Goal: Information Seeking & Learning: Understand process/instructions

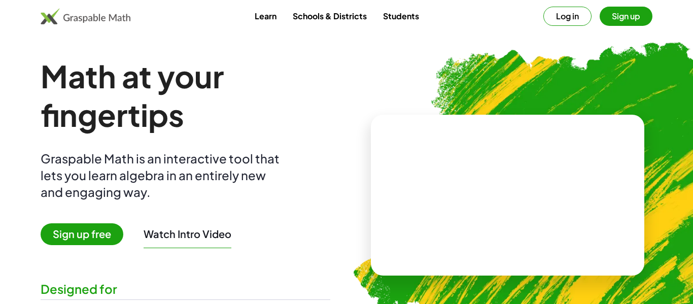
click at [602, 11] on button "Sign up" at bounding box center [626, 16] width 53 height 19
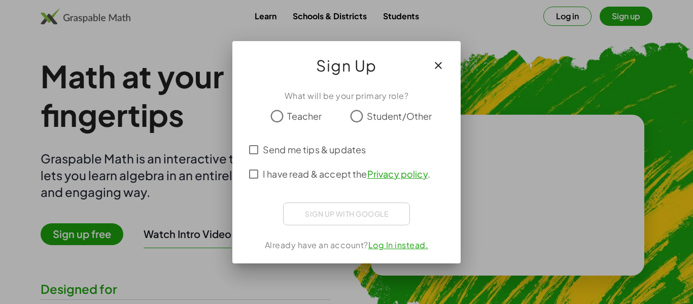
click at [415, 120] on span "Student/Other" at bounding box center [399, 116] width 65 height 14
click at [334, 174] on span "I have read & accept the Privacy policy ." at bounding box center [346, 174] width 167 height 14
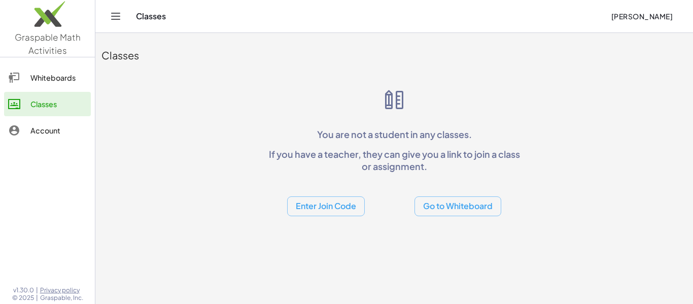
click at [118, 17] on icon "Toggle navigation" at bounding box center [116, 16] width 12 height 12
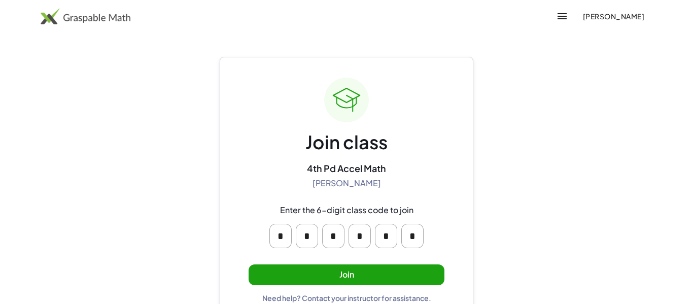
scroll to position [19, 0]
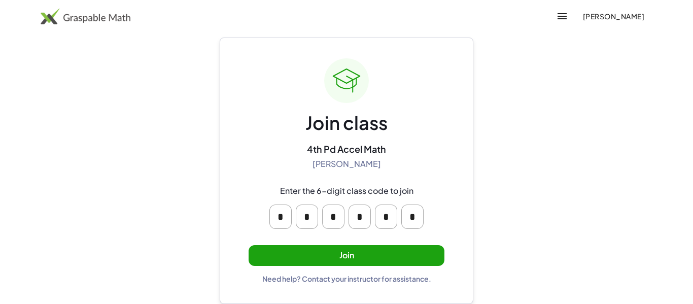
click at [369, 251] on button "Join" at bounding box center [347, 255] width 196 height 21
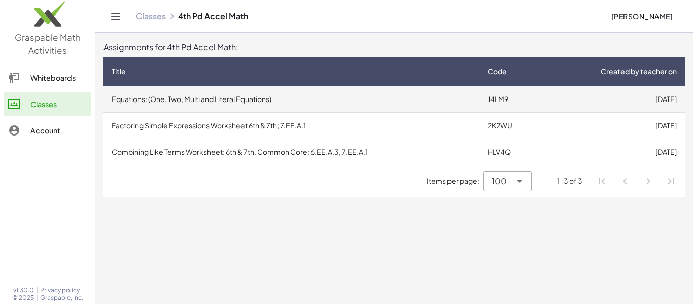
click at [191, 90] on td "Equations: (One, Two, Multi and Literal Equations)" at bounding box center [291, 99] width 376 height 26
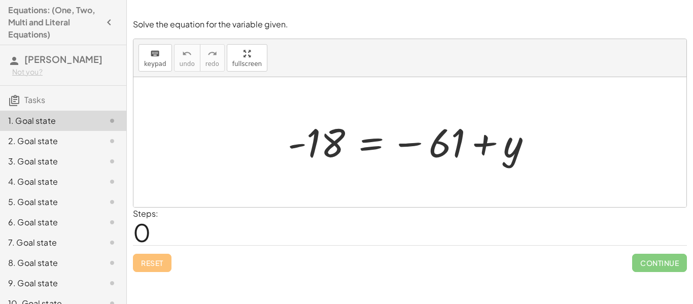
click at [143, 216] on label "Steps:" at bounding box center [145, 213] width 25 height 11
click at [145, 223] on span "0" at bounding box center [142, 232] width 18 height 31
click at [153, 230] on div "Steps: 0" at bounding box center [145, 226] width 25 height 38
click at [146, 232] on span "0" at bounding box center [142, 232] width 18 height 31
click at [343, 160] on div at bounding box center [414, 142] width 262 height 50
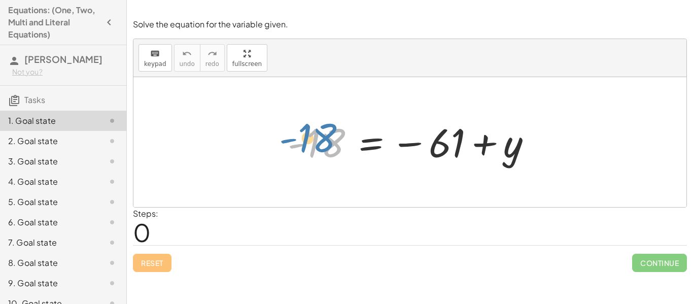
drag, startPoint x: 339, startPoint y: 152, endPoint x: 332, endPoint y: 149, distance: 7.7
click at [332, 149] on div at bounding box center [414, 142] width 262 height 50
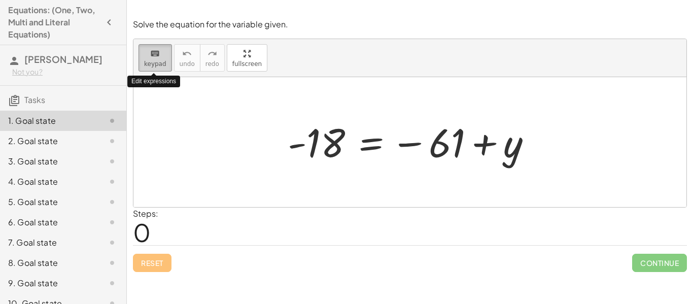
click at [152, 65] on span "keypad" at bounding box center [155, 63] width 22 height 7
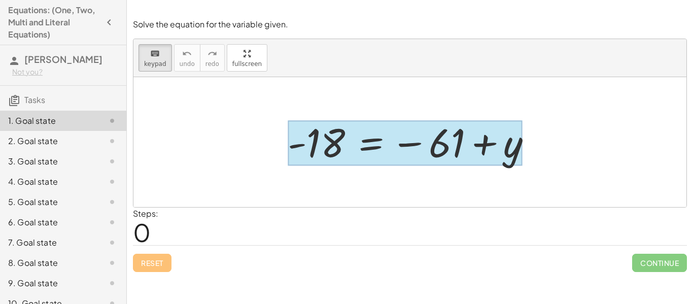
drag, startPoint x: 308, startPoint y: 145, endPoint x: 381, endPoint y: 162, distance: 75.2
click at [375, 154] on div at bounding box center [405, 143] width 234 height 45
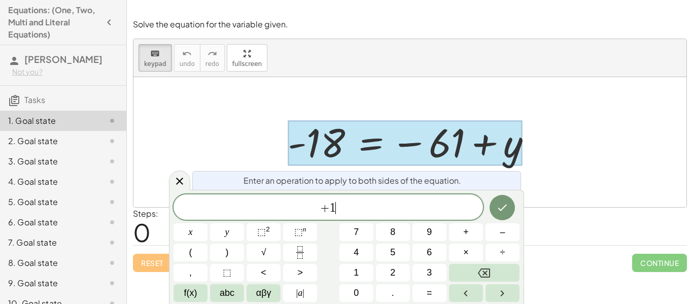
scroll to position [2, 0]
click at [511, 202] on button "Done" at bounding box center [501, 207] width 25 height 25
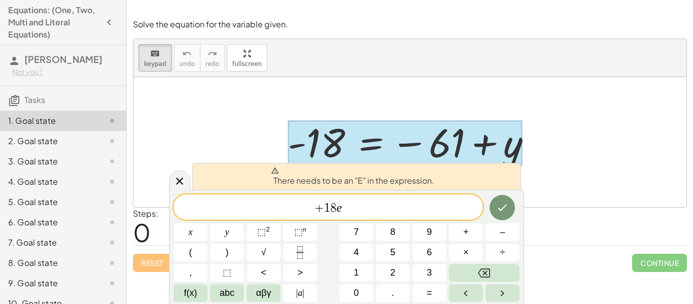
scroll to position [4, 0]
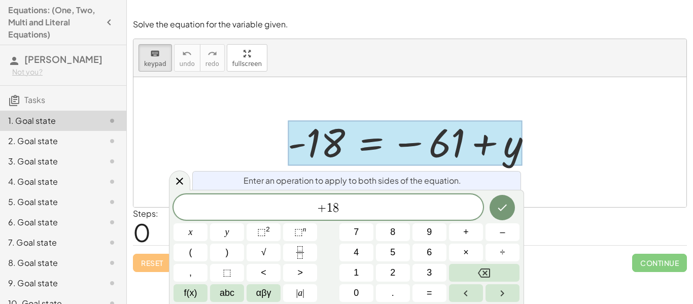
click at [313, 205] on span "+ 1 8 ​" at bounding box center [327, 208] width 309 height 14
click at [504, 212] on icon "Done" at bounding box center [502, 207] width 12 height 12
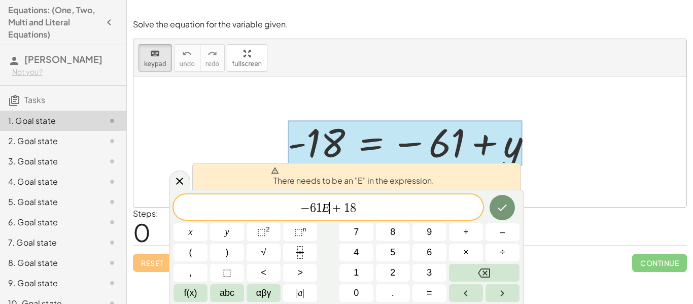
scroll to position [6, 0]
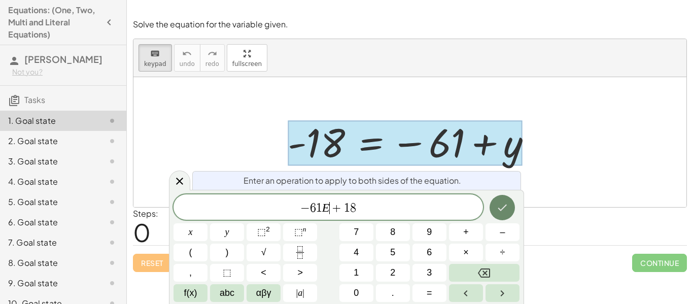
click at [496, 205] on icon "Done" at bounding box center [502, 207] width 12 height 12
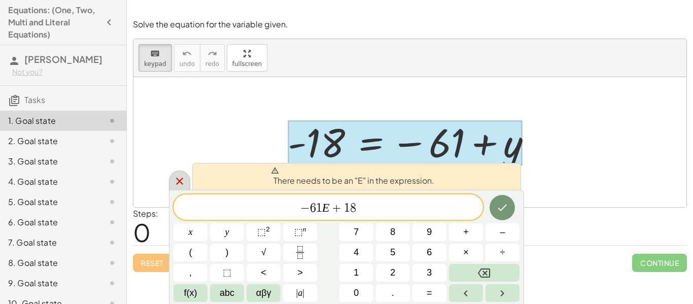
click at [178, 172] on div at bounding box center [179, 180] width 21 height 20
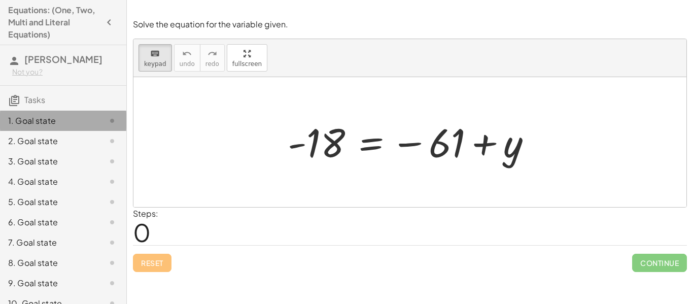
click at [115, 120] on icon at bounding box center [112, 121] width 12 height 12
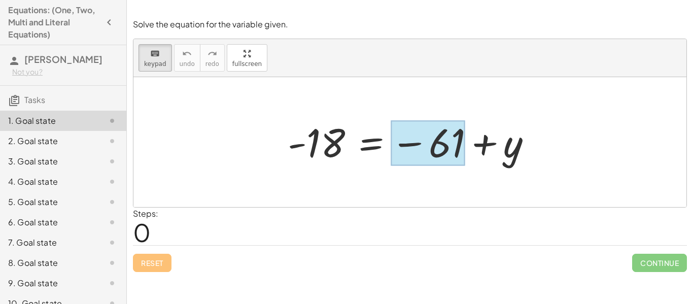
click at [457, 132] on div at bounding box center [428, 143] width 75 height 45
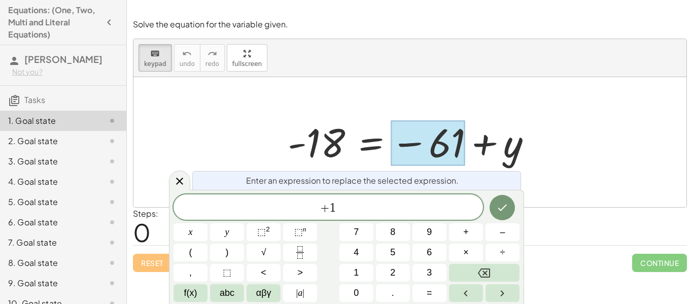
scroll to position [8, 0]
click at [497, 206] on icon "Done" at bounding box center [502, 207] width 12 height 12
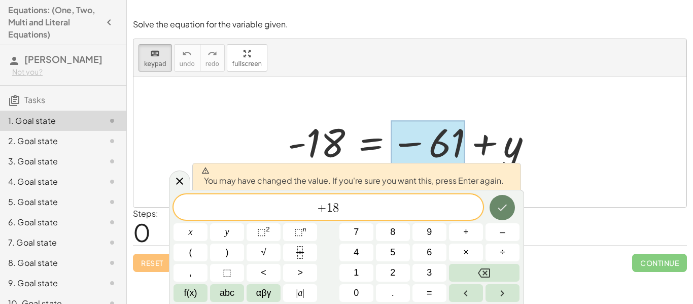
click at [498, 207] on icon "Done" at bounding box center [502, 207] width 12 height 12
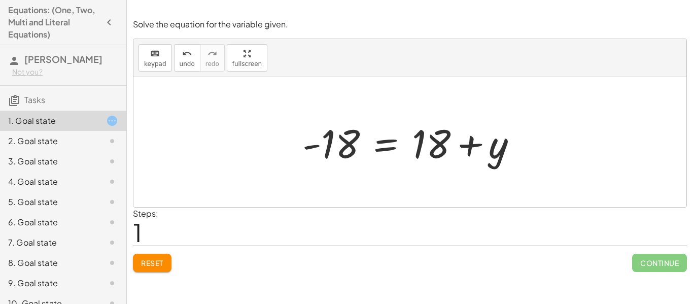
click at [466, 160] on div at bounding box center [413, 142] width 233 height 52
click at [446, 152] on div at bounding box center [413, 142] width 233 height 52
click at [437, 149] on div at bounding box center [413, 142] width 233 height 52
click at [151, 270] on button "Reset" at bounding box center [152, 263] width 39 height 18
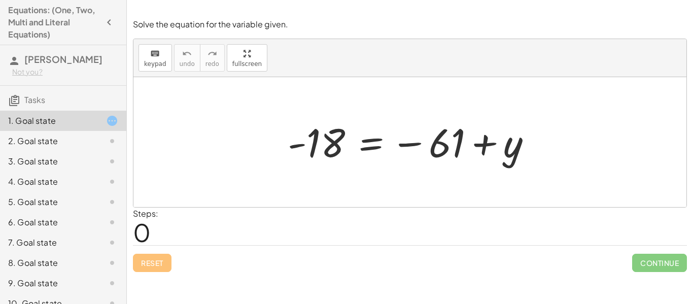
click at [437, 135] on div at bounding box center [414, 142] width 262 height 50
click at [443, 151] on div at bounding box center [414, 142] width 262 height 50
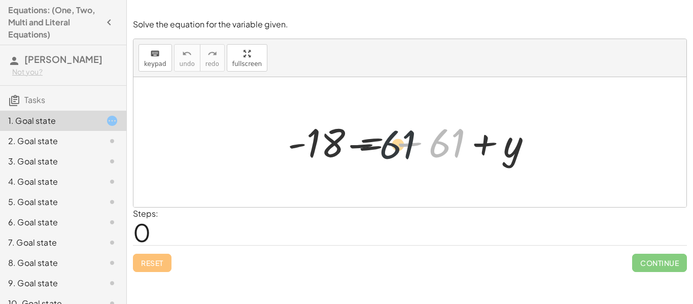
drag, startPoint x: 443, startPoint y: 151, endPoint x: 381, endPoint y: 139, distance: 63.4
click at [381, 139] on div at bounding box center [414, 142] width 262 height 50
click at [430, 146] on div at bounding box center [414, 142] width 262 height 50
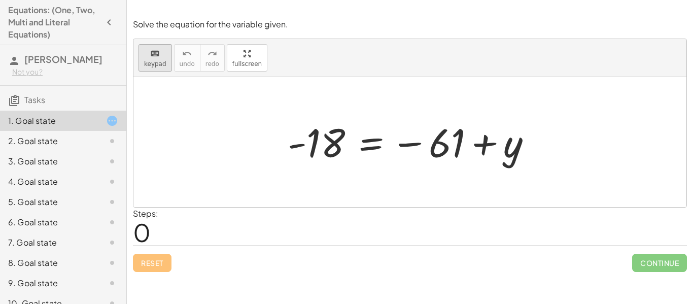
click at [153, 48] on icon "keyboard" at bounding box center [155, 54] width 10 height 12
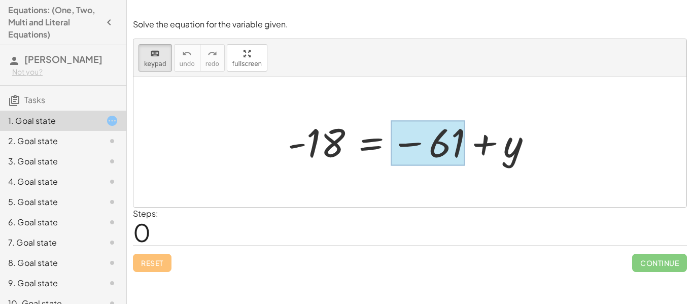
click at [443, 137] on div at bounding box center [428, 143] width 75 height 45
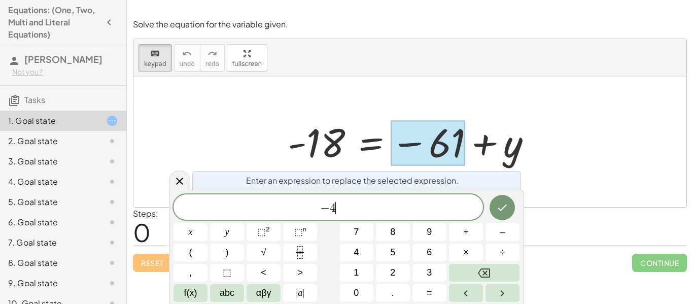
scroll to position [10, 0]
click at [503, 208] on icon "Done" at bounding box center [502, 207] width 12 height 12
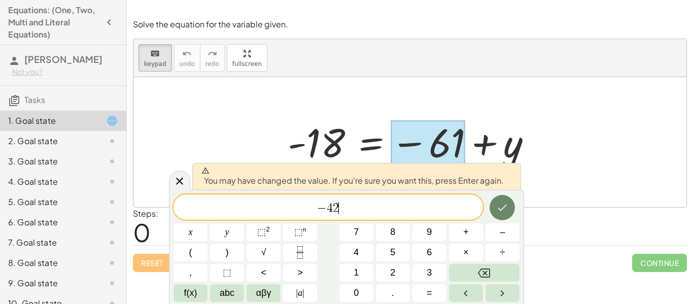
click at [501, 212] on icon "Done" at bounding box center [502, 207] width 12 height 12
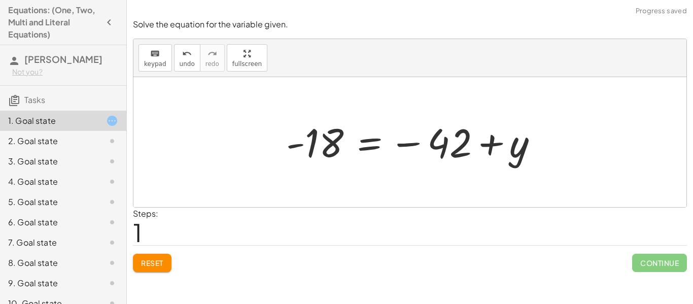
click at [287, 134] on div at bounding box center [416, 142] width 270 height 50
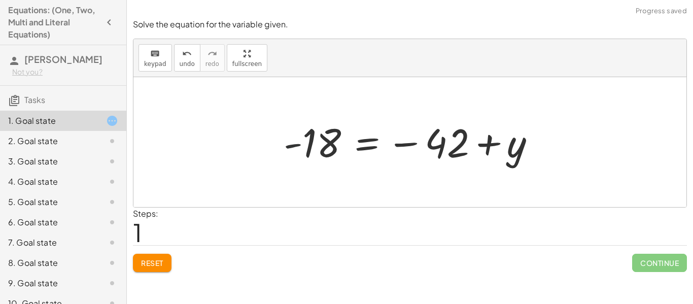
click at [304, 143] on div at bounding box center [413, 142] width 270 height 50
click at [332, 153] on div at bounding box center [413, 142] width 270 height 50
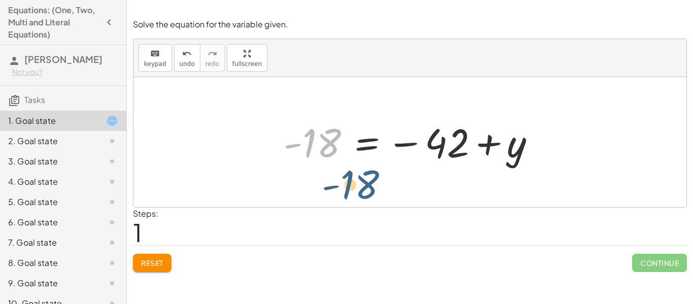
drag, startPoint x: 314, startPoint y: 147, endPoint x: 353, endPoint y: 189, distance: 56.4
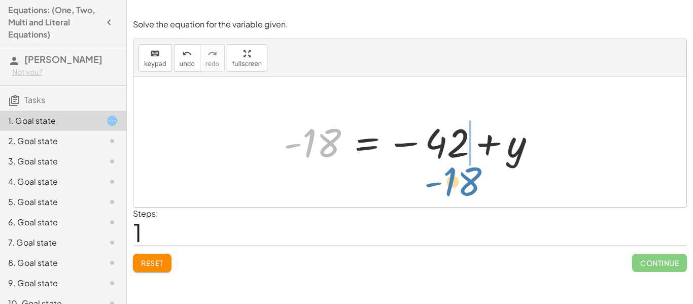
drag, startPoint x: 322, startPoint y: 144, endPoint x: 463, endPoint y: 182, distance: 145.6
click at [463, 182] on div "- 18 = − 61 + y - 18 - 18 = + y − 42" at bounding box center [409, 142] width 553 height 130
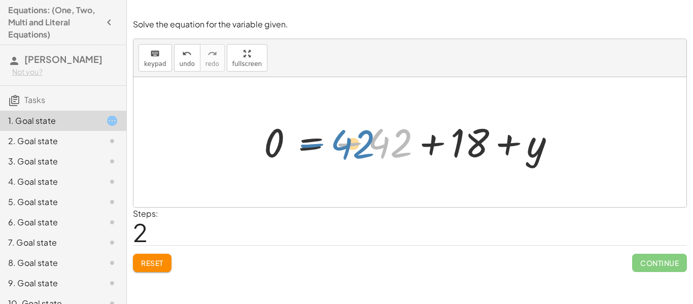
drag, startPoint x: 386, startPoint y: 138, endPoint x: 350, endPoint y: 140, distance: 36.0
click at [350, 140] on div at bounding box center [414, 142] width 310 height 50
click at [147, 264] on span "Reset" at bounding box center [152, 262] width 22 height 9
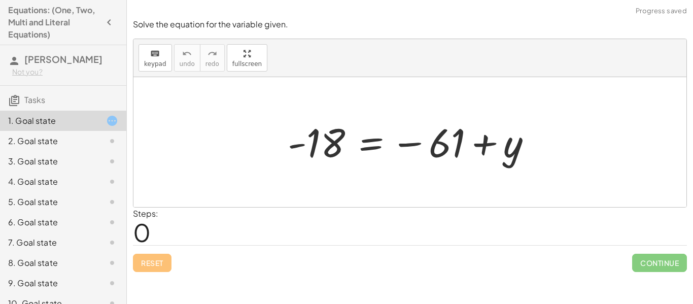
click at [147, 264] on div "Reset Continue" at bounding box center [410, 258] width 554 height 27
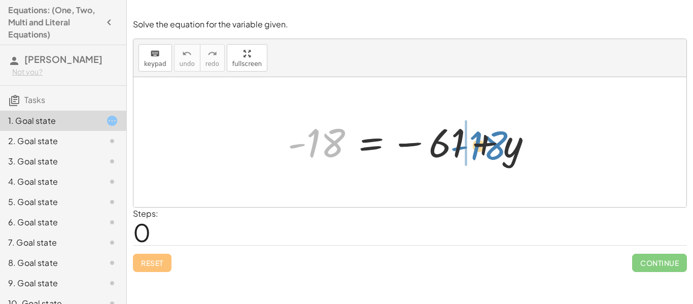
drag, startPoint x: 312, startPoint y: 151, endPoint x: 471, endPoint y: 154, distance: 159.3
click at [471, 154] on div at bounding box center [414, 142] width 262 height 50
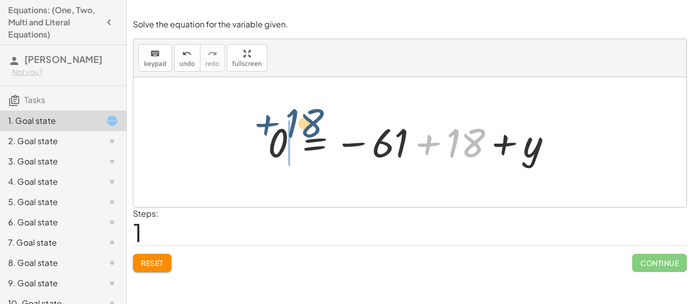
drag, startPoint x: 461, startPoint y: 149, endPoint x: 280, endPoint y: 136, distance: 181.0
click at [280, 136] on div at bounding box center [414, 142] width 302 height 50
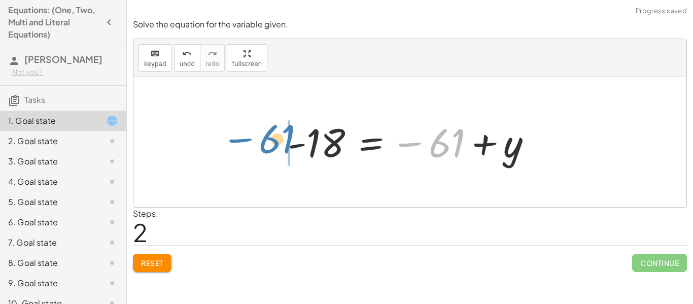
drag, startPoint x: 454, startPoint y: 151, endPoint x: 283, endPoint y: 147, distance: 171.5
click at [283, 147] on div at bounding box center [414, 142] width 262 height 50
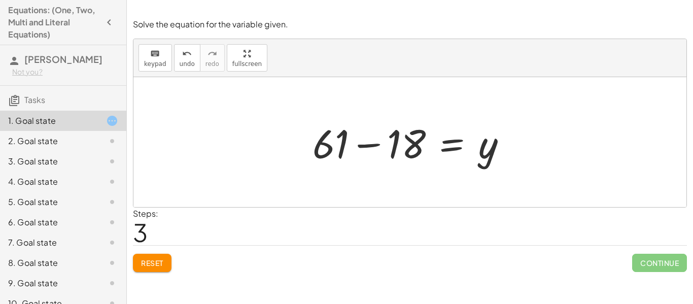
click at [401, 141] on div at bounding box center [413, 142] width 213 height 52
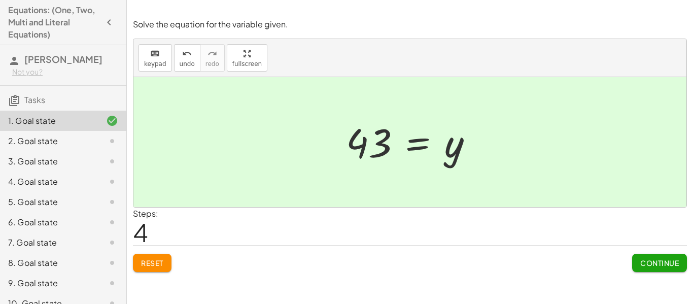
click at [674, 263] on span "Continue" at bounding box center [659, 262] width 39 height 9
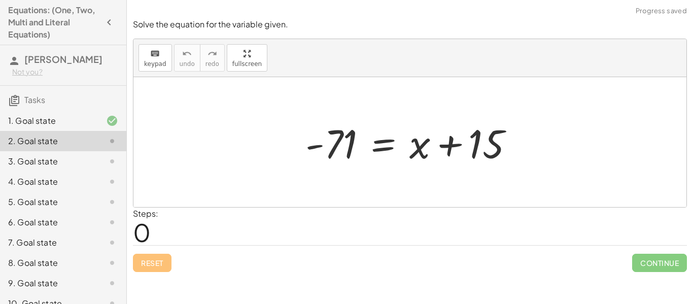
click at [352, 141] on div at bounding box center [413, 142] width 227 height 52
click at [502, 138] on div at bounding box center [413, 142] width 227 height 52
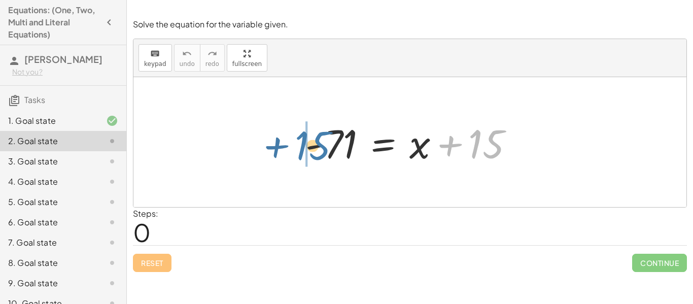
drag, startPoint x: 494, startPoint y: 139, endPoint x: 316, endPoint y: 138, distance: 178.0
click at [316, 138] on div at bounding box center [413, 142] width 227 height 52
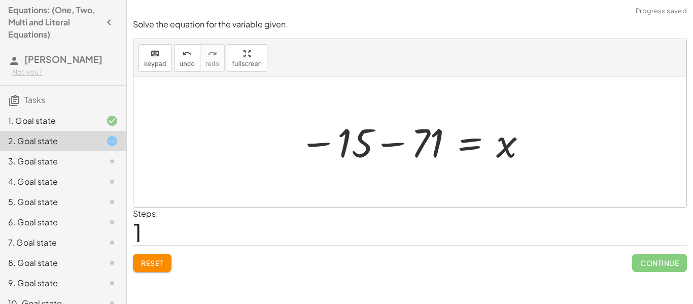
click at [406, 151] on div at bounding box center [413, 142] width 239 height 50
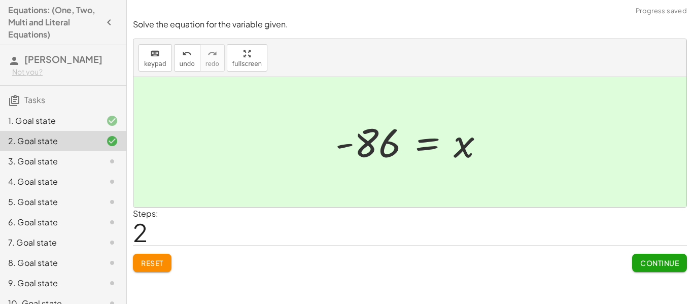
click at [659, 260] on span "Continue" at bounding box center [659, 262] width 39 height 9
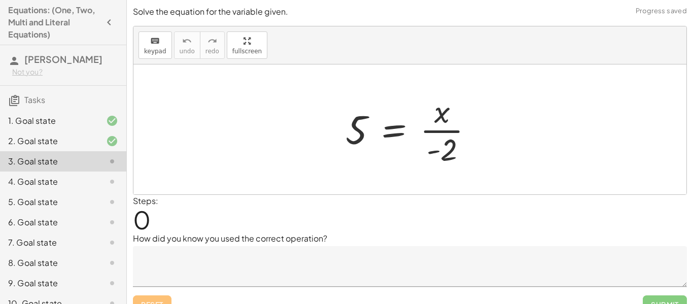
click at [466, 129] on div at bounding box center [413, 129] width 146 height 78
click at [441, 129] on div at bounding box center [413, 129] width 146 height 78
click at [426, 131] on div at bounding box center [413, 129] width 146 height 78
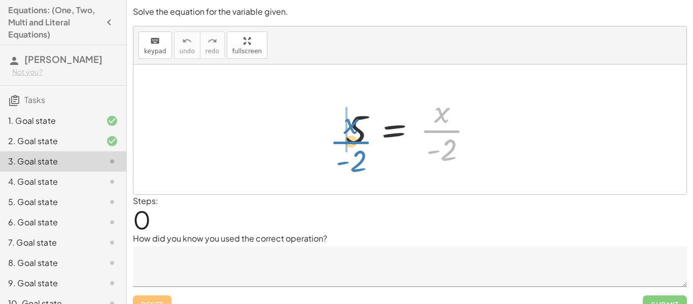
drag, startPoint x: 453, startPoint y: 134, endPoint x: 355, endPoint y: 145, distance: 99.5
click at [355, 145] on div at bounding box center [413, 129] width 146 height 78
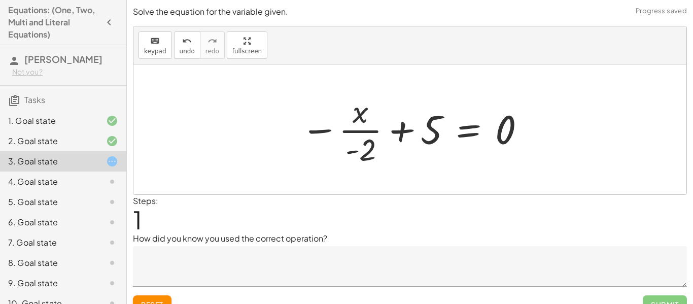
click at [390, 131] on div at bounding box center [413, 129] width 235 height 78
click at [244, 265] on textarea at bounding box center [410, 266] width 554 height 41
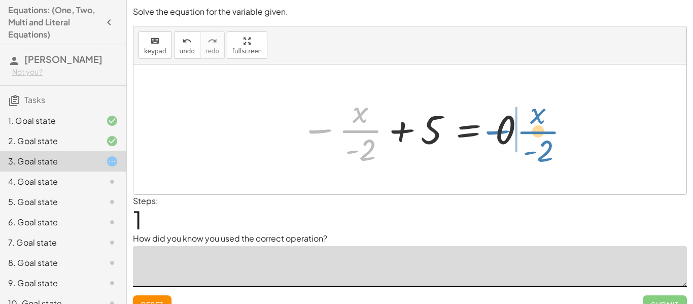
drag, startPoint x: 356, startPoint y: 123, endPoint x: 534, endPoint y: 124, distance: 178.0
click at [534, 124] on div "5 = · x · - 2 − · x · - 2 5 = · x · - 2 − + 0" at bounding box center [409, 129] width 553 height 130
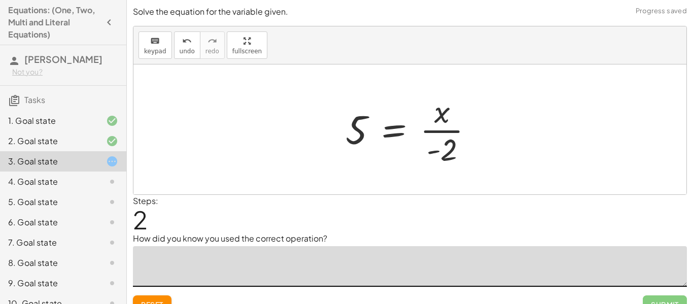
click at [464, 128] on div at bounding box center [413, 129] width 146 height 78
click at [452, 147] on div at bounding box center [413, 129] width 146 height 78
click at [343, 137] on div at bounding box center [413, 129] width 146 height 78
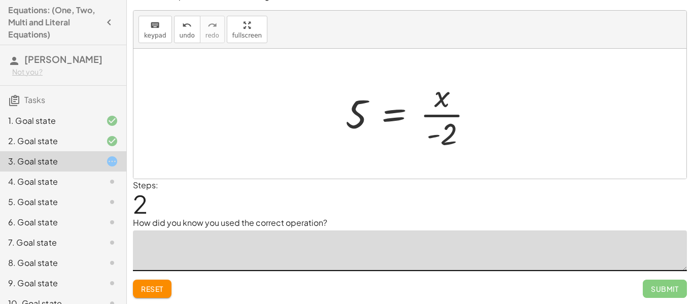
click at [157, 290] on span "Reset" at bounding box center [152, 288] width 22 height 9
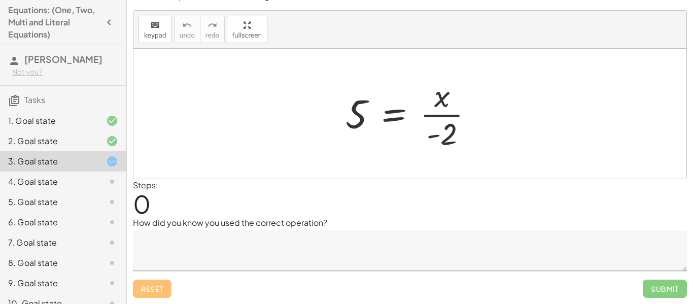
click at [173, 256] on textarea at bounding box center [410, 250] width 554 height 41
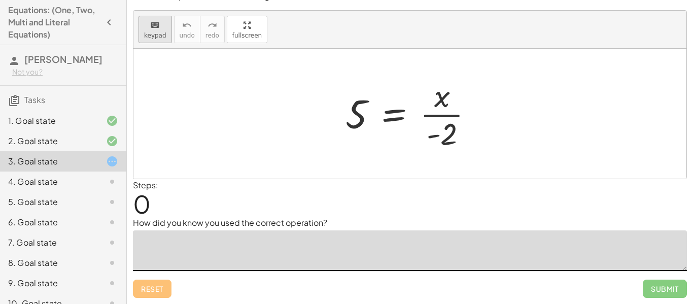
click at [157, 34] on span "keypad" at bounding box center [155, 35] width 22 height 7
click at [159, 285] on div "Reset Submit" at bounding box center [410, 284] width 554 height 27
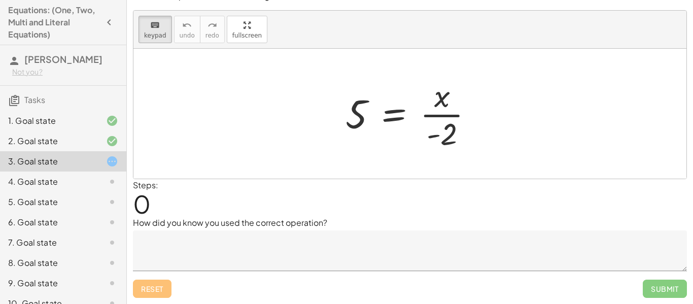
click at [159, 285] on div "Reset Submit" at bounding box center [410, 284] width 554 height 27
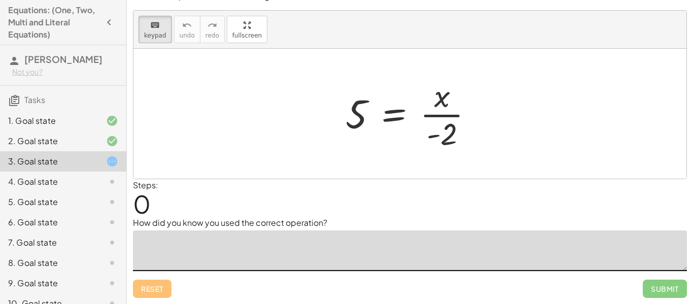
click at [206, 246] on textarea at bounding box center [410, 250] width 554 height 41
click at [436, 130] on div at bounding box center [413, 114] width 146 height 78
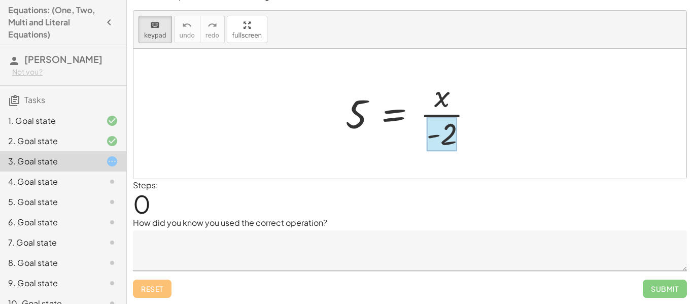
click at [443, 134] on div at bounding box center [442, 134] width 30 height 34
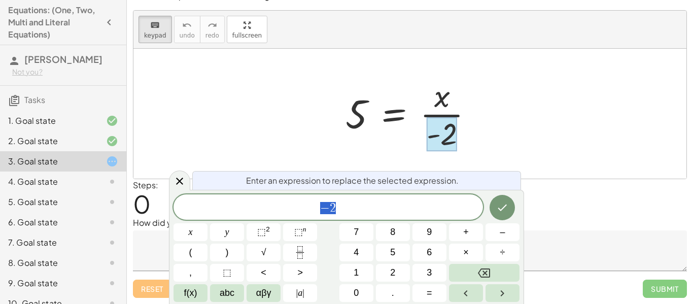
scroll to position [10, 0]
click at [584, 152] on div at bounding box center [409, 114] width 553 height 130
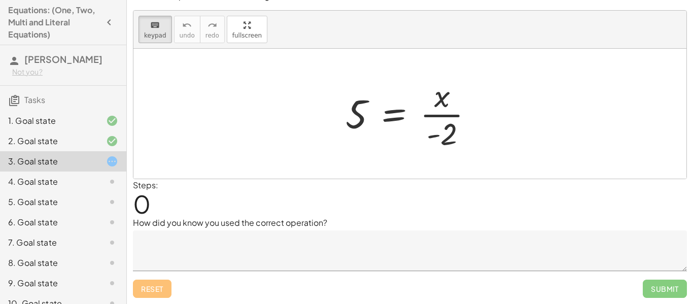
drag, startPoint x: 450, startPoint y: 127, endPoint x: 343, endPoint y: 120, distance: 106.8
click at [448, 119] on div at bounding box center [442, 134] width 30 height 34
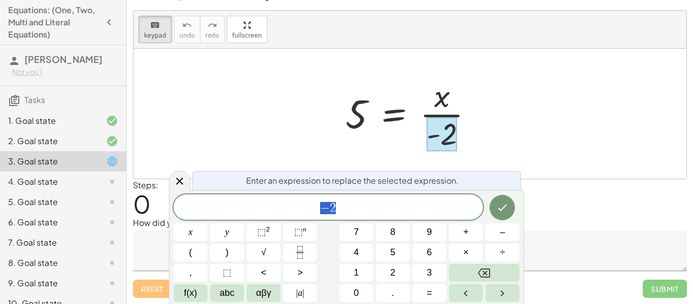
click at [490, 119] on div at bounding box center [409, 114] width 553 height 130
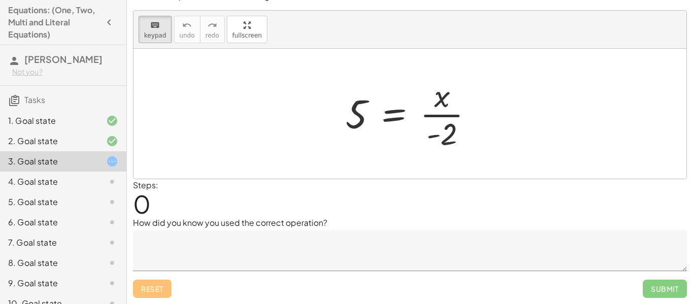
drag, startPoint x: 440, startPoint y: 126, endPoint x: 340, endPoint y: 130, distance: 100.0
click at [340, 130] on div at bounding box center [413, 114] width 146 height 78
drag, startPoint x: 357, startPoint y: 117, endPoint x: 459, endPoint y: 100, distance: 103.4
click at [450, 99] on div at bounding box center [413, 114] width 146 height 78
click at [165, 255] on textarea at bounding box center [410, 250] width 554 height 41
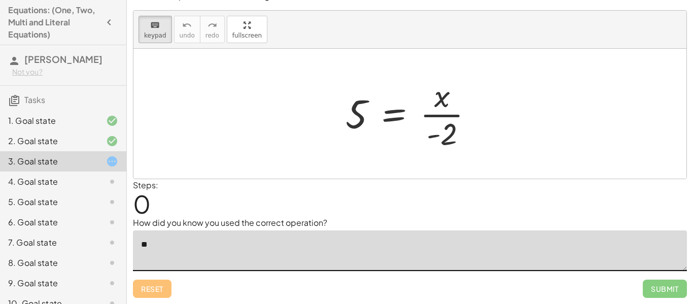
type textarea "*"
click at [54, 138] on div "2. Goal state" at bounding box center [49, 141] width 82 height 12
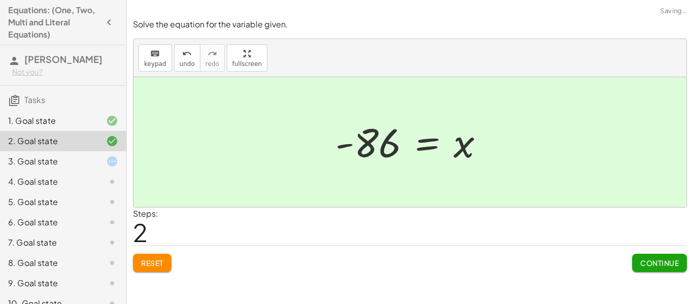
click at [62, 156] on div "3. Goal state" at bounding box center [49, 161] width 82 height 12
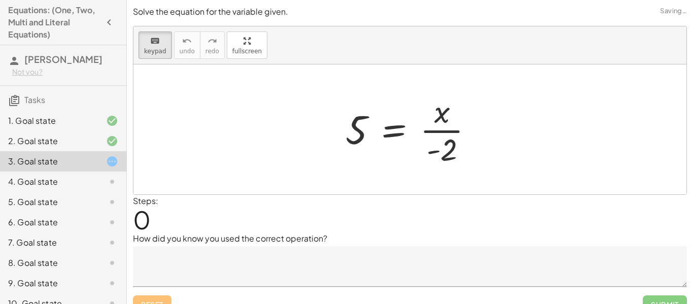
drag, startPoint x: 359, startPoint y: 136, endPoint x: 465, endPoint y: 87, distance: 116.4
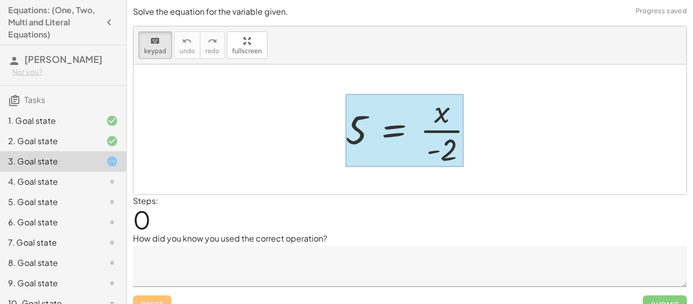
drag, startPoint x: 448, startPoint y: 112, endPoint x: 392, endPoint y: 133, distance: 60.9
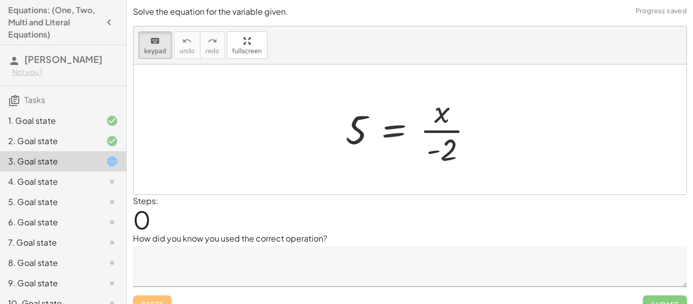
click at [325, 190] on div at bounding box center [409, 129] width 553 height 130
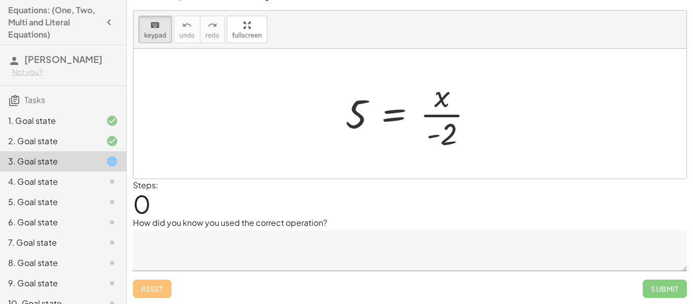
click at [169, 286] on div "Reset Submit" at bounding box center [410, 284] width 554 height 27
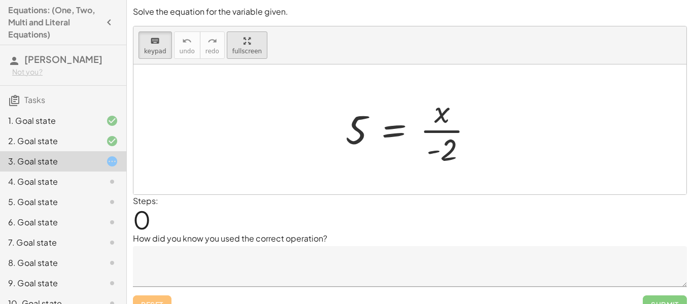
click at [234, 113] on div "keyboard keypad undo undo redo redo fullscreen 5 = · x · - 2 ×" at bounding box center [409, 110] width 553 height 168
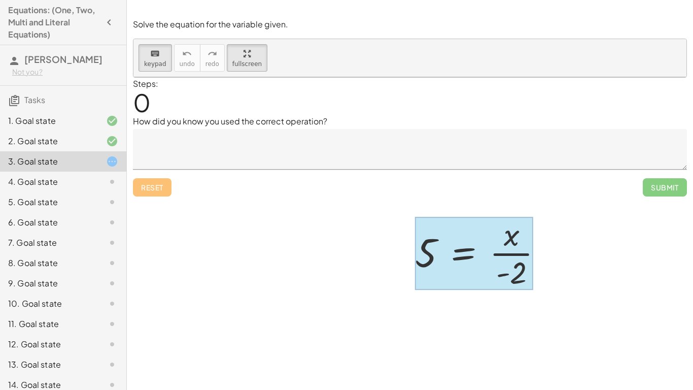
drag, startPoint x: 380, startPoint y: 202, endPoint x: 349, endPoint y: 206, distance: 31.1
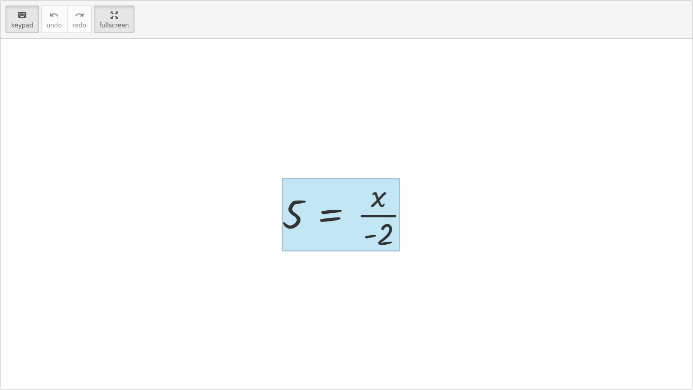
click at [349, 206] on div at bounding box center [341, 214] width 118 height 73
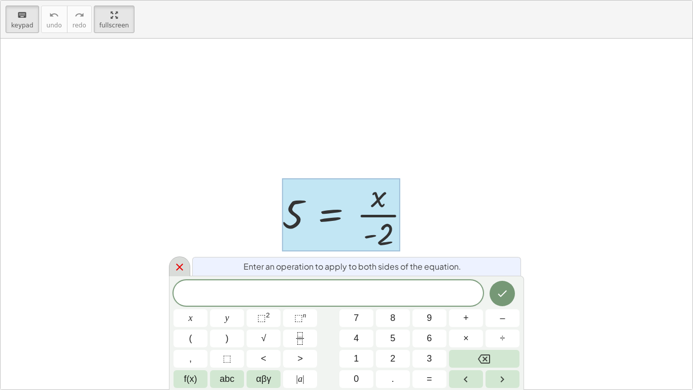
click at [175, 269] on icon at bounding box center [179, 267] width 12 height 12
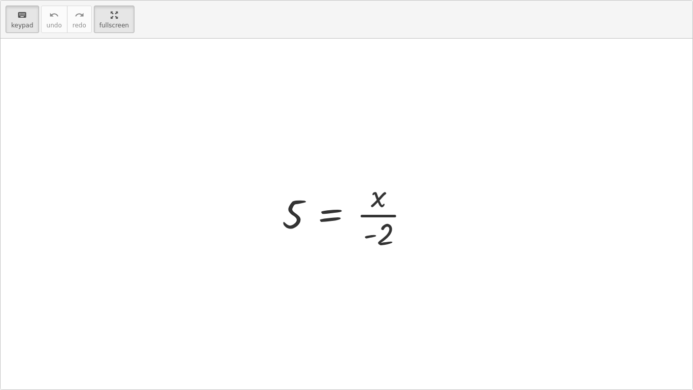
click at [139, 46] on div at bounding box center [347, 214] width 692 height 350
click at [32, 22] on button "keyboard keypad" at bounding box center [22, 19] width 33 height 27
click at [359, 33] on div "keyboard keypad undo [PERSON_NAME] redo fullscreen" at bounding box center [347, 20] width 692 height 38
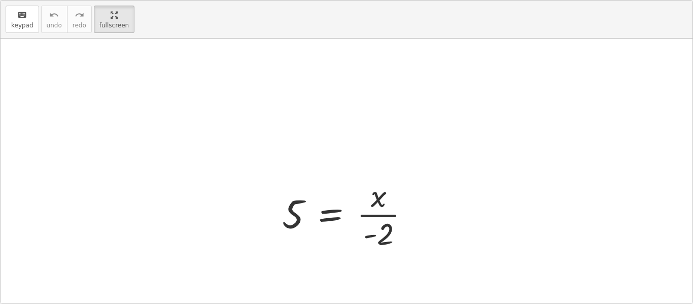
scroll to position [76, 0]
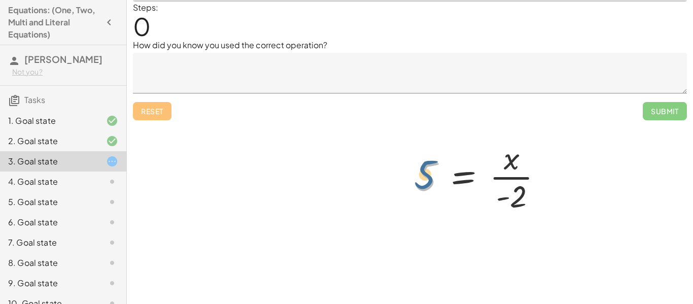
drag, startPoint x: 432, startPoint y: 168, endPoint x: 429, endPoint y: 160, distance: 8.5
click at [429, 160] on div at bounding box center [483, 176] width 146 height 78
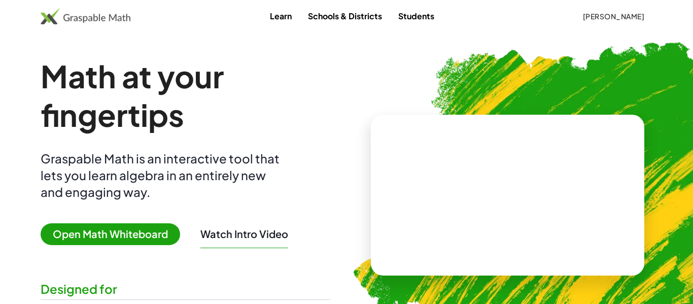
click at [282, 16] on link "Learn" at bounding box center [281, 16] width 38 height 19
click at [108, 231] on span "Open Math Whiteboard" at bounding box center [110, 234] width 139 height 22
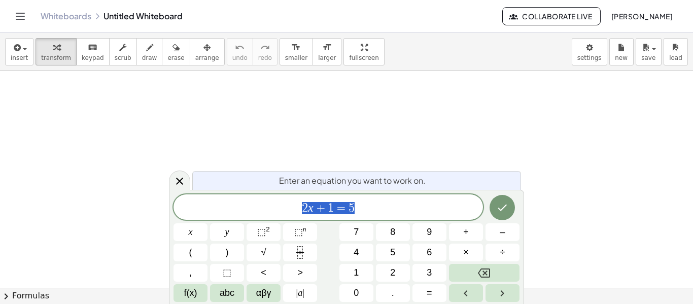
scroll to position [1, 0]
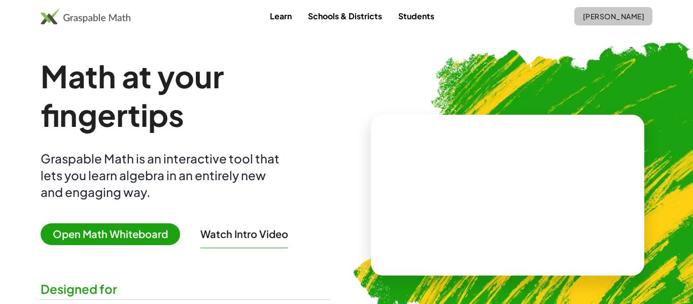
click at [583, 16] on span "[PERSON_NAME]" at bounding box center [613, 16] width 62 height 9
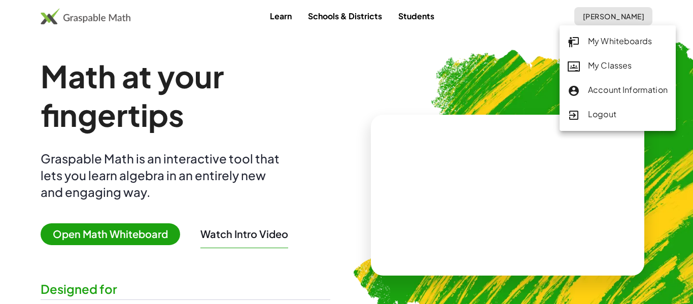
click at [591, 64] on div "My Classes" at bounding box center [618, 65] width 100 height 13
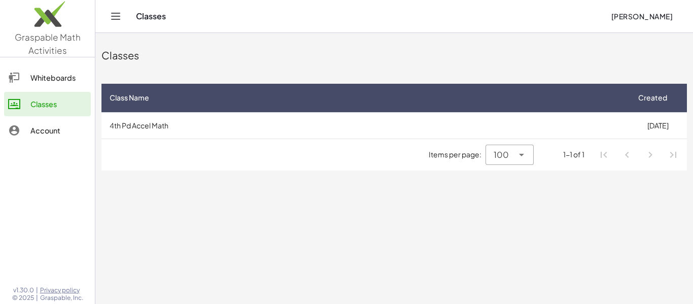
click at [296, 151] on div "Items per page: 100 *** 1-1 of 1" at bounding box center [393, 154] width 585 height 31
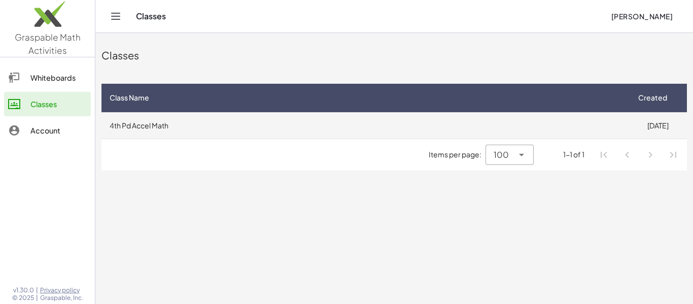
click at [294, 131] on td "4th Pd Accel Math" at bounding box center [364, 125] width 527 height 26
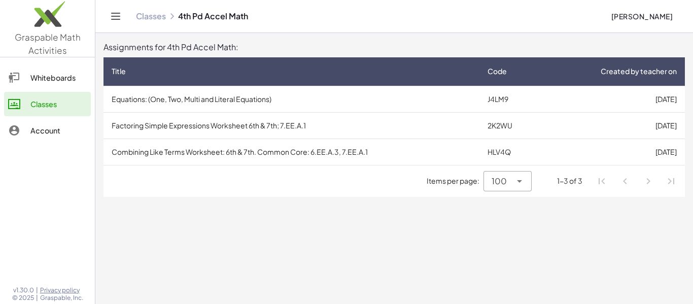
click at [320, 274] on main "Assignments for 4th Pd Accel Math: Title Code Created by teacher on Equations: …" at bounding box center [394, 152] width 598 height 304
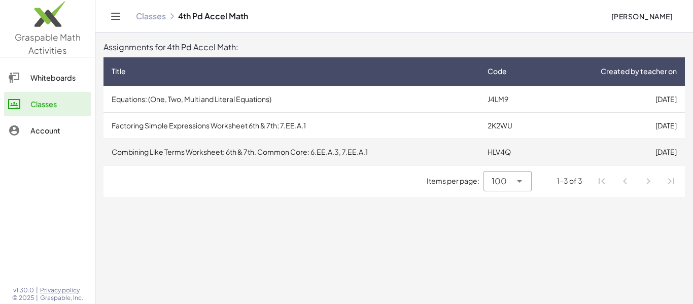
click at [308, 147] on td "Combining Like Terms Worksheet: 6th & 7th. Common Core: 6.EE.A.3, 7.EE.A.1" at bounding box center [291, 151] width 376 height 26
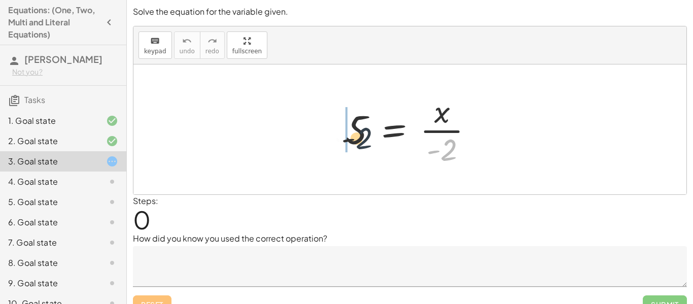
drag, startPoint x: 447, startPoint y: 148, endPoint x: 348, endPoint y: 134, distance: 99.9
click at [348, 134] on div at bounding box center [413, 129] width 146 height 78
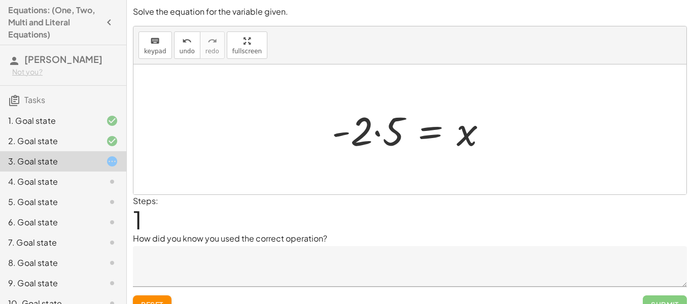
click at [379, 145] on div at bounding box center [414, 129] width 174 height 52
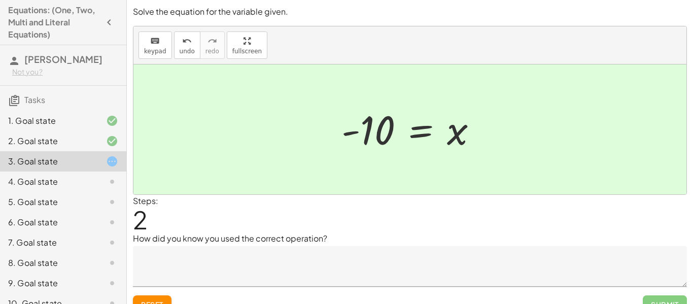
scroll to position [16, 0]
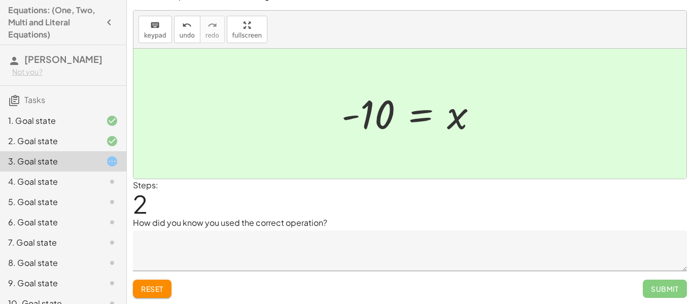
click at [313, 240] on textarea at bounding box center [410, 250] width 554 height 41
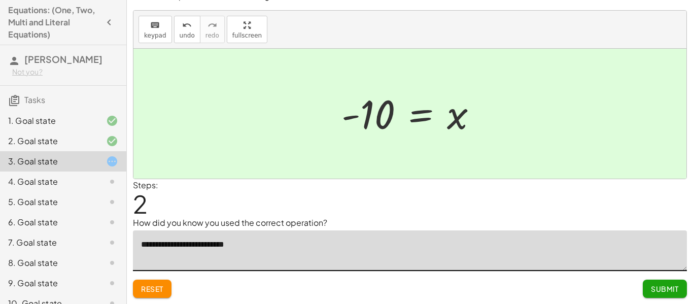
click at [199, 248] on textarea "**********" at bounding box center [410, 250] width 554 height 41
click at [263, 252] on textarea "**********" at bounding box center [410, 250] width 554 height 41
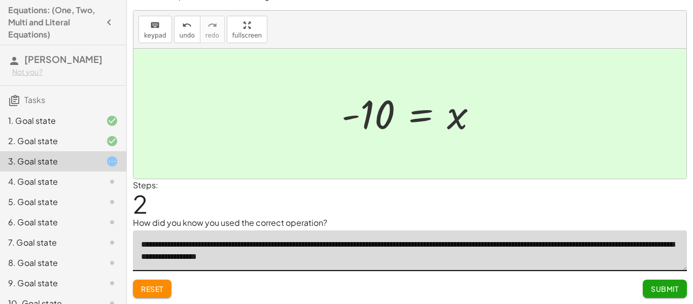
click at [183, 262] on textarea "**********" at bounding box center [410, 250] width 554 height 41
click at [390, 263] on textarea "**********" at bounding box center [410, 250] width 554 height 41
click at [186, 254] on textarea "**********" at bounding box center [410, 250] width 554 height 41
click at [186, 257] on textarea "**********" at bounding box center [410, 250] width 554 height 41
type textarea "**********"
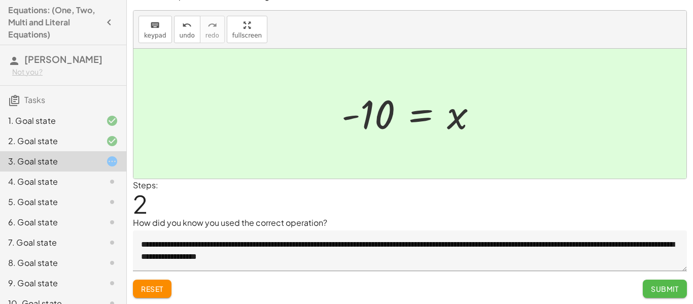
click at [666, 285] on span "Submit" at bounding box center [665, 288] width 28 height 9
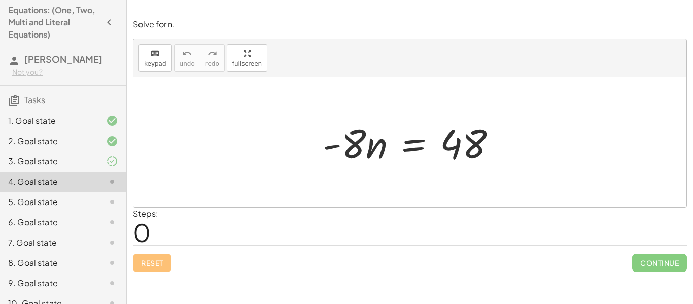
click at [114, 158] on icon at bounding box center [112, 161] width 12 height 12
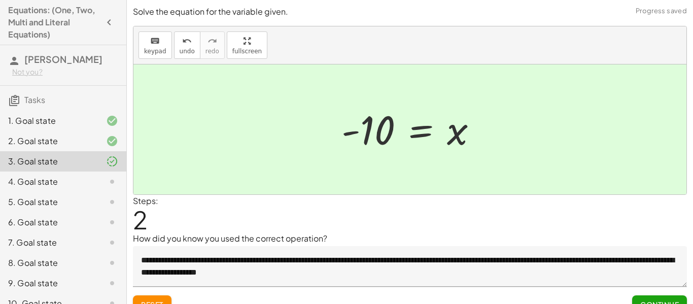
scroll to position [16, 0]
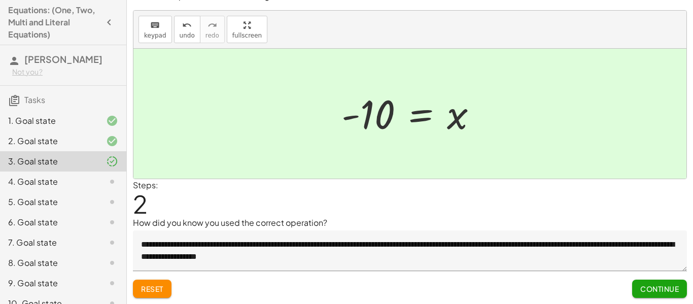
click at [108, 180] on icon at bounding box center [112, 181] width 12 height 12
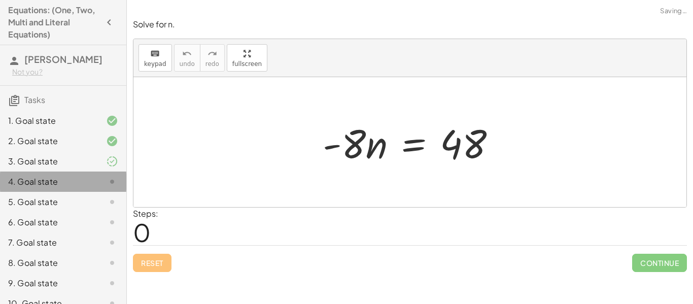
scroll to position [0, 0]
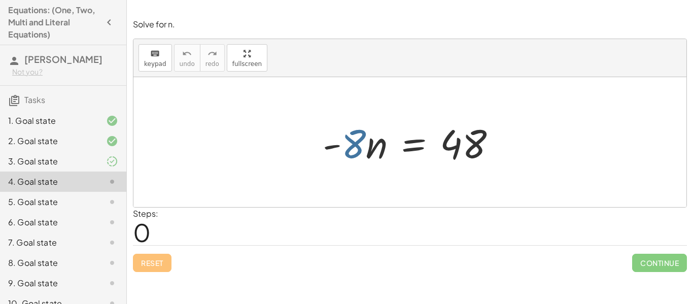
click at [353, 154] on div at bounding box center [414, 142] width 192 height 52
drag, startPoint x: 353, startPoint y: 154, endPoint x: 505, endPoint y: 200, distance: 159.2
click at [505, 200] on div "· - 8 · - 8 · n = 48" at bounding box center [409, 142] width 553 height 130
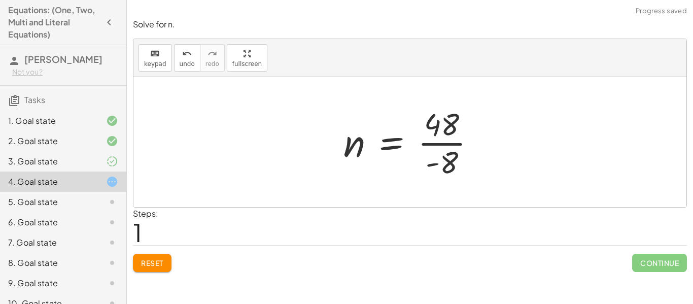
click at [361, 204] on div at bounding box center [409, 142] width 553 height 130
click at [448, 139] on div at bounding box center [413, 142] width 151 height 78
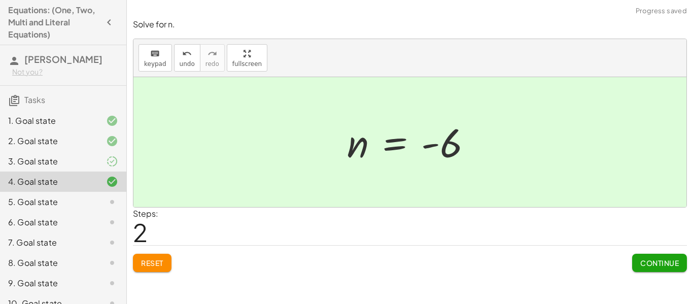
click at [643, 257] on button "Continue" at bounding box center [659, 263] width 55 height 18
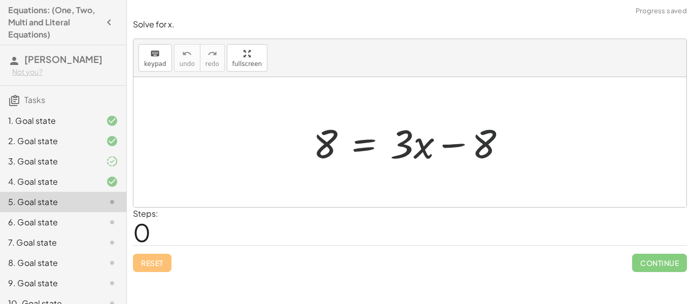
click at [487, 151] on div at bounding box center [414, 142] width 212 height 52
click at [482, 151] on div at bounding box center [414, 142] width 212 height 52
click at [461, 144] on div at bounding box center [414, 142] width 212 height 52
drag, startPoint x: 478, startPoint y: 146, endPoint x: 328, endPoint y: 189, distance: 156.1
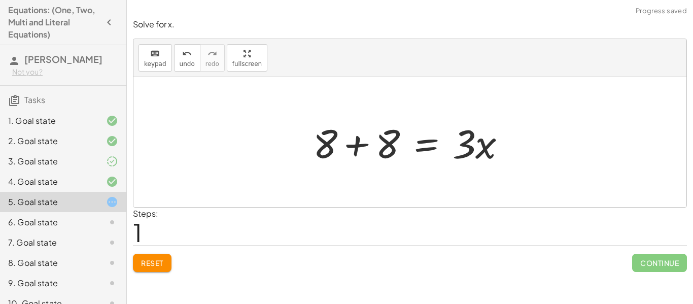
click at [358, 150] on div at bounding box center [414, 142] width 212 height 52
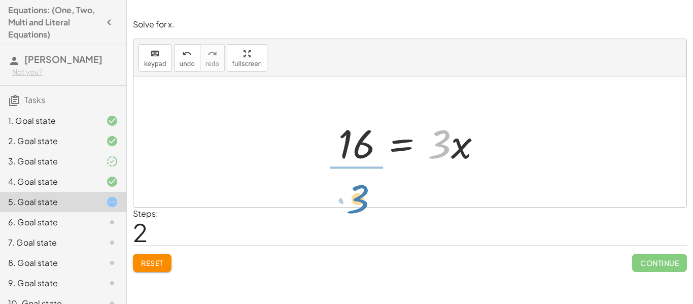
drag, startPoint x: 441, startPoint y: 150, endPoint x: 360, endPoint y: 205, distance: 98.3
click at [360, 205] on div "8 = + · 3 · x − 8 + 8 + 8 = · 3 · x · 3 = · 3 · x 16" at bounding box center [409, 142] width 553 height 130
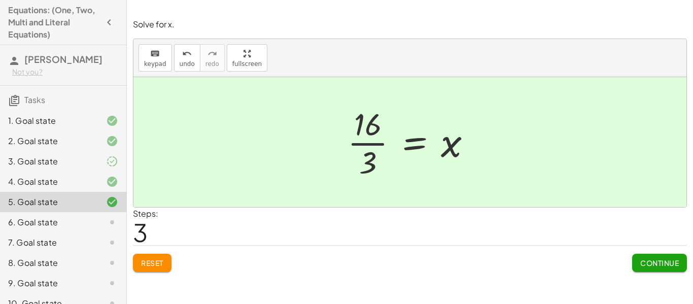
click at [659, 267] on span "Continue" at bounding box center [659, 262] width 39 height 9
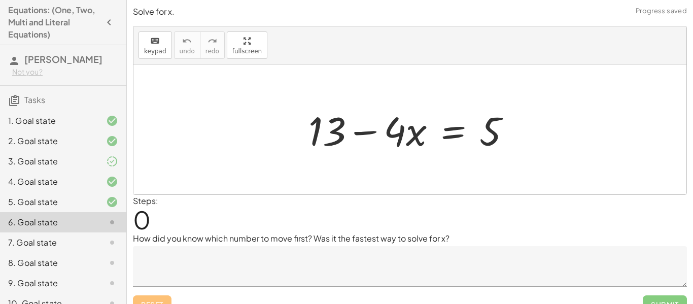
click at [318, 144] on div at bounding box center [413, 129] width 221 height 52
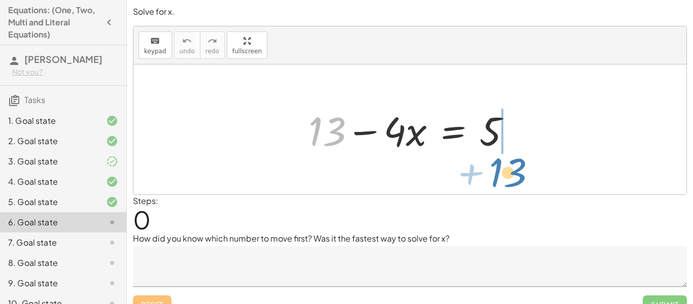
drag, startPoint x: 318, startPoint y: 144, endPoint x: 499, endPoint y: 185, distance: 185.7
click at [499, 185] on div "+ 13 + 13 − · 4 · x = 5" at bounding box center [409, 129] width 553 height 130
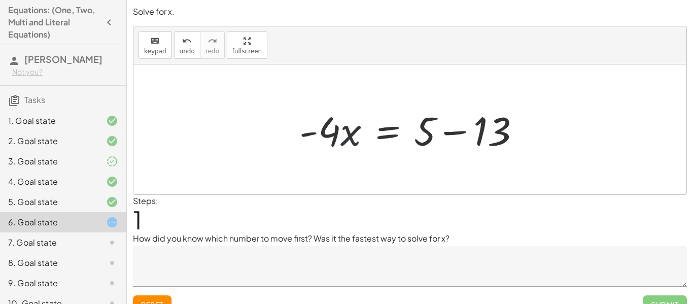
drag, startPoint x: 345, startPoint y: 131, endPoint x: 372, endPoint y: 141, distance: 29.0
click at [372, 141] on div at bounding box center [413, 129] width 239 height 52
click at [327, 138] on div at bounding box center [413, 129] width 239 height 52
click at [444, 130] on div at bounding box center [413, 129] width 239 height 52
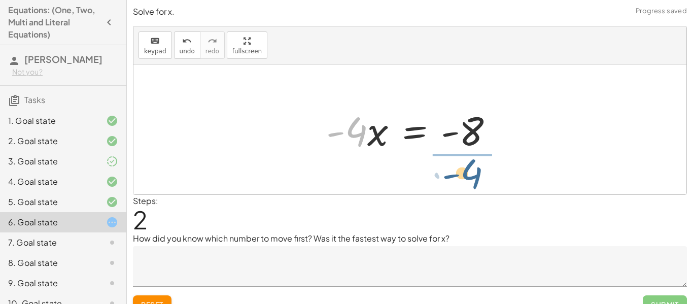
drag, startPoint x: 350, startPoint y: 138, endPoint x: 467, endPoint y: 181, distance: 123.7
click at [467, 181] on div "+ 13 − · 4 · x = 5 · - 4 · x = + 5 − 13 · - 4 · 4 · x = - - 8" at bounding box center [409, 129] width 553 height 130
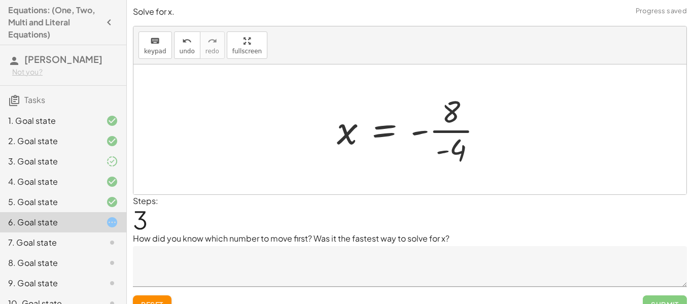
click at [456, 143] on div at bounding box center [414, 129] width 164 height 78
click at [421, 135] on div at bounding box center [413, 129] width 161 height 50
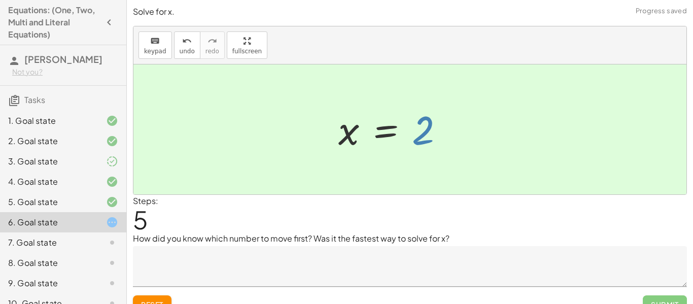
click at [421, 138] on div at bounding box center [395, 129] width 124 height 50
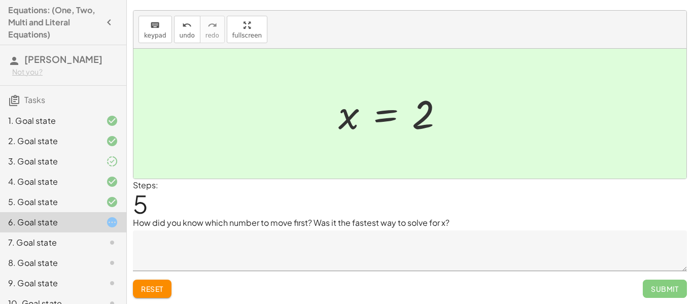
click at [299, 251] on textarea at bounding box center [410, 250] width 554 height 41
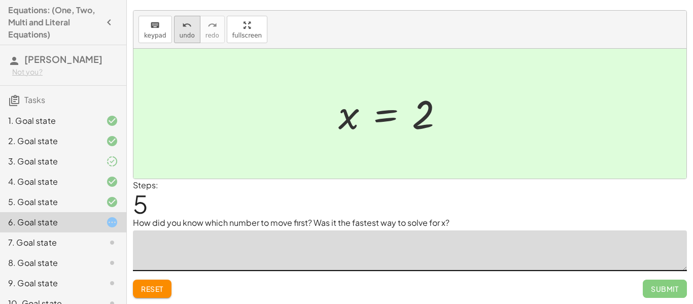
click at [184, 27] on icon "undo" at bounding box center [187, 25] width 10 height 12
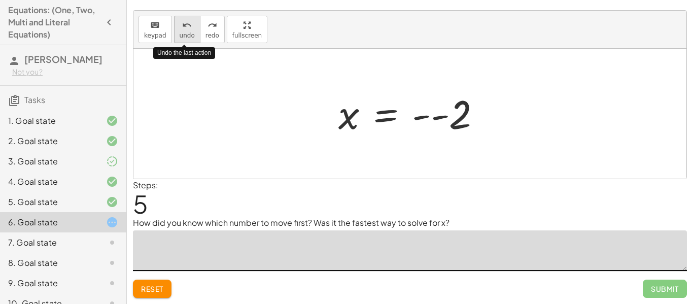
click at [184, 27] on icon "undo" at bounding box center [187, 25] width 10 height 12
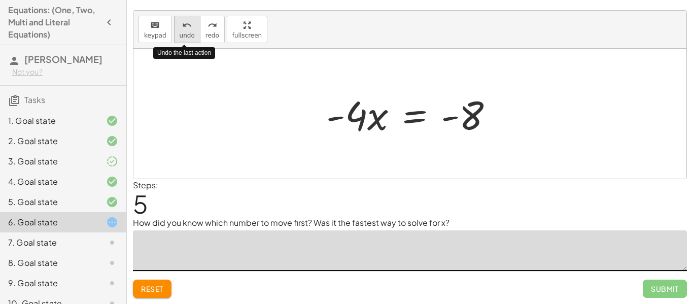
click at [184, 27] on icon "undo" at bounding box center [187, 25] width 10 height 12
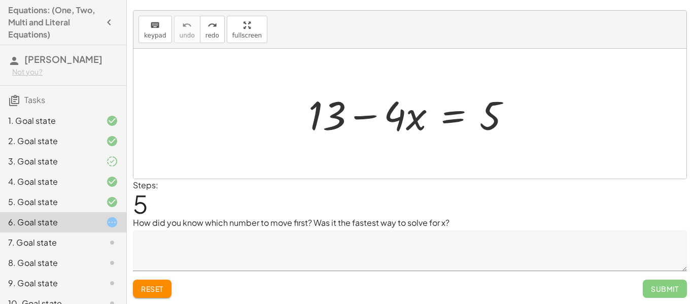
click at [173, 282] on div "Reset Submit" at bounding box center [410, 284] width 554 height 27
click at [159, 286] on span "Reset" at bounding box center [152, 288] width 22 height 9
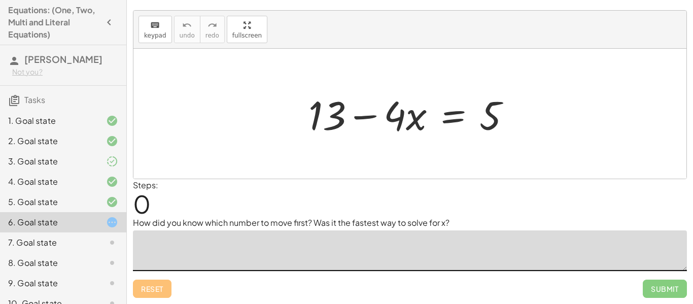
click at [177, 242] on textarea at bounding box center [410, 250] width 554 height 41
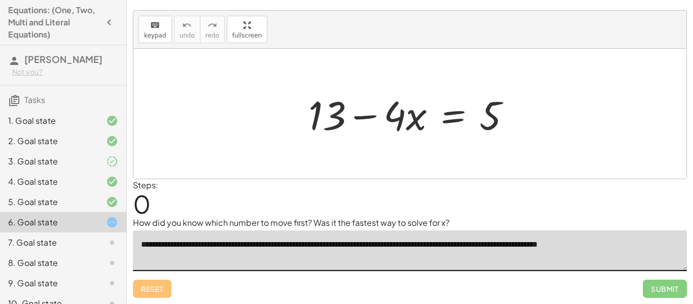
click at [379, 243] on textarea "**********" at bounding box center [410, 250] width 554 height 41
click at [378, 245] on textarea "**********" at bounding box center [410, 250] width 554 height 41
click at [442, 244] on textarea "**********" at bounding box center [410, 250] width 554 height 41
click at [373, 245] on textarea "**********" at bounding box center [410, 250] width 554 height 41
click at [236, 253] on textarea "**********" at bounding box center [410, 250] width 554 height 41
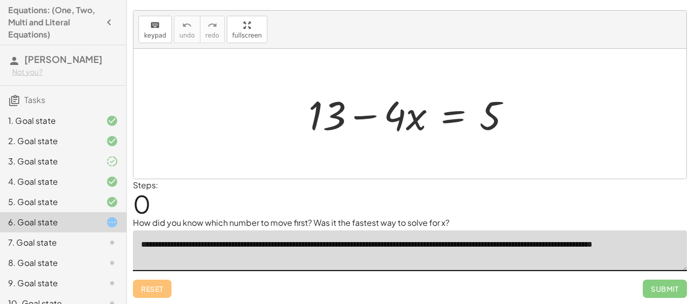
click at [507, 244] on textarea "**********" at bounding box center [410, 250] width 554 height 41
click at [523, 243] on textarea "**********" at bounding box center [410, 250] width 554 height 41
drag, startPoint x: 526, startPoint y: 244, endPoint x: 478, endPoint y: 246, distance: 48.2
click at [478, 246] on textarea "**********" at bounding box center [410, 250] width 554 height 41
click at [680, 247] on textarea "**********" at bounding box center [410, 250] width 554 height 41
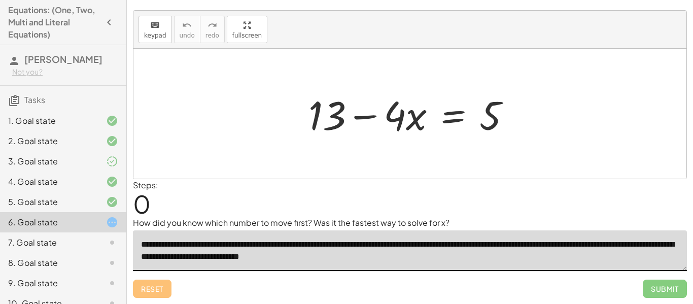
click at [300, 262] on textarea "**********" at bounding box center [410, 250] width 554 height 41
click at [303, 255] on textarea "**********" at bounding box center [410, 250] width 554 height 41
click at [276, 255] on textarea "**********" at bounding box center [410, 250] width 554 height 41
click at [373, 259] on textarea "**********" at bounding box center [410, 250] width 554 height 41
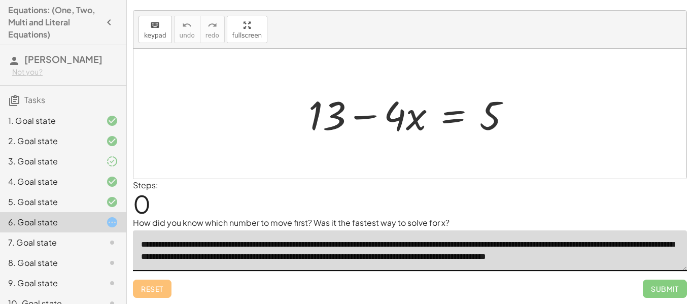
scroll to position [4, 0]
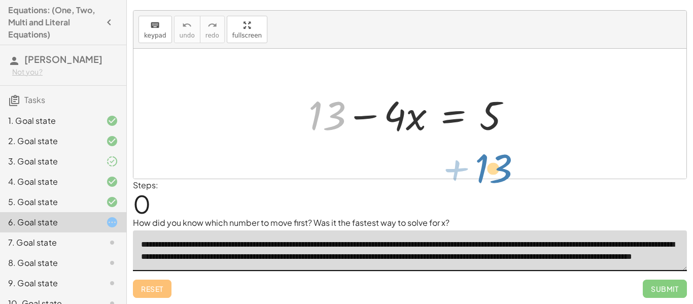
drag, startPoint x: 325, startPoint y: 130, endPoint x: 496, endPoint y: 182, distance: 178.1
click at [0, 0] on div "**********" at bounding box center [0, 0] width 0 height 0
drag, startPoint x: 334, startPoint y: 120, endPoint x: 506, endPoint y: 158, distance: 176.7
click at [506, 158] on div "+ 13 + 13 − · 4 · x = 5" at bounding box center [409, 114] width 553 height 130
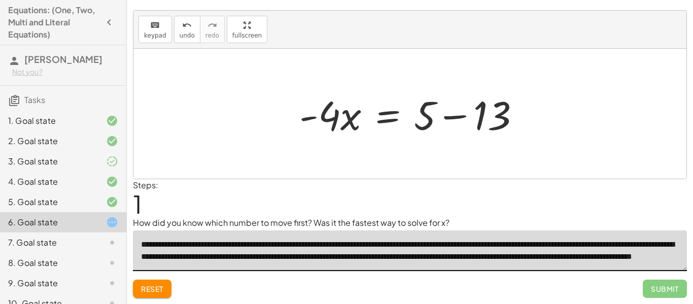
click at [443, 125] on div at bounding box center [413, 114] width 239 height 52
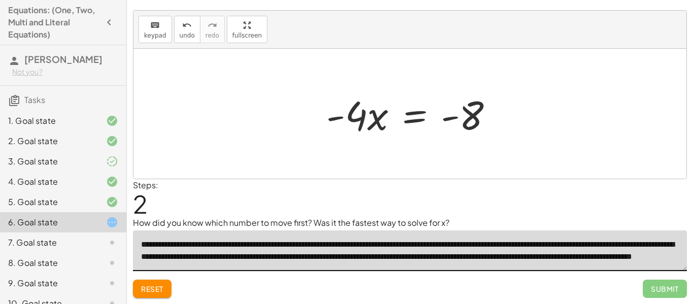
click at [349, 121] on div at bounding box center [414, 114] width 186 height 52
drag, startPoint x: 351, startPoint y: 120, endPoint x: 496, endPoint y: 168, distance: 152.9
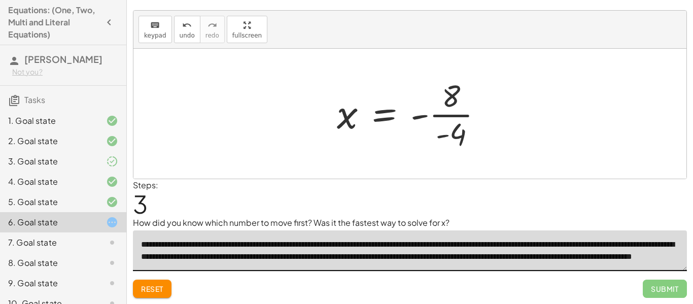
click at [449, 125] on div at bounding box center [414, 114] width 164 height 78
click at [446, 119] on div at bounding box center [414, 114] width 164 height 78
click at [436, 116] on div at bounding box center [412, 114] width 161 height 50
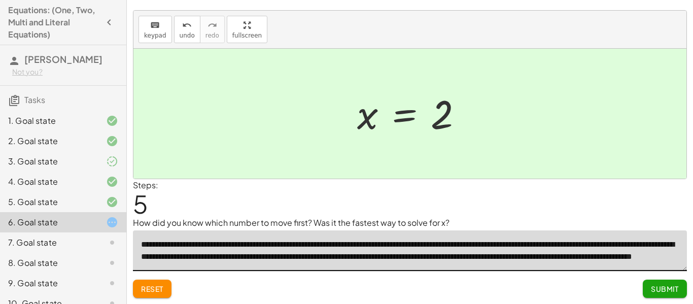
type textarea "**********"
click at [678, 287] on span "Submit" at bounding box center [665, 288] width 28 height 9
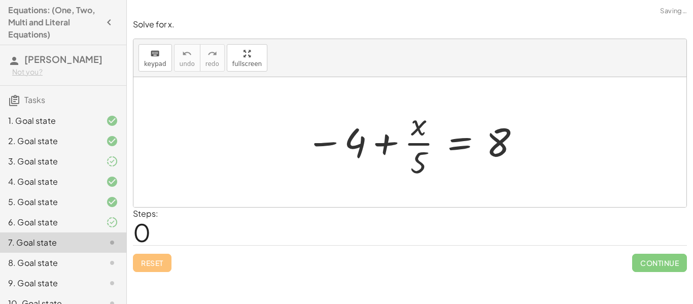
scroll to position [0, 0]
drag, startPoint x: 354, startPoint y: 148, endPoint x: 512, endPoint y: 198, distance: 165.9
drag, startPoint x: 361, startPoint y: 153, endPoint x: 506, endPoint y: 190, distance: 150.3
click at [506, 190] on div "− 4 − 4 + · x · 5 = 8" at bounding box center [409, 142] width 553 height 130
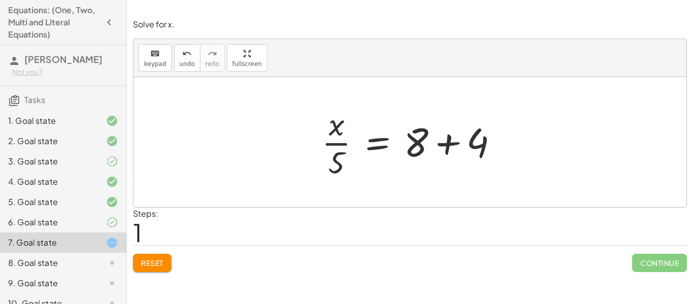
click at [320, 144] on div at bounding box center [414, 142] width 195 height 78
drag, startPoint x: 334, startPoint y: 150, endPoint x: 344, endPoint y: 150, distance: 10.1
click at [344, 150] on div at bounding box center [414, 142] width 195 height 78
click at [440, 144] on div at bounding box center [414, 142] width 195 height 78
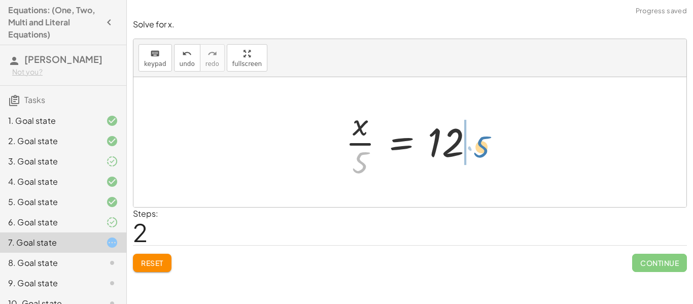
drag, startPoint x: 359, startPoint y: 164, endPoint x: 482, endPoint y: 148, distance: 124.4
click at [482, 148] on div at bounding box center [413, 142] width 147 height 78
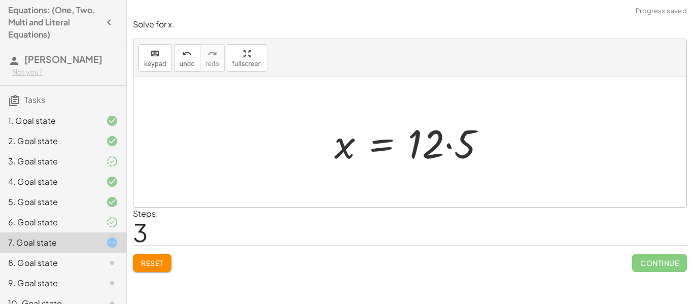
click at [455, 151] on div at bounding box center [413, 142] width 169 height 52
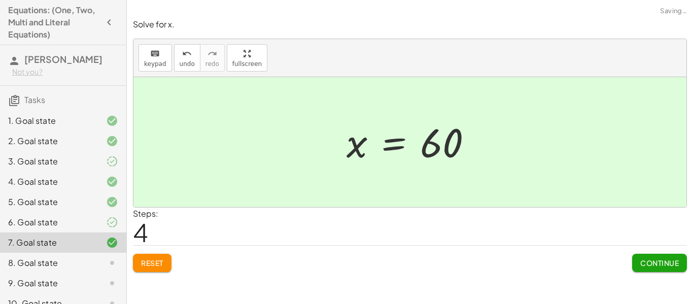
click at [677, 262] on span "Continue" at bounding box center [659, 262] width 39 height 9
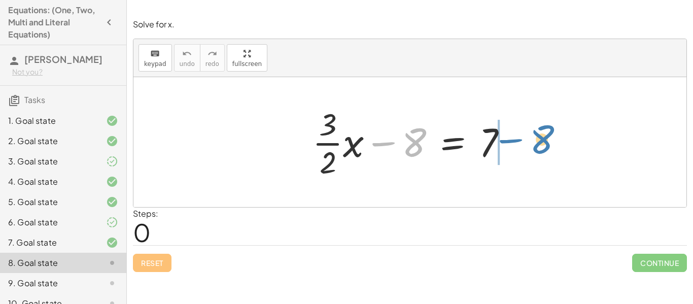
drag, startPoint x: 407, startPoint y: 151, endPoint x: 537, endPoint y: 147, distance: 129.9
click at [537, 147] on div "− 8 + · · 3 · 2 · x − 8 = 7" at bounding box center [409, 142] width 553 height 130
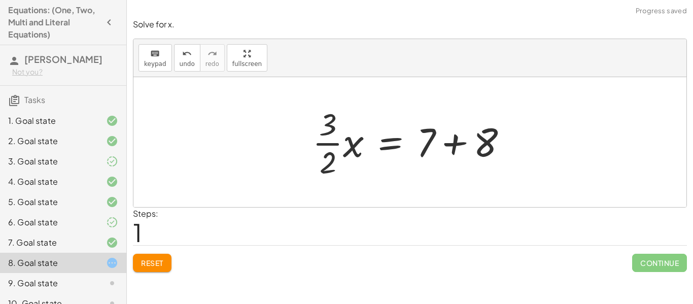
click at [453, 145] on div at bounding box center [413, 142] width 213 height 78
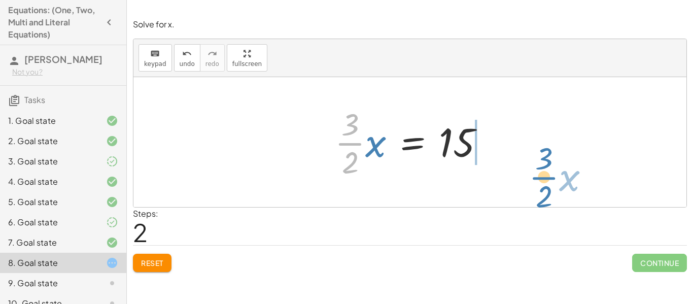
drag, startPoint x: 347, startPoint y: 145, endPoint x: 536, endPoint y: 170, distance: 189.9
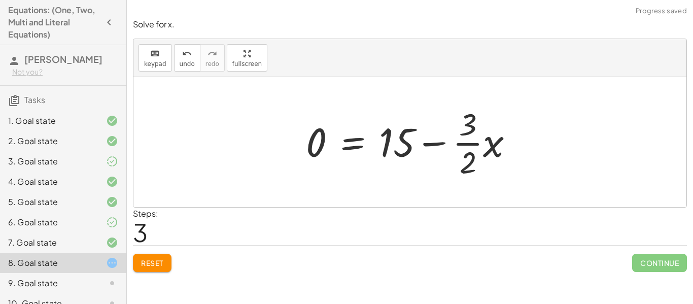
click at [440, 142] on div at bounding box center [414, 142] width 226 height 78
drag, startPoint x: 491, startPoint y: 143, endPoint x: 302, endPoint y: 149, distance: 189.3
click at [302, 149] on div at bounding box center [414, 142] width 226 height 78
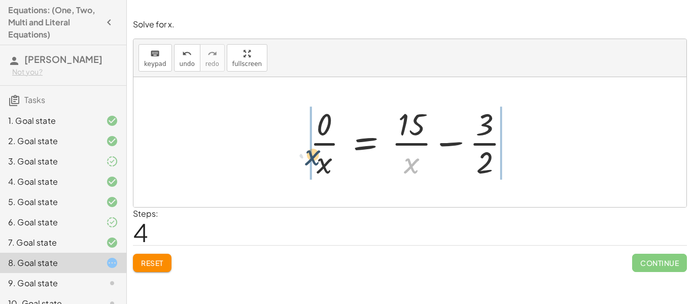
drag, startPoint x: 417, startPoint y: 167, endPoint x: 307, endPoint y: 153, distance: 111.4
click at [307, 153] on div at bounding box center [414, 142] width 218 height 78
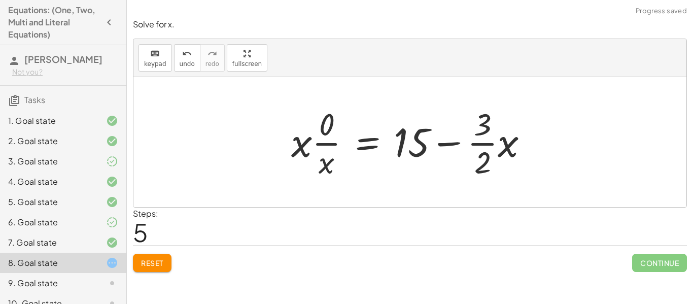
click at [151, 254] on button "Reset" at bounding box center [152, 263] width 39 height 18
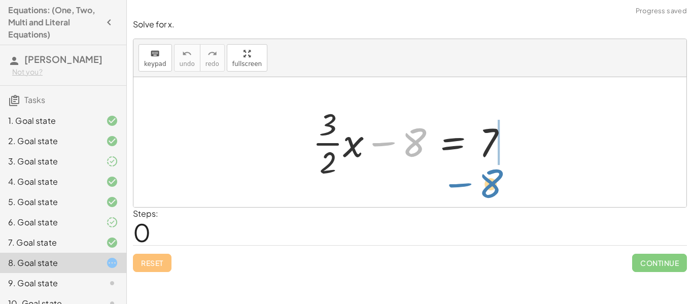
drag, startPoint x: 414, startPoint y: 139, endPoint x: 494, endPoint y: 179, distance: 89.6
click at [494, 179] on div at bounding box center [413, 142] width 213 height 78
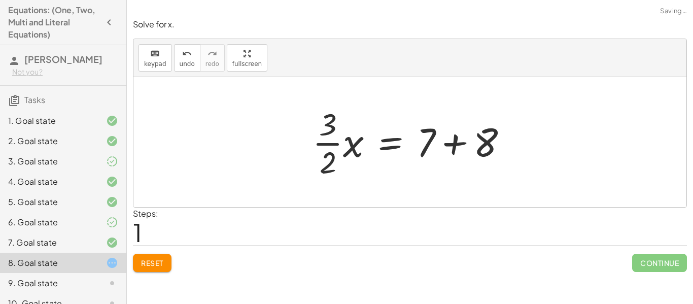
click at [462, 136] on div at bounding box center [413, 142] width 213 height 78
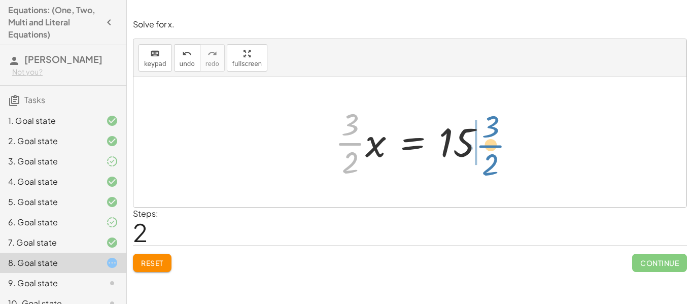
drag, startPoint x: 351, startPoint y: 141, endPoint x: 491, endPoint y: 140, distance: 140.5
click at [491, 140] on div at bounding box center [414, 142] width 168 height 78
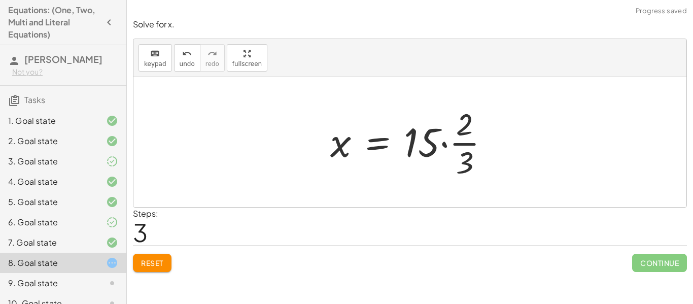
click at [446, 145] on div at bounding box center [414, 142] width 178 height 78
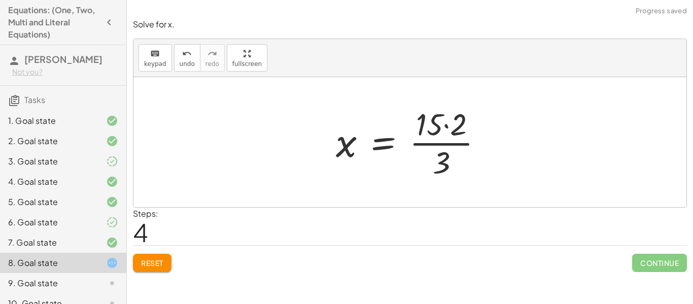
click at [445, 144] on div at bounding box center [413, 142] width 165 height 78
click at [444, 124] on div at bounding box center [413, 142] width 165 height 78
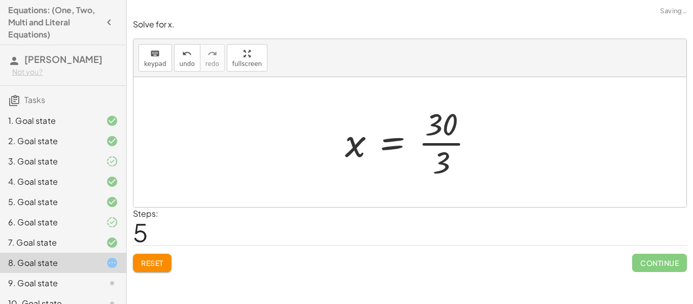
click at [445, 146] on div at bounding box center [413, 142] width 147 height 78
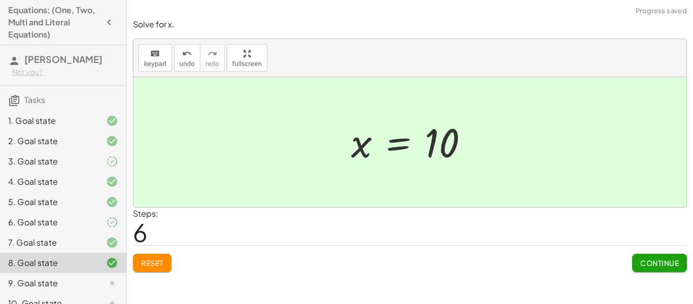
click at [674, 257] on button "Continue" at bounding box center [659, 263] width 55 height 18
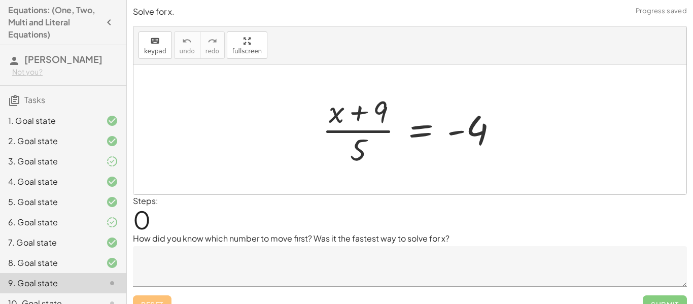
click at [376, 106] on div at bounding box center [414, 129] width 194 height 78
click at [382, 114] on div at bounding box center [414, 129] width 194 height 78
drag, startPoint x: 335, startPoint y: 110, endPoint x: 342, endPoint y: 121, distance: 13.2
click at [342, 121] on div at bounding box center [414, 129] width 194 height 78
drag, startPoint x: 362, startPoint y: 145, endPoint x: 312, endPoint y: 126, distance: 53.4
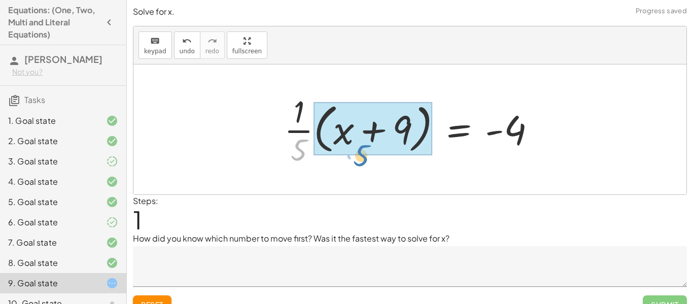
drag, startPoint x: 300, startPoint y: 153, endPoint x: 365, endPoint y: 163, distance: 65.3
click at [365, 163] on div at bounding box center [414, 129] width 270 height 78
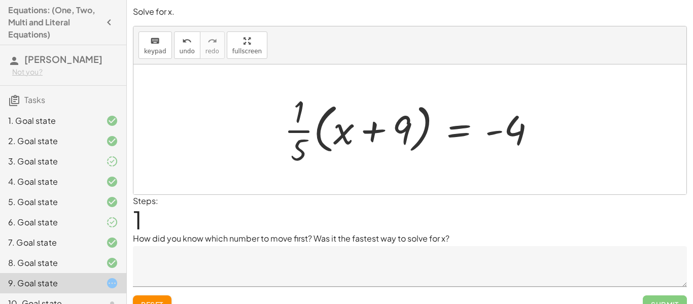
click at [153, 300] on span "Reset" at bounding box center [152, 304] width 22 height 9
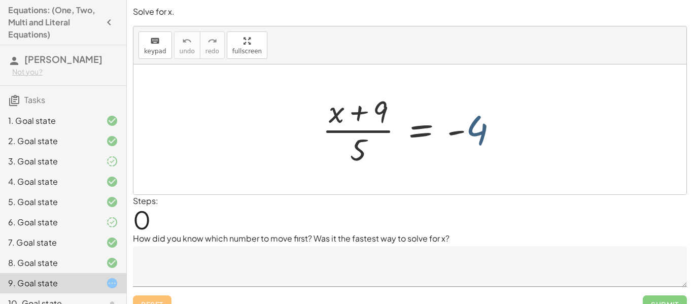
click at [476, 132] on div at bounding box center [414, 129] width 194 height 78
click at [355, 155] on div at bounding box center [414, 129] width 194 height 78
drag, startPoint x: 340, startPoint y: 115, endPoint x: 378, endPoint y: 114, distance: 37.5
click at [378, 114] on div at bounding box center [414, 129] width 194 height 78
drag, startPoint x: 377, startPoint y: 114, endPoint x: 369, endPoint y: 116, distance: 7.8
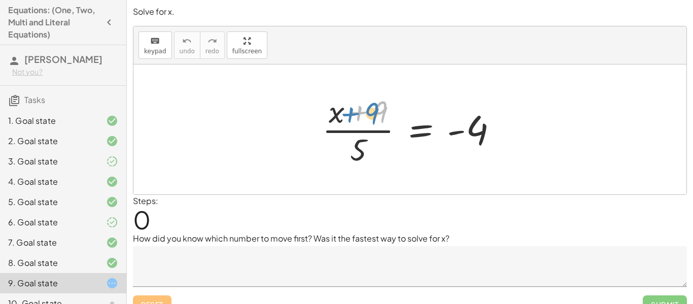
click at [369, 116] on div at bounding box center [414, 129] width 194 height 78
drag, startPoint x: 359, startPoint y: 151, endPoint x: 504, endPoint y: 130, distance: 146.6
click at [504, 130] on div at bounding box center [414, 129] width 194 height 78
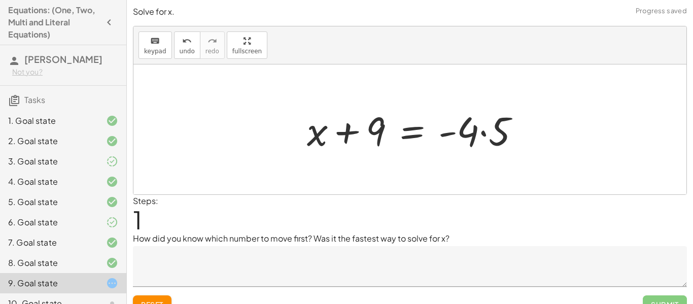
click at [504, 131] on div at bounding box center [417, 129] width 231 height 52
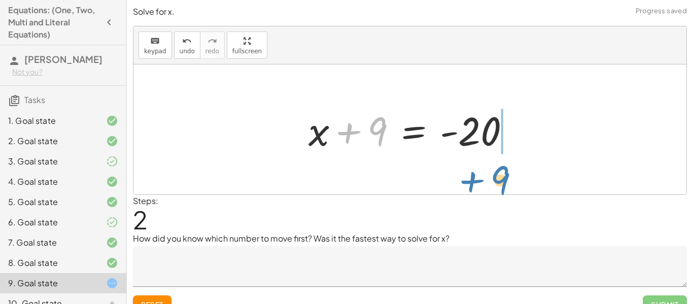
drag, startPoint x: 380, startPoint y: 128, endPoint x: 500, endPoint y: 172, distance: 128.2
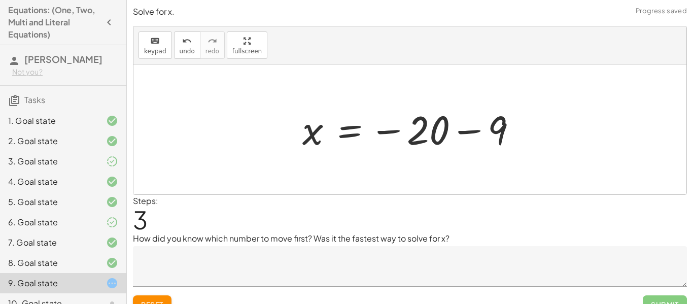
click at [444, 136] on div at bounding box center [413, 129] width 233 height 50
click at [462, 131] on div at bounding box center [413, 129] width 233 height 50
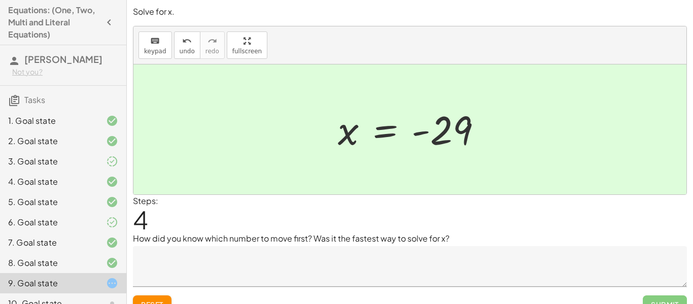
scroll to position [16, 0]
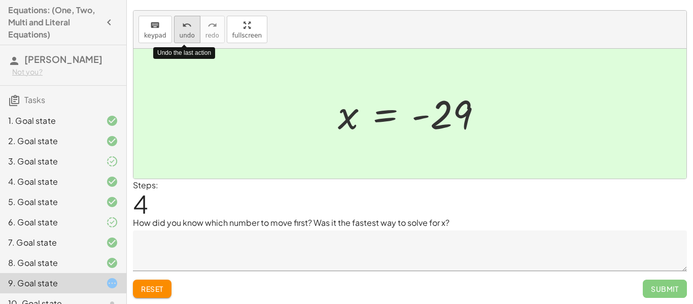
click at [174, 28] on button "undo undo" at bounding box center [187, 29] width 26 height 27
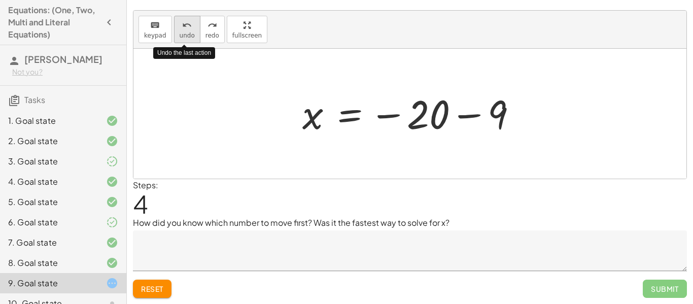
click at [174, 29] on button "undo undo" at bounding box center [187, 29] width 26 height 27
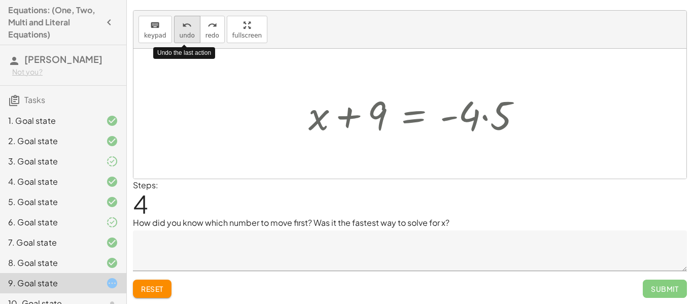
click at [174, 29] on button "undo undo" at bounding box center [187, 29] width 26 height 27
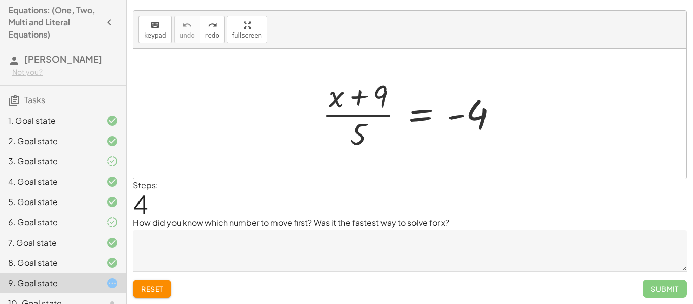
click at [151, 293] on span "Reset" at bounding box center [152, 288] width 22 height 9
click at [362, 137] on div at bounding box center [414, 114] width 194 height 78
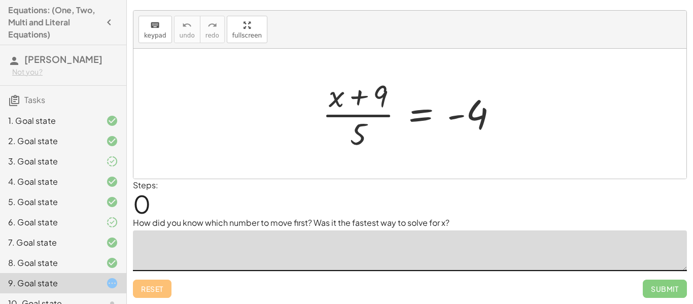
click at [369, 241] on textarea at bounding box center [410, 250] width 554 height 41
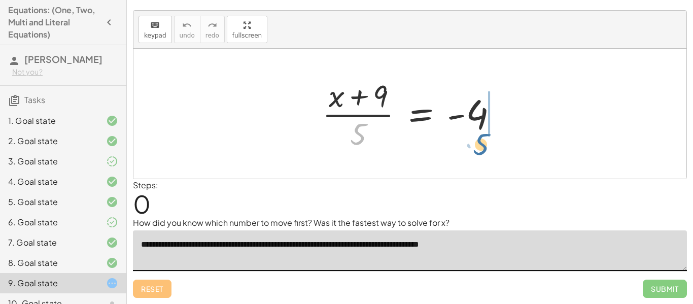
drag, startPoint x: 353, startPoint y: 133, endPoint x: 479, endPoint y: 143, distance: 126.2
click at [479, 143] on div at bounding box center [414, 114] width 194 height 78
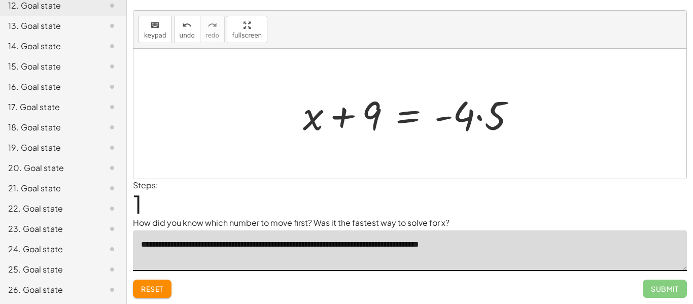
scroll to position [0, 0]
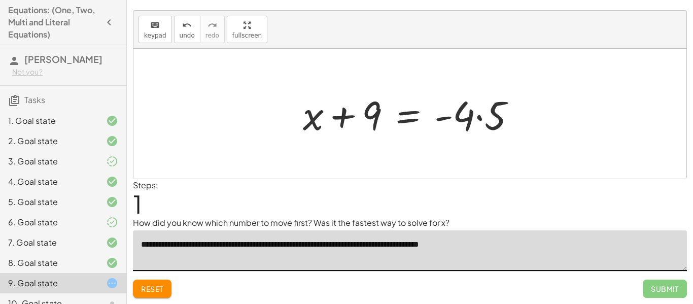
click at [480, 119] on div at bounding box center [413, 114] width 231 height 52
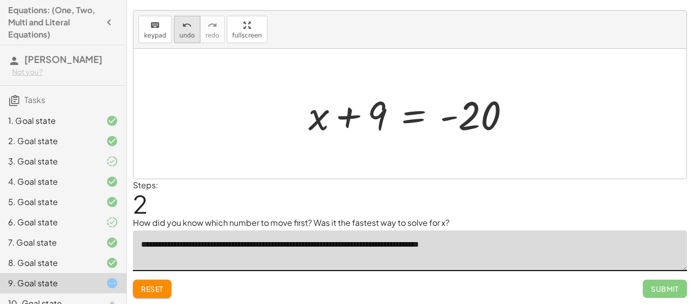
click at [174, 33] on button "undo undo" at bounding box center [187, 29] width 26 height 27
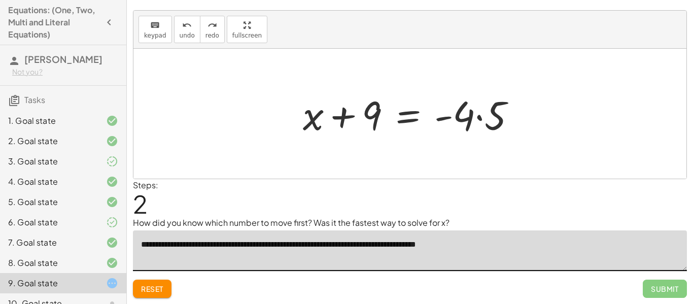
click at [145, 285] on span "Reset" at bounding box center [152, 288] width 22 height 9
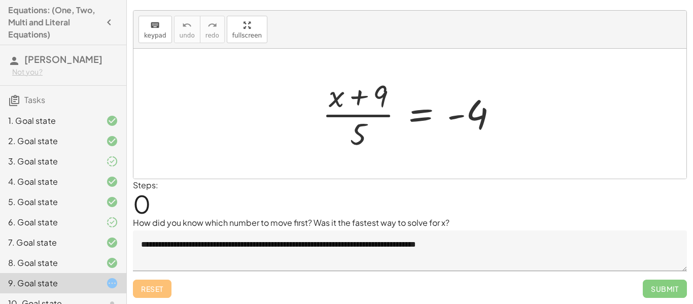
click at [478, 245] on textarea "**********" at bounding box center [410, 250] width 554 height 41
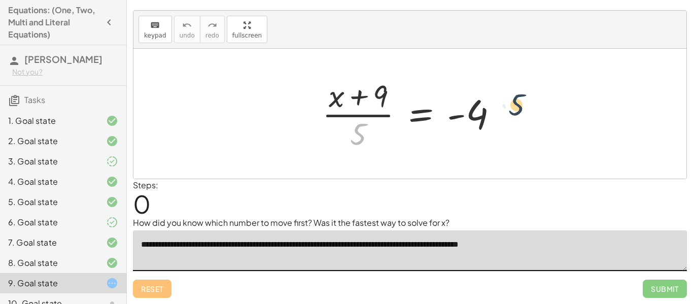
drag, startPoint x: 347, startPoint y: 136, endPoint x: 508, endPoint y: 107, distance: 163.0
click at [508, 107] on div at bounding box center [414, 114] width 194 height 78
drag, startPoint x: 357, startPoint y: 136, endPoint x: 517, endPoint y: 130, distance: 160.4
drag, startPoint x: 358, startPoint y: 131, endPoint x: 497, endPoint y: 110, distance: 140.6
click at [497, 110] on div at bounding box center [414, 114] width 194 height 78
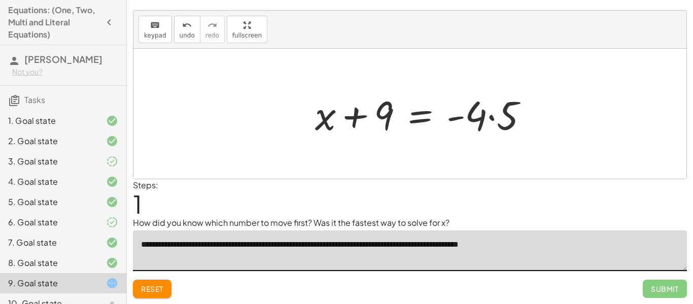
click at [493, 113] on div at bounding box center [425, 114] width 231 height 52
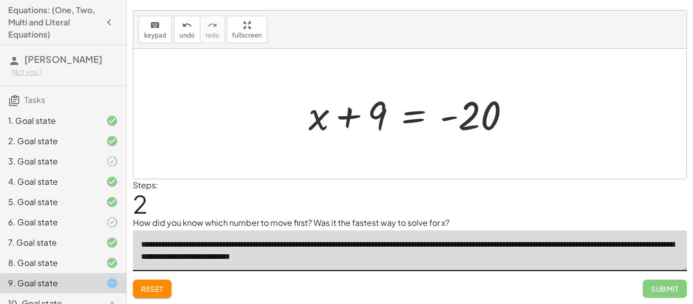
click at [388, 132] on div at bounding box center [413, 114] width 220 height 52
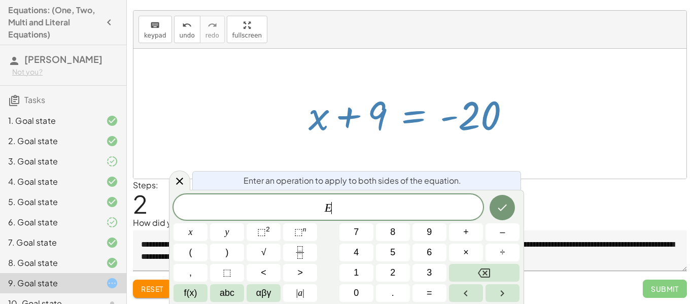
scroll to position [1, 0]
click at [380, 119] on div at bounding box center [413, 114] width 220 height 52
click at [185, 178] on icon at bounding box center [179, 181] width 12 height 12
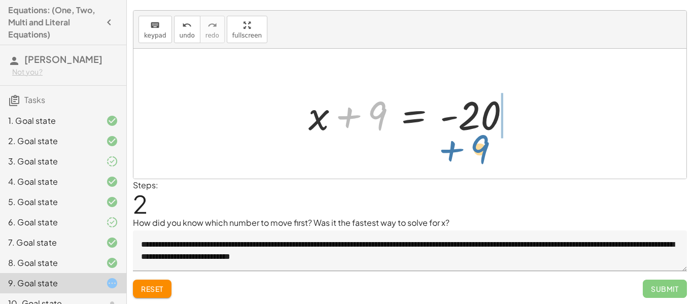
drag, startPoint x: 375, startPoint y: 113, endPoint x: 482, endPoint y: 147, distance: 112.6
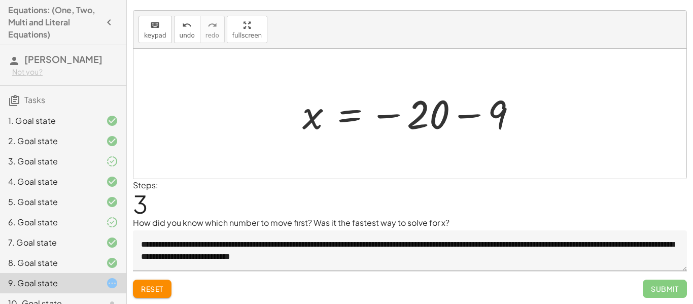
click at [479, 112] on div at bounding box center [413, 114] width 233 height 50
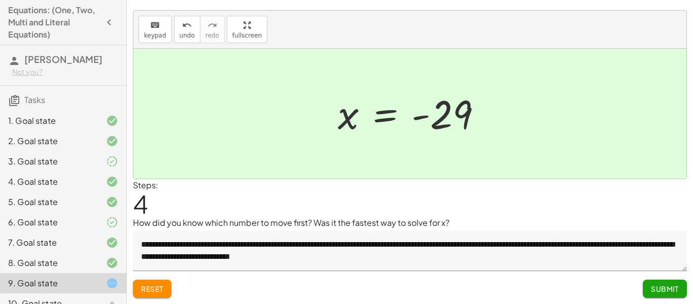
click at [369, 253] on textarea "**********" at bounding box center [410, 250] width 554 height 41
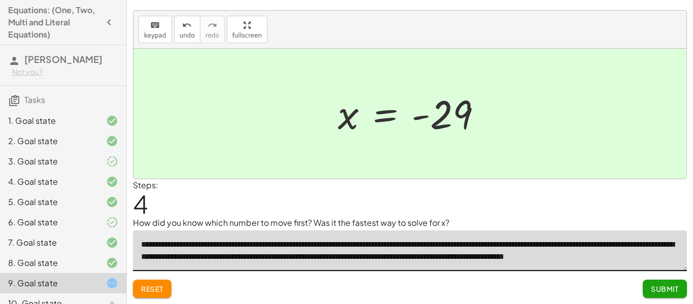
scroll to position [4, 0]
click at [636, 254] on textarea "**********" at bounding box center [410, 250] width 554 height 41
click at [167, 257] on textarea "**********" at bounding box center [410, 250] width 554 height 41
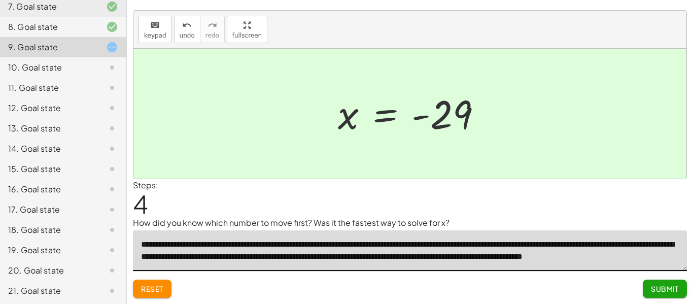
scroll to position [234, 0]
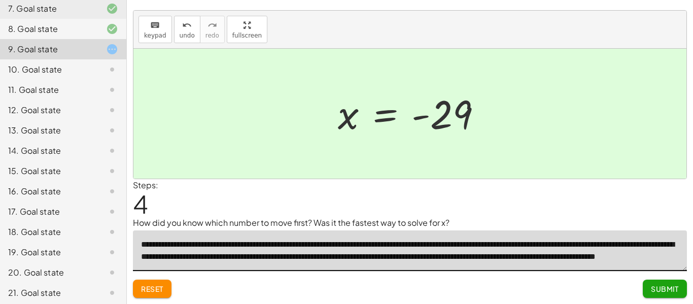
type textarea "**********"
click at [681, 292] on button "Submit" at bounding box center [665, 288] width 44 height 18
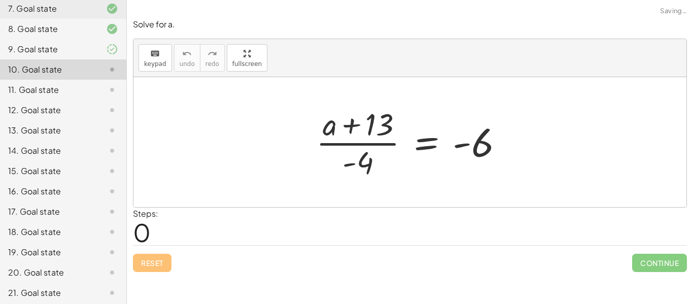
scroll to position [0, 0]
drag, startPoint x: 366, startPoint y: 162, endPoint x: 529, endPoint y: 155, distance: 163.5
click at [529, 155] on div "· - 4 · ( + a + 13 ) · - 4 = - 6" at bounding box center [409, 142] width 553 height 130
drag, startPoint x: 370, startPoint y: 159, endPoint x: 510, endPoint y: 134, distance: 142.7
click at [510, 134] on div at bounding box center [413, 142] width 205 height 78
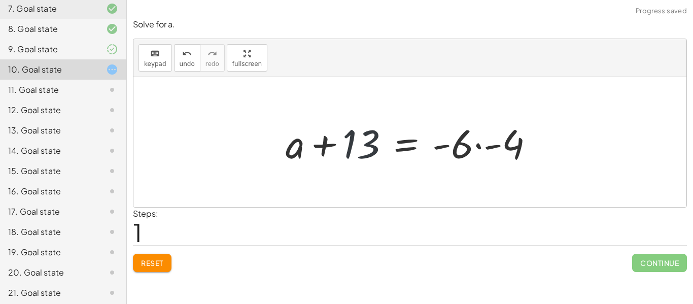
click at [379, 135] on div at bounding box center [413, 142] width 266 height 52
click at [470, 132] on div at bounding box center [413, 142] width 266 height 52
click at [507, 147] on div at bounding box center [413, 142] width 266 height 52
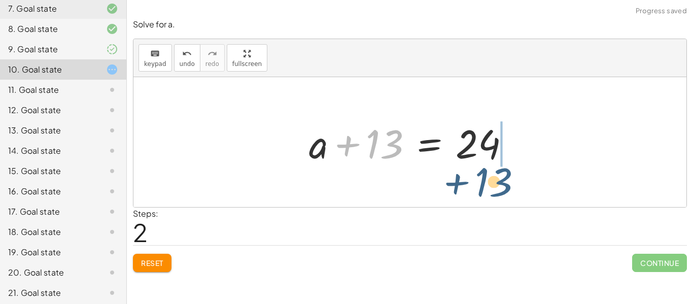
drag, startPoint x: 370, startPoint y: 140, endPoint x: 484, endPoint y: 183, distance: 121.6
click at [484, 183] on div "· ( + a + 13 ) · - 4 = - 6 + a + 13 = · - 6 · - 4 + 13 + a + 13 = 24" at bounding box center [409, 142] width 553 height 130
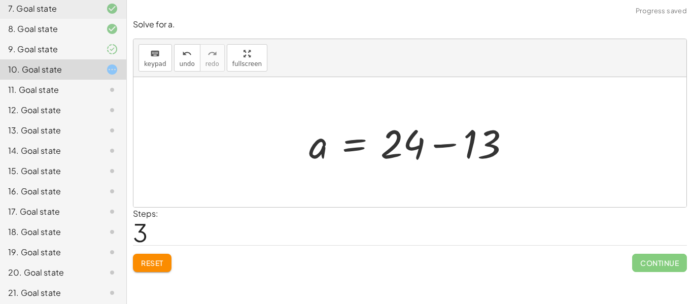
click at [441, 150] on div at bounding box center [413, 142] width 219 height 52
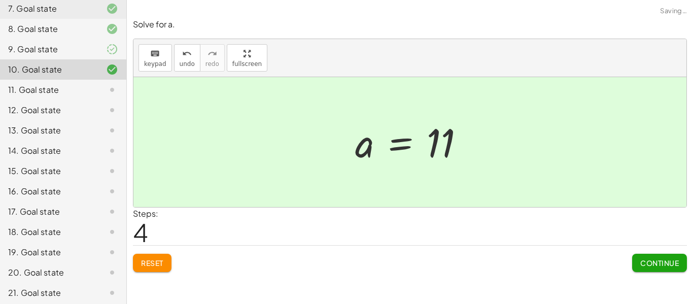
click at [657, 269] on button "Continue" at bounding box center [659, 263] width 55 height 18
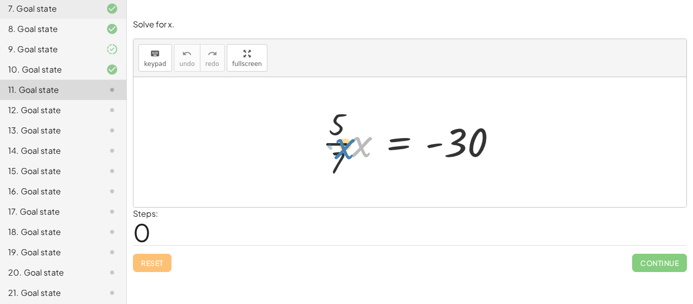
drag, startPoint x: 358, startPoint y: 147, endPoint x: 347, endPoint y: 148, distance: 10.8
click at [347, 148] on div at bounding box center [413, 142] width 193 height 78
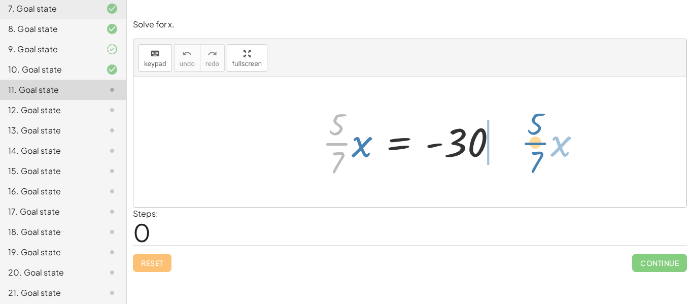
drag, startPoint x: 342, startPoint y: 145, endPoint x: 540, endPoint y: 143, distance: 198.3
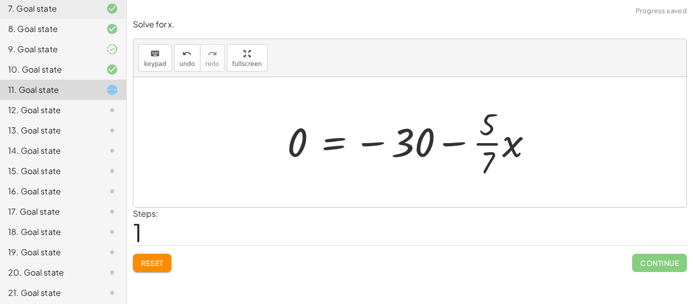
click at [465, 144] on div at bounding box center [414, 142] width 264 height 78
drag, startPoint x: 506, startPoint y: 143, endPoint x: 286, endPoint y: 132, distance: 220.4
click at [286, 132] on div at bounding box center [414, 142] width 264 height 78
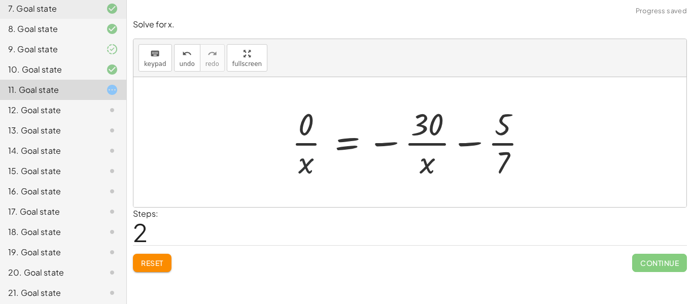
click at [319, 164] on div at bounding box center [414, 142] width 254 height 78
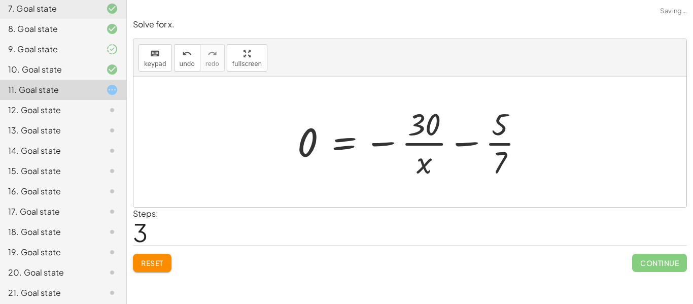
click at [155, 261] on span "Reset" at bounding box center [152, 262] width 22 height 9
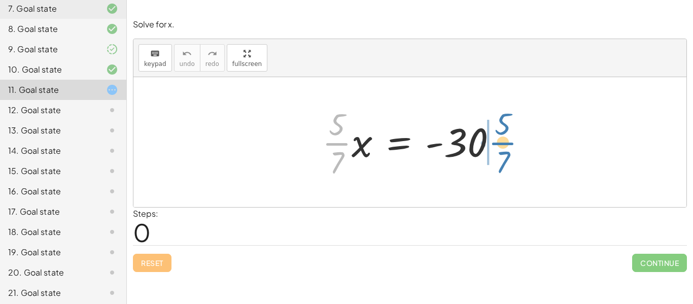
drag, startPoint x: 336, startPoint y: 138, endPoint x: 501, endPoint y: 137, distance: 164.8
click at [501, 137] on div at bounding box center [413, 142] width 193 height 78
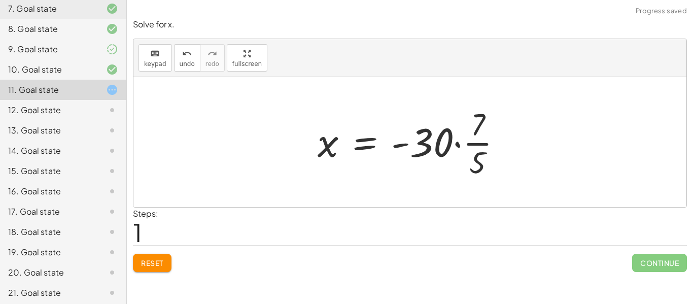
click at [460, 143] on div at bounding box center [413, 142] width 203 height 78
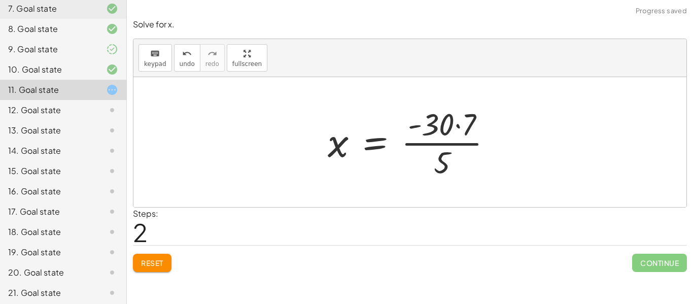
click at [440, 142] on div at bounding box center [414, 142] width 183 height 78
click at [451, 129] on div at bounding box center [414, 142] width 183 height 78
click at [458, 125] on div at bounding box center [414, 142] width 183 height 78
click at [443, 142] on div at bounding box center [413, 142] width 171 height 78
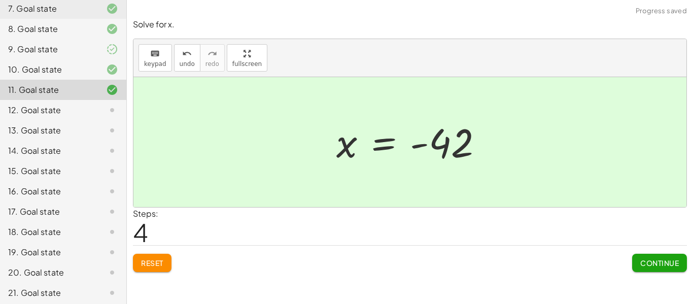
click at [671, 263] on span "Continue" at bounding box center [659, 262] width 39 height 9
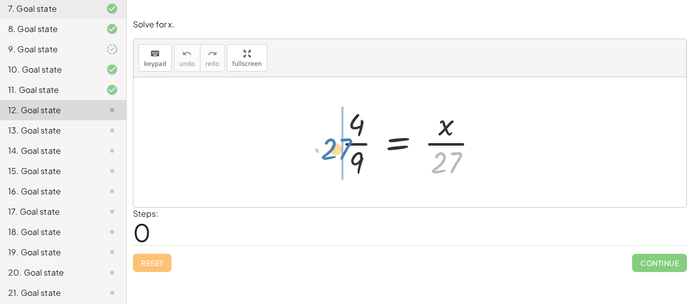
drag, startPoint x: 444, startPoint y: 160, endPoint x: 333, endPoint y: 146, distance: 111.9
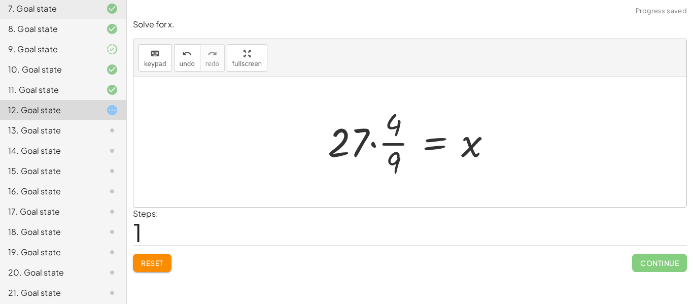
click at [360, 150] on div at bounding box center [414, 142] width 182 height 78
click at [377, 143] on div at bounding box center [414, 142] width 182 height 78
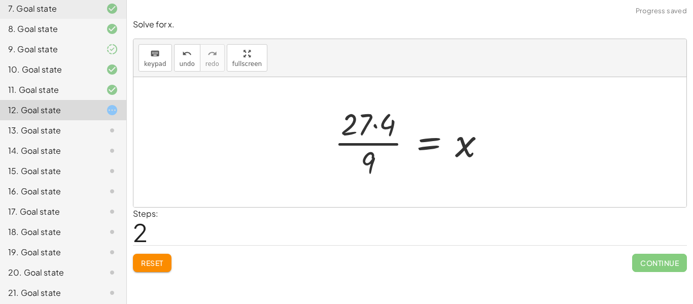
click at [376, 123] on div at bounding box center [413, 142] width 169 height 78
click at [368, 144] on div at bounding box center [413, 142] width 159 height 78
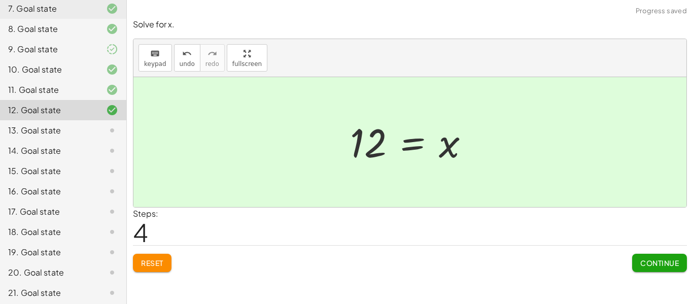
click at [668, 263] on span "Continue" at bounding box center [659, 262] width 39 height 9
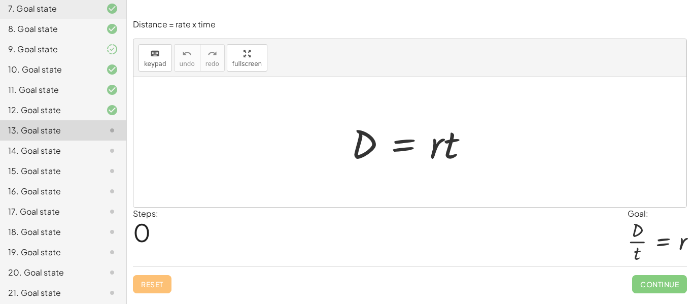
click at [451, 150] on div at bounding box center [414, 142] width 136 height 52
drag, startPoint x: 450, startPoint y: 150, endPoint x: 365, endPoint y: 183, distance: 91.6
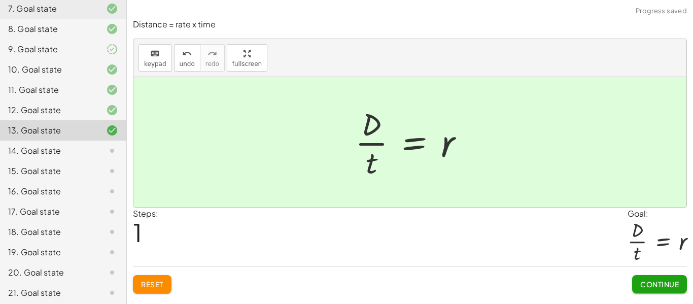
click at [676, 289] on button "Continue" at bounding box center [659, 284] width 55 height 18
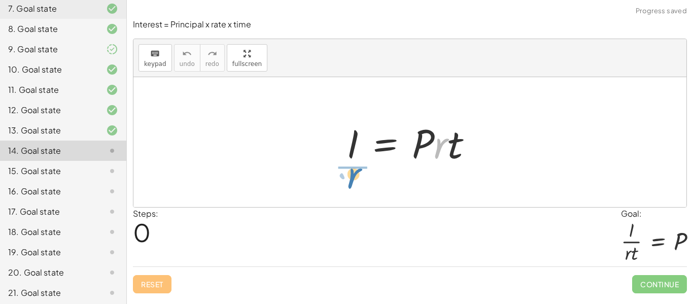
drag, startPoint x: 443, startPoint y: 151, endPoint x: 355, endPoint y: 182, distance: 92.9
click at [355, 182] on div "· r I = · P · r · t" at bounding box center [409, 142] width 553 height 130
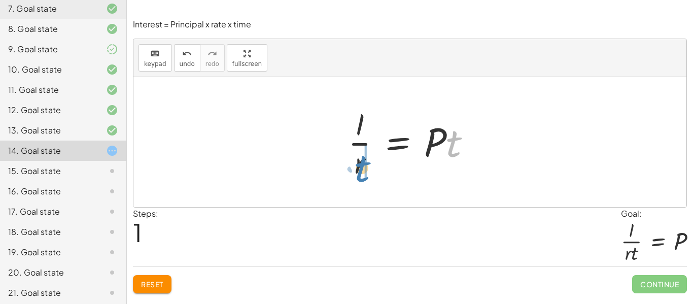
drag, startPoint x: 456, startPoint y: 137, endPoint x: 366, endPoint y: 162, distance: 94.3
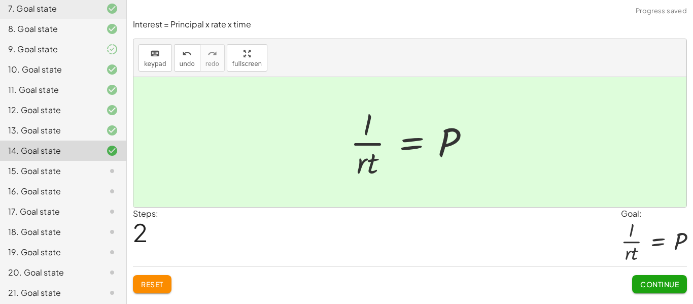
click at [659, 284] on span "Continue" at bounding box center [659, 283] width 39 height 9
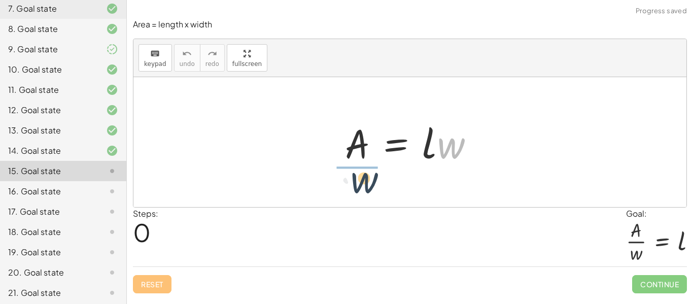
drag, startPoint x: 450, startPoint y: 141, endPoint x: 359, endPoint y: 177, distance: 97.5
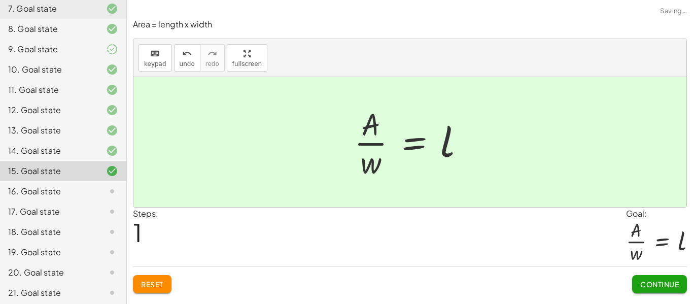
click at [671, 277] on button "Continue" at bounding box center [659, 284] width 55 height 18
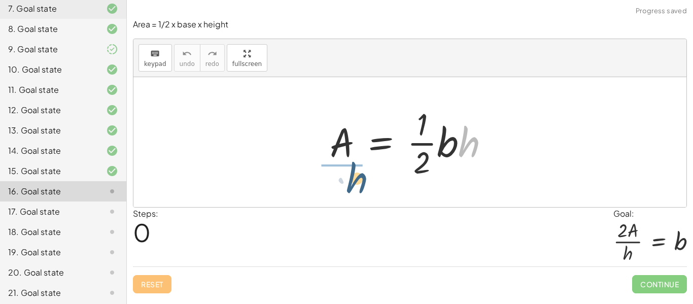
drag, startPoint x: 467, startPoint y: 137, endPoint x: 348, endPoint y: 176, distance: 125.0
click at [348, 176] on div at bounding box center [414, 142] width 178 height 78
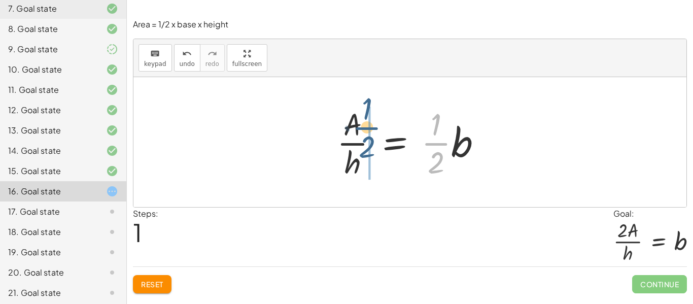
drag, startPoint x: 440, startPoint y: 151, endPoint x: 363, endPoint y: 131, distance: 79.0
click at [363, 131] on div at bounding box center [413, 142] width 163 height 78
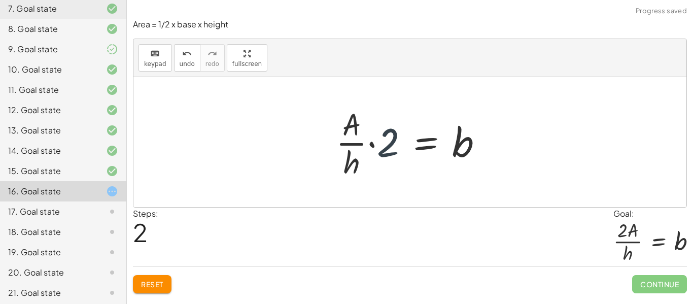
click at [381, 139] on div at bounding box center [413, 142] width 165 height 78
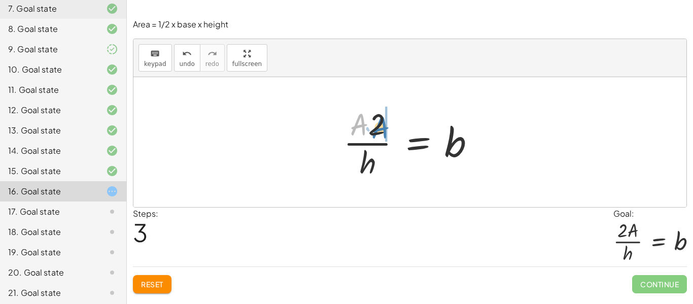
drag, startPoint x: 362, startPoint y: 119, endPoint x: 383, endPoint y: 122, distance: 21.5
click at [383, 122] on div at bounding box center [413, 142] width 150 height 78
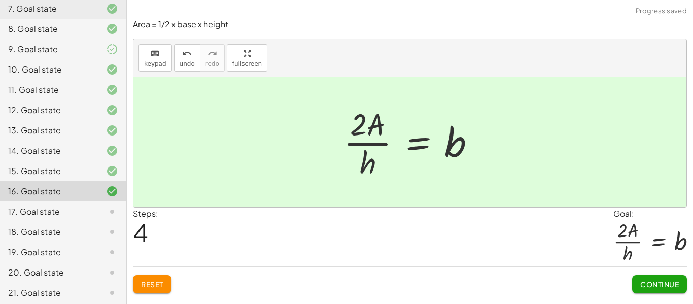
click at [648, 285] on span "Continue" at bounding box center [659, 283] width 39 height 9
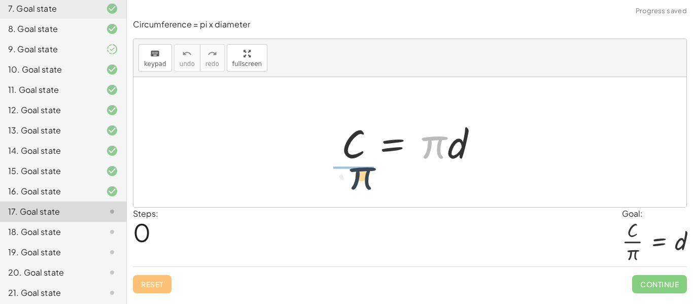
drag, startPoint x: 429, startPoint y: 146, endPoint x: 354, endPoint y: 179, distance: 82.7
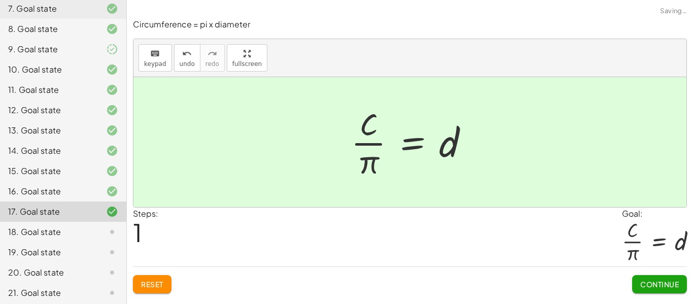
click at [676, 283] on span "Continue" at bounding box center [659, 283] width 39 height 9
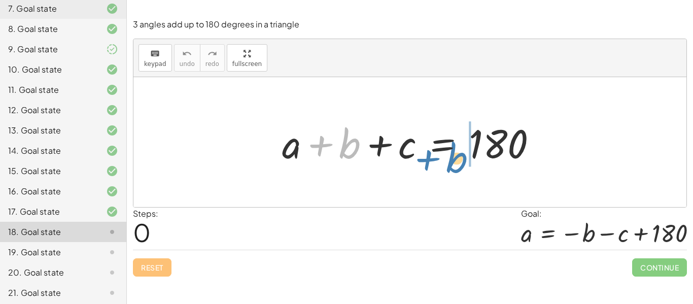
drag, startPoint x: 356, startPoint y: 141, endPoint x: 463, endPoint y: 155, distance: 108.0
click at [463, 155] on div at bounding box center [413, 142] width 273 height 52
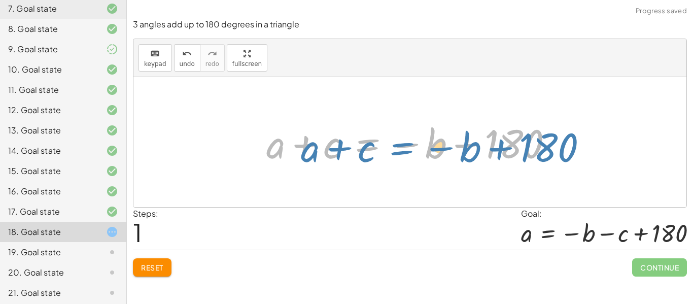
drag, startPoint x: 415, startPoint y: 149, endPoint x: 433, endPoint y: 146, distance: 17.4
click at [433, 146] on div at bounding box center [413, 142] width 304 height 52
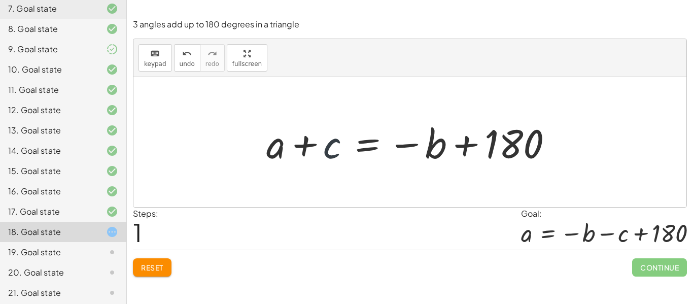
click at [337, 152] on div at bounding box center [413, 142] width 304 height 52
drag, startPoint x: 331, startPoint y: 152, endPoint x: 475, endPoint y: 143, distance: 143.8
click at [475, 143] on div at bounding box center [413, 142] width 304 height 52
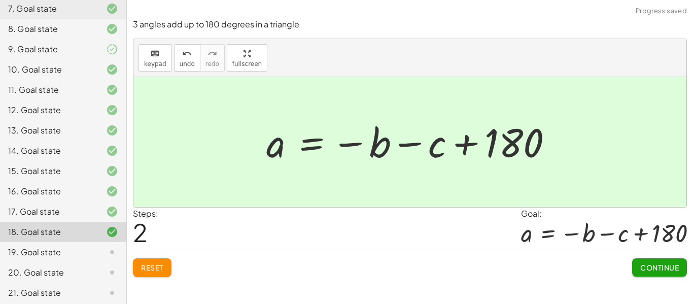
click at [654, 267] on span "Continue" at bounding box center [659, 267] width 39 height 9
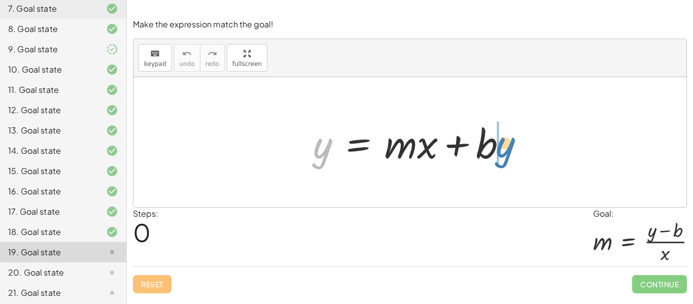
drag, startPoint x: 308, startPoint y: 156, endPoint x: 491, endPoint y: 155, distance: 183.1
click at [491, 155] on div at bounding box center [414, 142] width 212 height 52
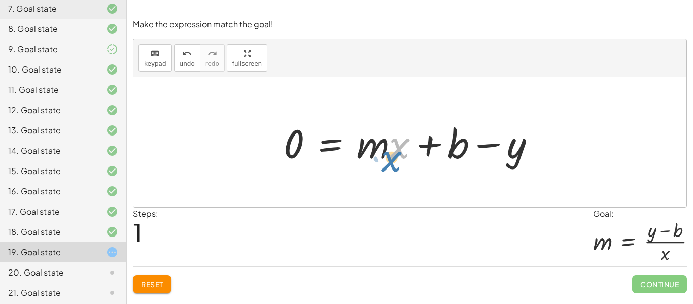
drag, startPoint x: 402, startPoint y: 152, endPoint x: 391, endPoint y: 165, distance: 17.3
click at [391, 165] on div at bounding box center [413, 142] width 270 height 52
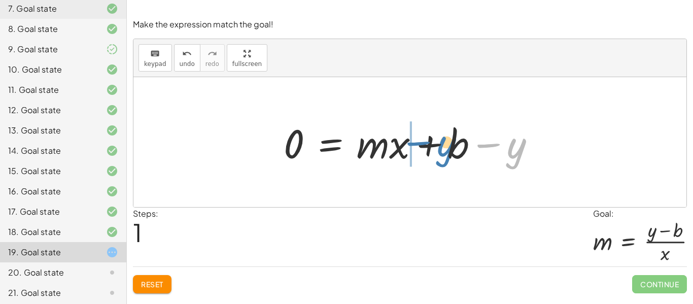
drag, startPoint x: 520, startPoint y: 145, endPoint x: 450, endPoint y: 143, distance: 70.0
click at [450, 143] on div at bounding box center [413, 142] width 270 height 52
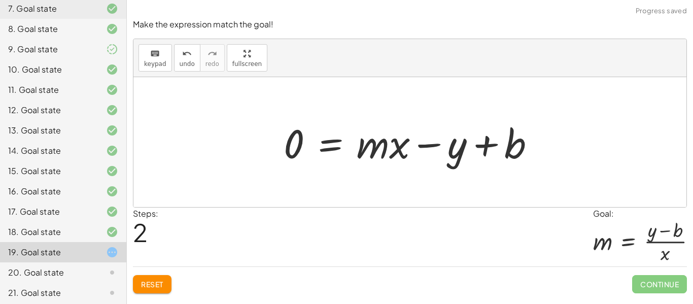
click at [162, 283] on span "Reset" at bounding box center [152, 283] width 22 height 9
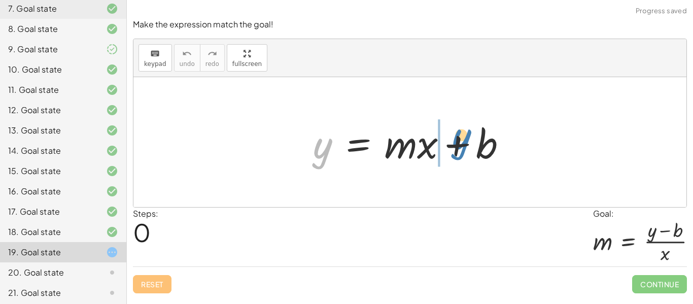
drag, startPoint x: 322, startPoint y: 165, endPoint x: 461, endPoint y: 156, distance: 139.3
click at [461, 156] on div at bounding box center [414, 142] width 212 height 52
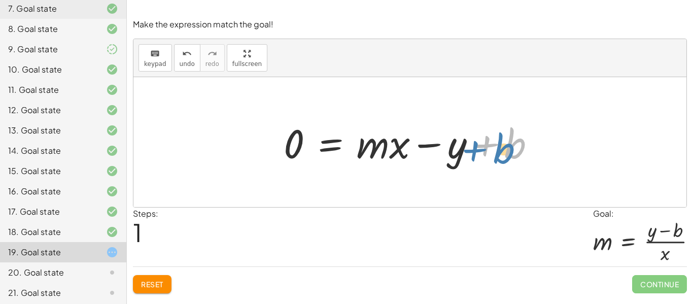
drag, startPoint x: 487, startPoint y: 146, endPoint x: 476, endPoint y: 151, distance: 12.7
click at [476, 151] on div at bounding box center [413, 142] width 270 height 52
click at [487, 143] on div at bounding box center [413, 142] width 270 height 52
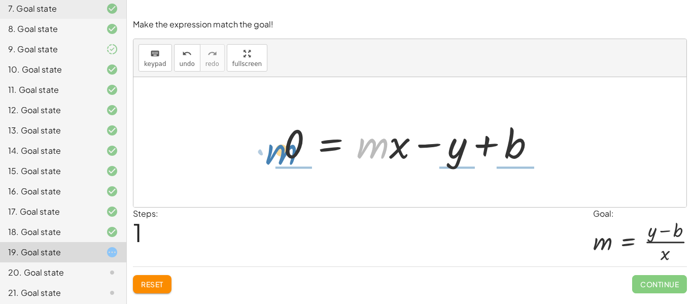
drag, startPoint x: 387, startPoint y: 149, endPoint x: 301, endPoint y: 146, distance: 85.8
click at [301, 146] on div at bounding box center [413, 142] width 270 height 52
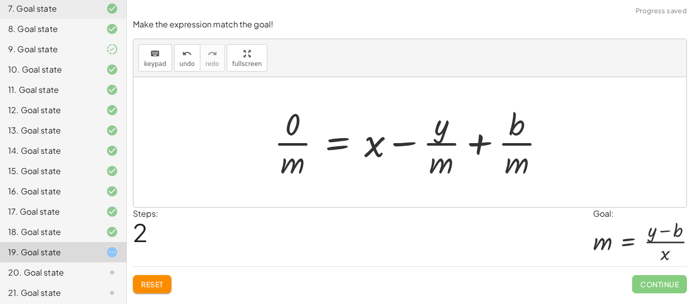
click at [157, 282] on span "Reset" at bounding box center [152, 283] width 22 height 9
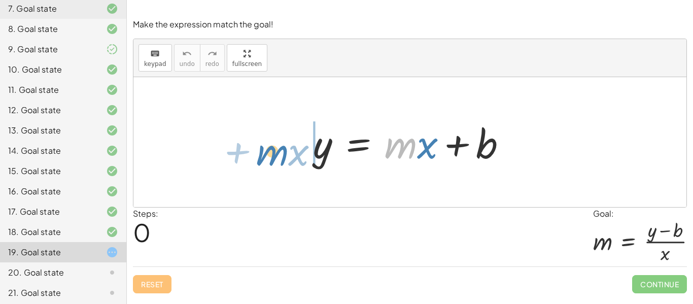
drag, startPoint x: 405, startPoint y: 149, endPoint x: 275, endPoint y: 155, distance: 130.0
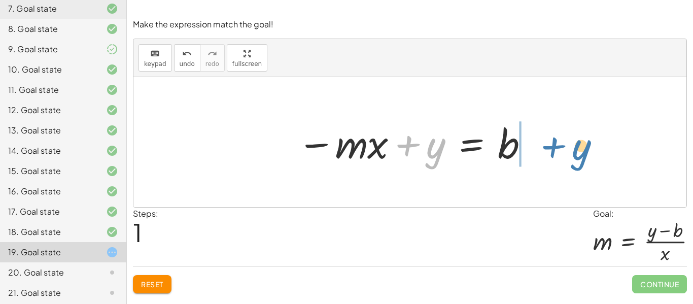
drag, startPoint x: 432, startPoint y: 156, endPoint x: 575, endPoint y: 160, distance: 143.1
click at [575, 160] on div "y = + · m · x + b + y y = · m · x b − +" at bounding box center [409, 142] width 553 height 130
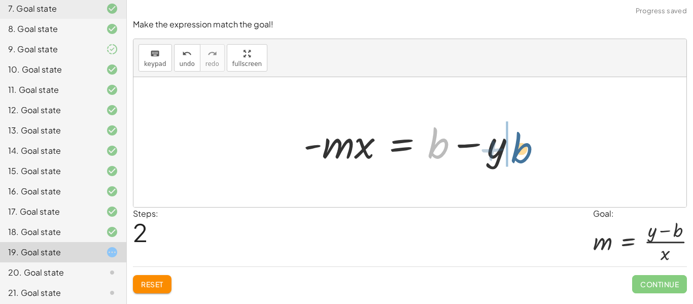
drag, startPoint x: 428, startPoint y: 154, endPoint x: 521, endPoint y: 161, distance: 93.1
click at [521, 161] on div at bounding box center [413, 142] width 231 height 52
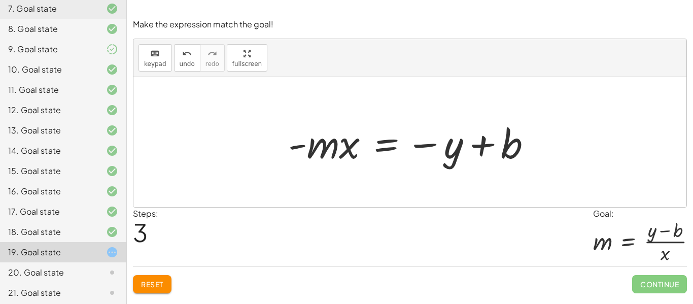
click at [142, 293] on button "Reset" at bounding box center [152, 284] width 39 height 18
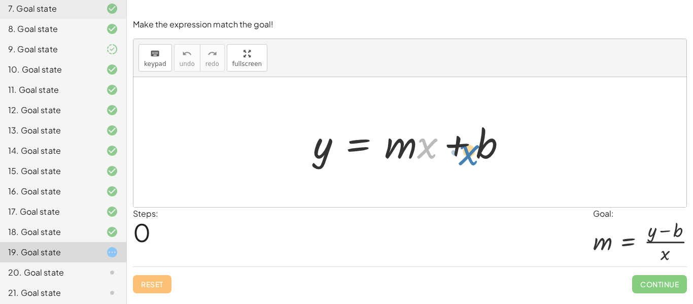
drag, startPoint x: 429, startPoint y: 149, endPoint x: 470, endPoint y: 156, distance: 42.1
click at [470, 156] on div at bounding box center [414, 142] width 212 height 52
drag, startPoint x: 324, startPoint y: 156, endPoint x: 509, endPoint y: 151, distance: 185.7
click at [509, 151] on div at bounding box center [414, 142] width 212 height 52
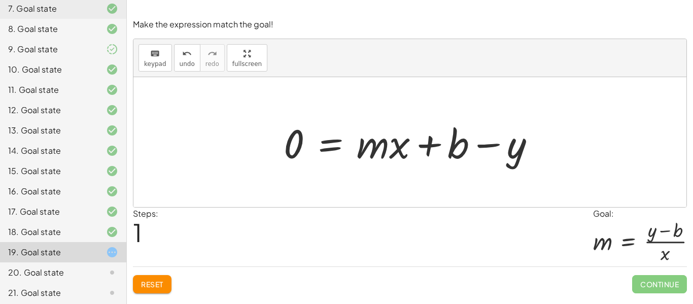
click at [161, 288] on span "Reset" at bounding box center [152, 283] width 22 height 9
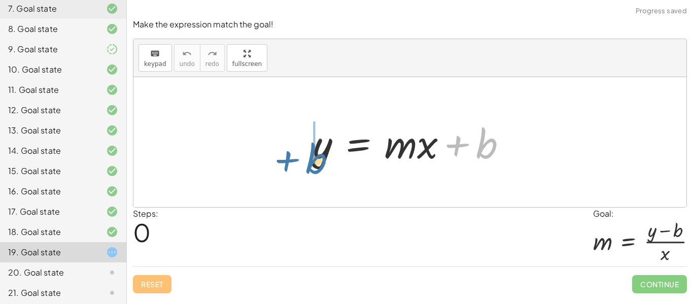
drag, startPoint x: 484, startPoint y: 142, endPoint x: 312, endPoint y: 156, distance: 172.5
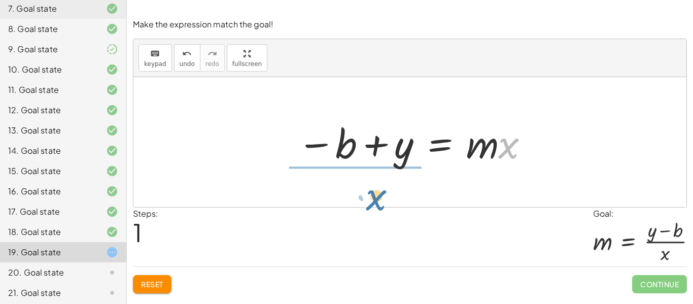
drag, startPoint x: 507, startPoint y: 148, endPoint x: 374, endPoint y: 199, distance: 142.9
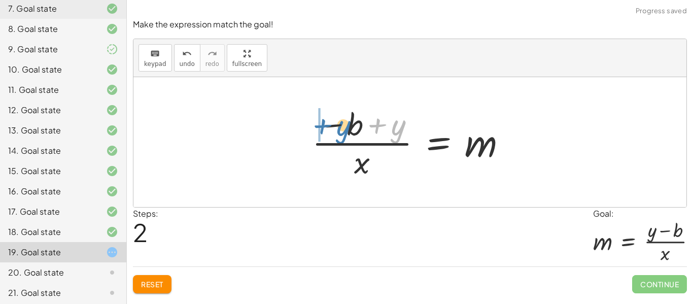
drag, startPoint x: 401, startPoint y: 125, endPoint x: 344, endPoint y: 125, distance: 56.8
click at [344, 125] on div at bounding box center [413, 142] width 213 height 78
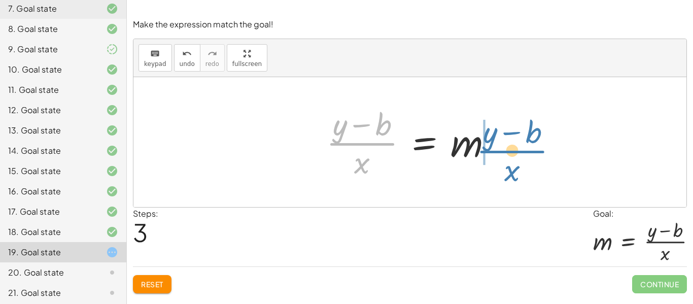
drag, startPoint x: 382, startPoint y: 144, endPoint x: 533, endPoint y: 151, distance: 150.8
click at [533, 151] on div "y = + · m · x + b − b + y = · m · x · ( − b + y ) · x = m · ( + y − b ) · x y =…" at bounding box center [409, 142] width 553 height 130
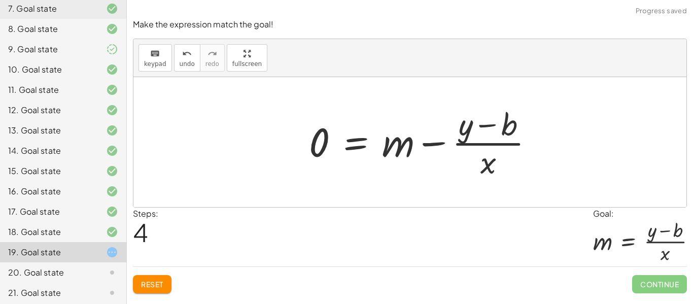
click at [478, 145] on div at bounding box center [425, 142] width 243 height 78
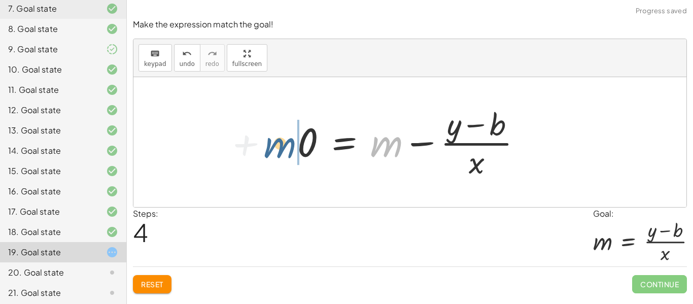
drag, startPoint x: 384, startPoint y: 152, endPoint x: 266, endPoint y: 153, distance: 118.2
click at [266, 153] on div "y = + · m · x + b − b + y = · m · x · ( − b + y ) · x = m · ( + y − b ) · x = m…" at bounding box center [409, 142] width 553 height 130
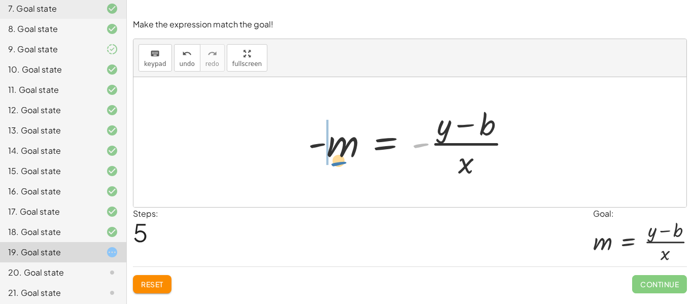
drag, startPoint x: 421, startPoint y: 145, endPoint x: 333, endPoint y: 161, distance: 89.8
click at [333, 161] on div at bounding box center [414, 142] width 222 height 78
click at [329, 151] on div at bounding box center [414, 142] width 222 height 78
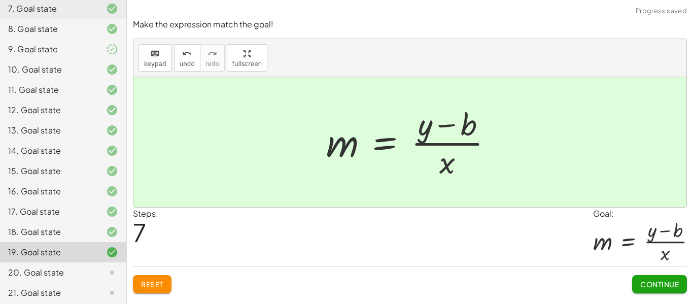
click at [653, 280] on span "Continue" at bounding box center [659, 283] width 39 height 9
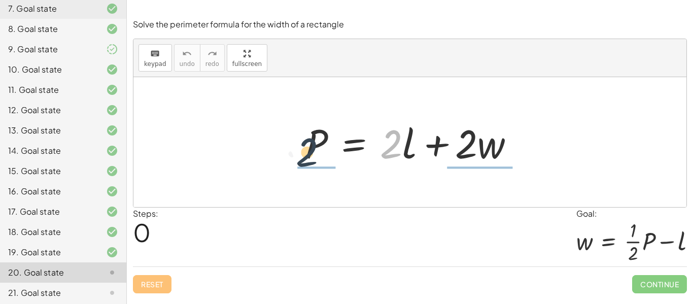
drag, startPoint x: 396, startPoint y: 149, endPoint x: 304, endPoint y: 158, distance: 92.3
click at [304, 158] on div at bounding box center [413, 142] width 227 height 52
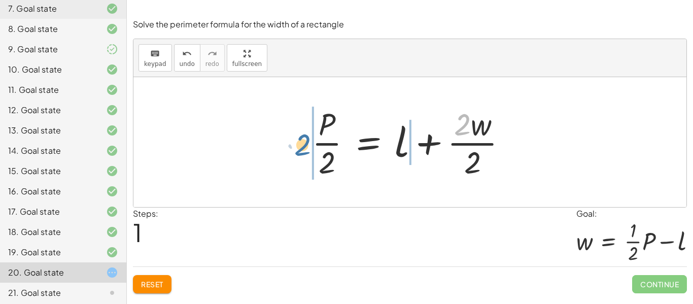
drag, startPoint x: 463, startPoint y: 125, endPoint x: 303, endPoint y: 146, distance: 161.6
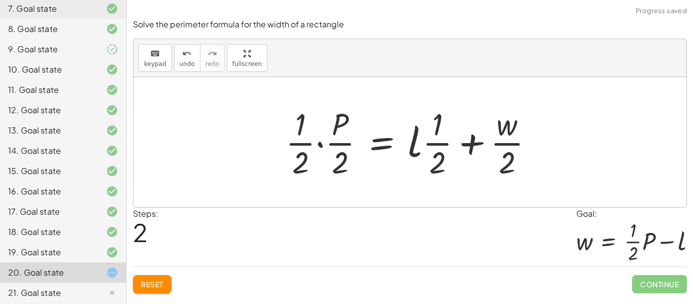
click at [317, 146] on div at bounding box center [413, 142] width 266 height 78
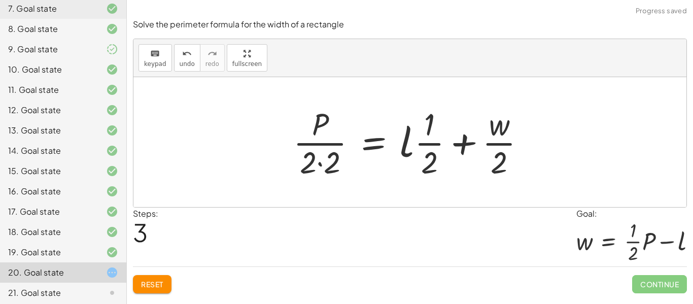
click at [328, 166] on div at bounding box center [413, 142] width 251 height 78
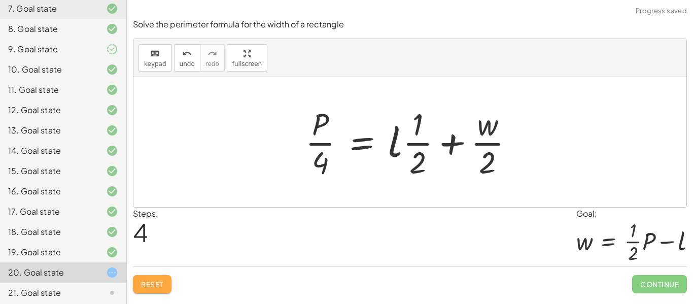
click at [156, 288] on span "Reset" at bounding box center [152, 283] width 22 height 9
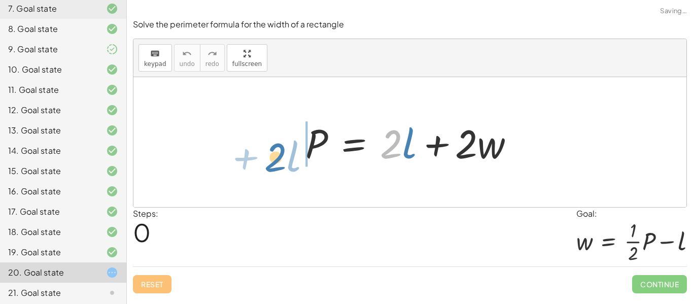
drag, startPoint x: 391, startPoint y: 149, endPoint x: 271, endPoint y: 163, distance: 120.5
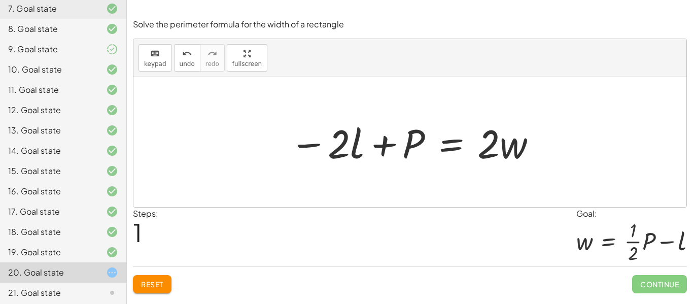
click at [151, 282] on span "Reset" at bounding box center [152, 283] width 22 height 9
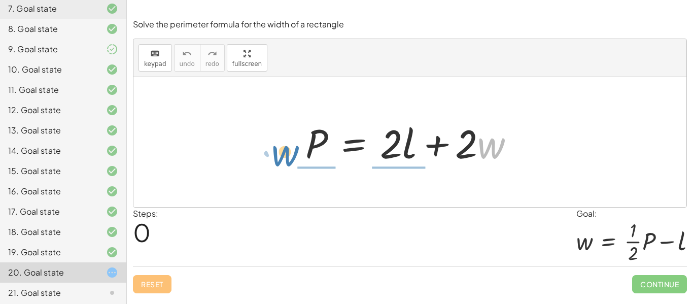
drag, startPoint x: 489, startPoint y: 148, endPoint x: 283, endPoint y: 155, distance: 206.0
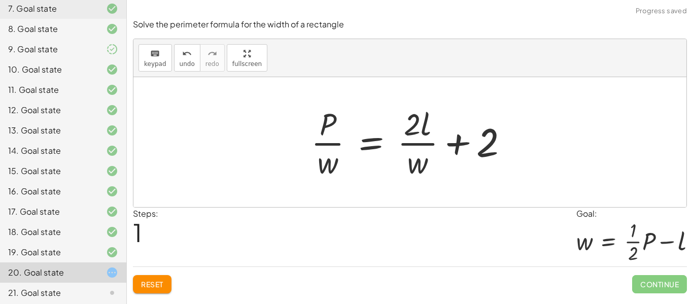
click at [155, 292] on button "Reset" at bounding box center [152, 284] width 39 height 18
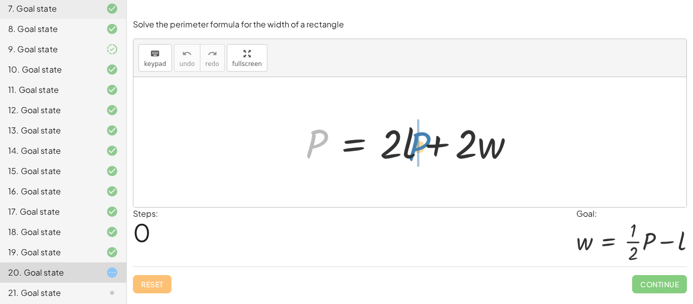
drag, startPoint x: 306, startPoint y: 152, endPoint x: 408, endPoint y: 154, distance: 102.5
click at [408, 154] on div at bounding box center [413, 142] width 227 height 52
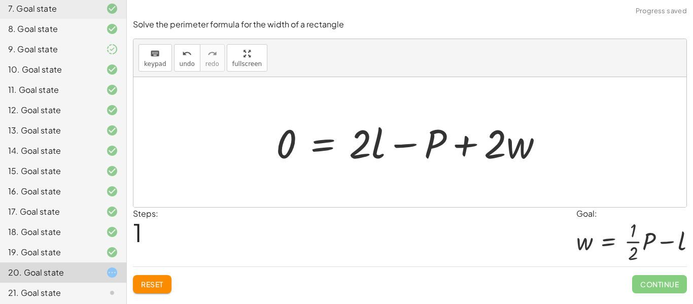
click at [148, 283] on span "Reset" at bounding box center [152, 283] width 22 height 9
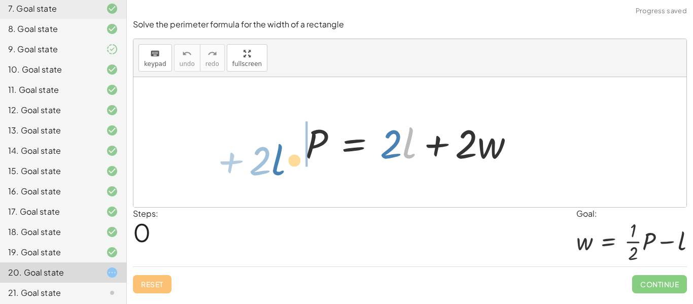
drag, startPoint x: 415, startPoint y: 154, endPoint x: 255, endPoint y: 166, distance: 160.8
click at [255, 166] on div "· l + · 2 P = + · 2 · l + · 2 · w" at bounding box center [409, 142] width 553 height 130
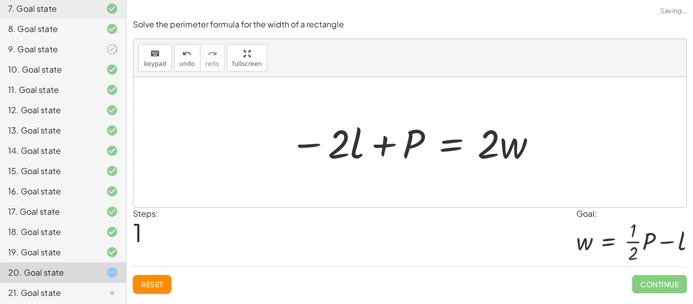
click at [165, 279] on button "Reset" at bounding box center [152, 284] width 39 height 18
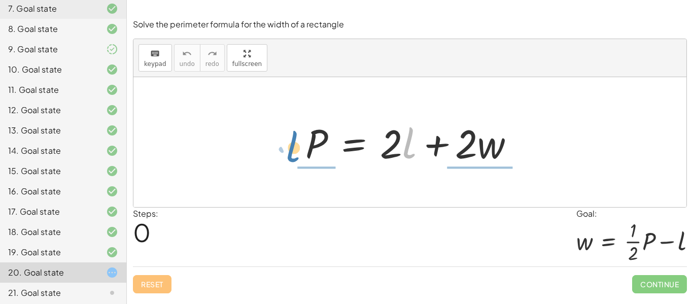
drag, startPoint x: 406, startPoint y: 153, endPoint x: 289, endPoint y: 156, distance: 116.7
click at [289, 156] on div "· l + · 2 P = + · 2 · l + · 2 · w" at bounding box center [409, 142] width 553 height 130
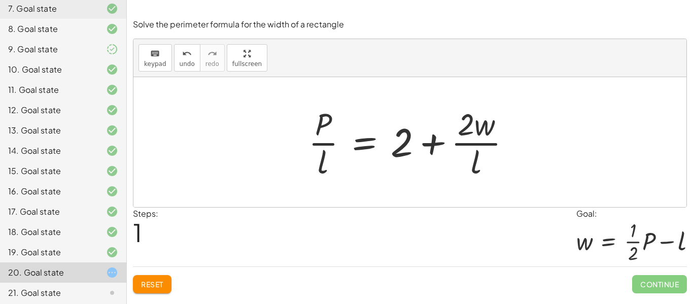
click at [0, 0] on div "Solve the perimeter formula for the width of a rectangle keyboard keypad undo u…" at bounding box center [0, 0] width 0 height 0
drag, startPoint x: 331, startPoint y: 117, endPoint x: 402, endPoint y: 138, distance: 74.0
click at [402, 138] on div at bounding box center [413, 142] width 221 height 78
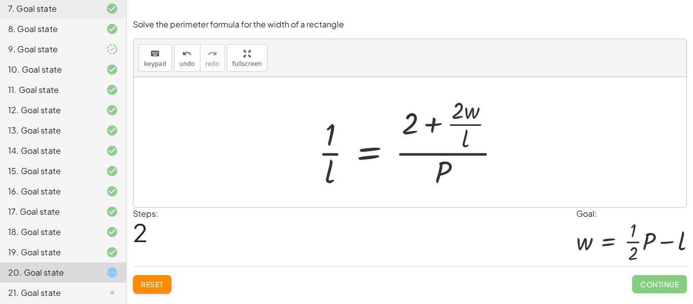
click at [154, 285] on span "Reset" at bounding box center [152, 283] width 22 height 9
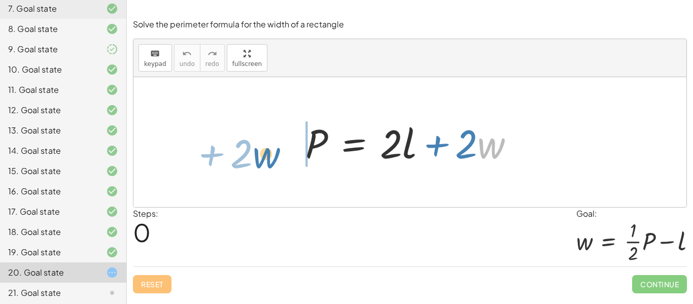
drag, startPoint x: 497, startPoint y: 144, endPoint x: 272, endPoint y: 153, distance: 225.4
click at [272, 153] on div "· w + · 2 P = + · 2 · l + · 2 · w" at bounding box center [409, 142] width 553 height 130
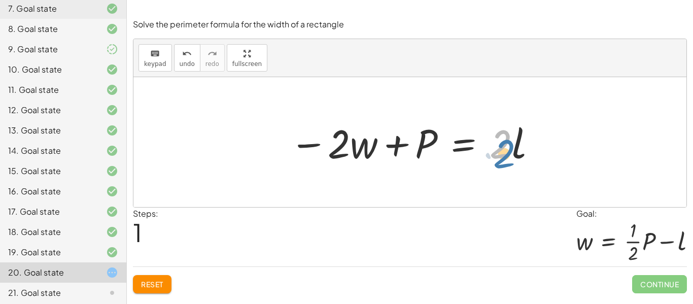
drag, startPoint x: 500, startPoint y: 144, endPoint x: 503, endPoint y: 152, distance: 8.4
click at [503, 152] on div at bounding box center [414, 142] width 258 height 52
drag, startPoint x: 342, startPoint y: 145, endPoint x: 335, endPoint y: 159, distance: 15.7
click at [335, 159] on div at bounding box center [414, 142] width 258 height 52
drag, startPoint x: 337, startPoint y: 144, endPoint x: 505, endPoint y: 187, distance: 173.5
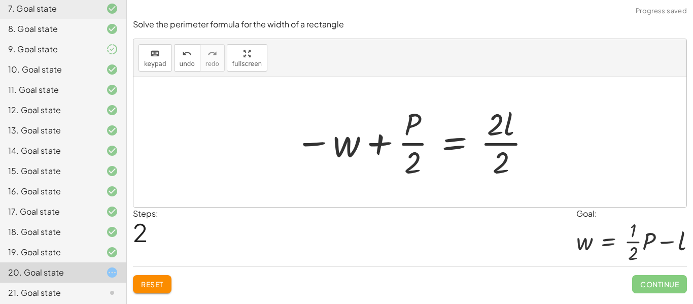
click at [424, 146] on div at bounding box center [414, 142] width 248 height 78
click at [514, 146] on div at bounding box center [414, 142] width 248 height 78
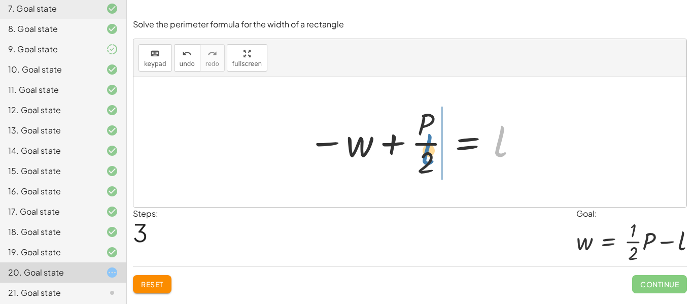
drag, startPoint x: 506, startPoint y: 135, endPoint x: 441, endPoint y: 143, distance: 65.4
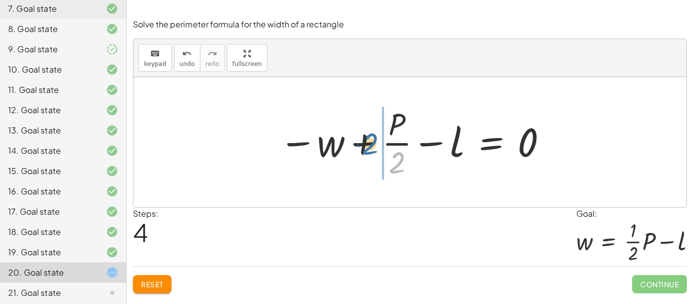
drag, startPoint x: 401, startPoint y: 158, endPoint x: 374, endPoint y: 139, distance: 32.8
click at [374, 139] on div at bounding box center [413, 142] width 279 height 78
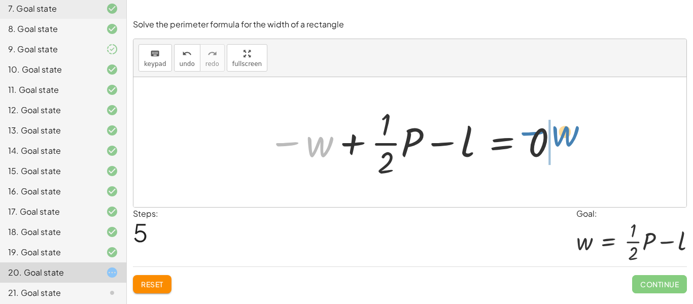
drag, startPoint x: 296, startPoint y: 142, endPoint x: 542, endPoint y: 130, distance: 246.8
click at [542, 130] on div at bounding box center [414, 142] width 302 height 78
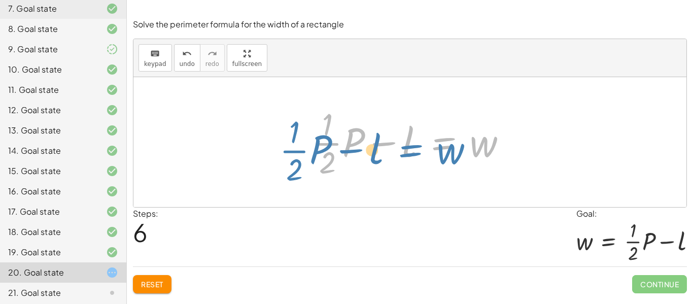
drag, startPoint x: 451, startPoint y: 150, endPoint x: 421, endPoint y: 158, distance: 31.0
click at [421, 158] on div at bounding box center [413, 142] width 213 height 78
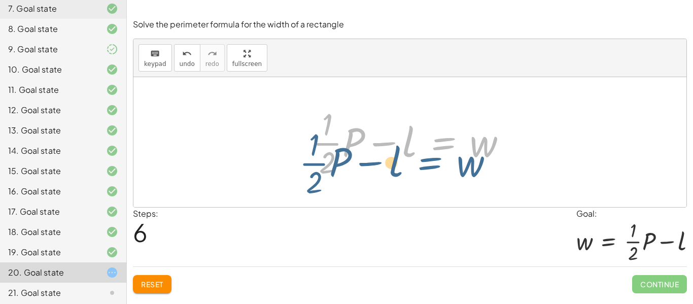
drag, startPoint x: 446, startPoint y: 144, endPoint x: 439, endPoint y: 152, distance: 10.4
click at [439, 152] on div at bounding box center [413, 142] width 213 height 78
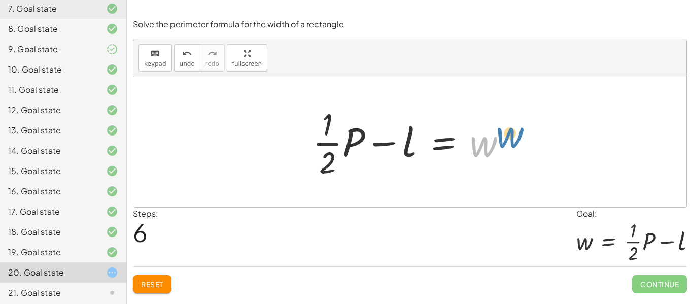
drag, startPoint x: 481, startPoint y: 150, endPoint x: 508, endPoint y: 141, distance: 28.9
click at [508, 141] on div at bounding box center [413, 142] width 213 height 78
click at [347, 139] on div at bounding box center [413, 142] width 213 height 78
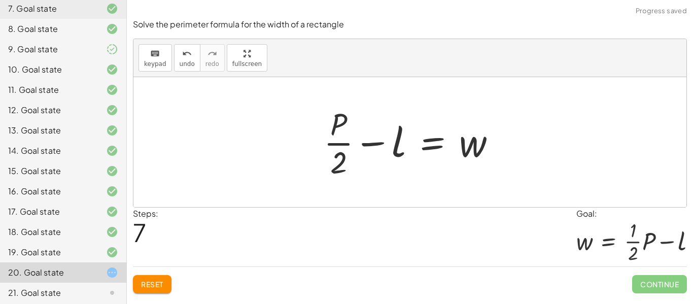
click at [339, 144] on div at bounding box center [414, 142] width 190 height 78
click at [192, 66] on button "undo undo" at bounding box center [187, 57] width 26 height 27
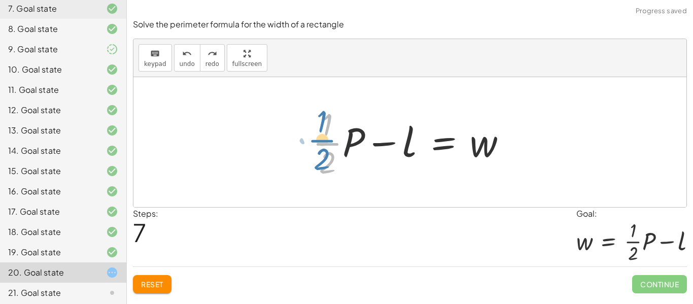
drag, startPoint x: 337, startPoint y: 149, endPoint x: 319, endPoint y: 142, distance: 19.4
click at [319, 142] on div at bounding box center [413, 142] width 213 height 78
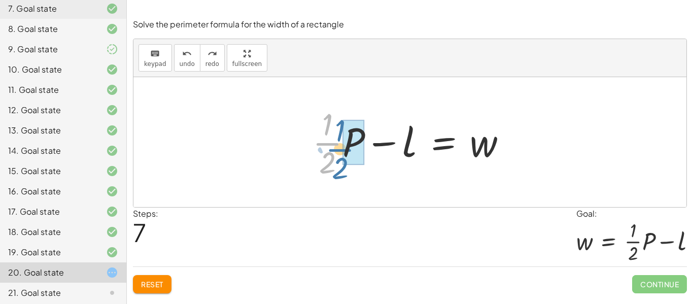
drag, startPoint x: 341, startPoint y: 139, endPoint x: 352, endPoint y: 145, distance: 12.5
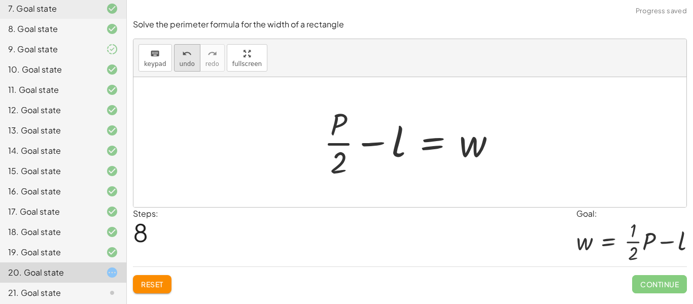
click at [192, 57] on button "undo undo" at bounding box center [187, 57] width 26 height 27
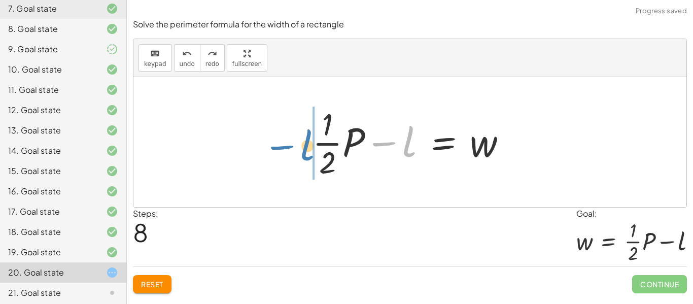
drag, startPoint x: 413, startPoint y: 131, endPoint x: 311, endPoint y: 134, distance: 102.0
click at [311, 134] on div at bounding box center [413, 142] width 213 height 78
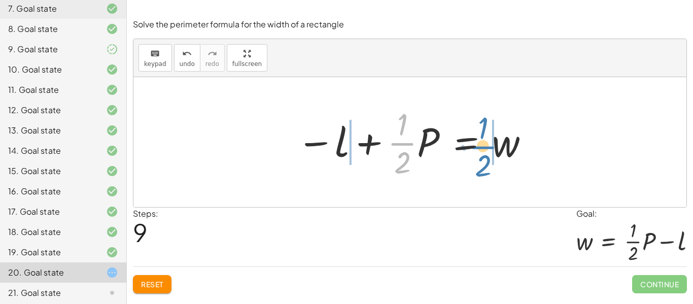
drag, startPoint x: 405, startPoint y: 141, endPoint x: 486, endPoint y: 144, distance: 81.2
click at [486, 144] on div at bounding box center [413, 142] width 243 height 78
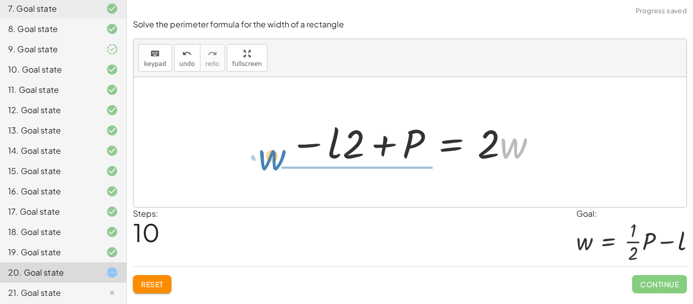
drag, startPoint x: 519, startPoint y: 146, endPoint x: 274, endPoint y: 150, distance: 245.0
click at [274, 150] on div "P = + · 2 · l + · 2 · w − · 2 · w + P = · 2 · l − w + · P · 2 = · 2 · l · 2 − w…" at bounding box center [409, 142] width 271 height 57
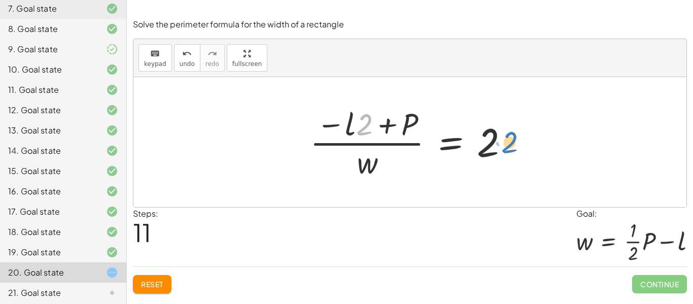
drag, startPoint x: 358, startPoint y: 131, endPoint x: 503, endPoint y: 149, distance: 146.1
click at [503, 149] on div at bounding box center [413, 142] width 217 height 78
drag, startPoint x: 350, startPoint y: 129, endPoint x: 529, endPoint y: 146, distance: 179.3
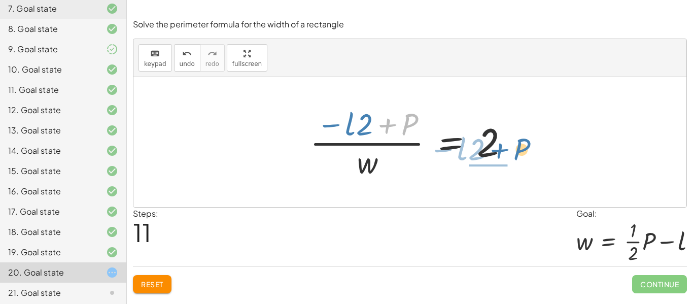
drag, startPoint x: 406, startPoint y: 130, endPoint x: 519, endPoint y: 155, distance: 116.4
click at [519, 155] on div at bounding box center [413, 142] width 217 height 78
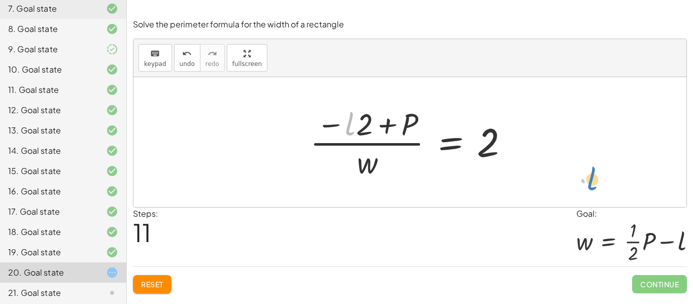
drag, startPoint x: 355, startPoint y: 131, endPoint x: 535, endPoint y: 151, distance: 181.1
click at [535, 151] on div "P = + · 2 · l + · 2 · w − · 2 · w + P = · 2 · l − w + · P · 2 = · 2 · l · 2 − w…" at bounding box center [409, 142] width 553 height 130
click at [168, 283] on button "Reset" at bounding box center [152, 284] width 39 height 18
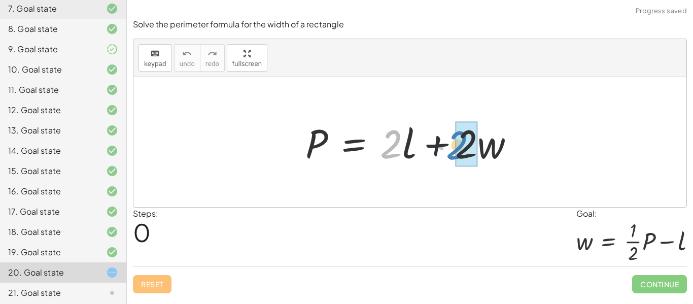
drag, startPoint x: 396, startPoint y: 146, endPoint x: 463, endPoint y: 147, distance: 67.0
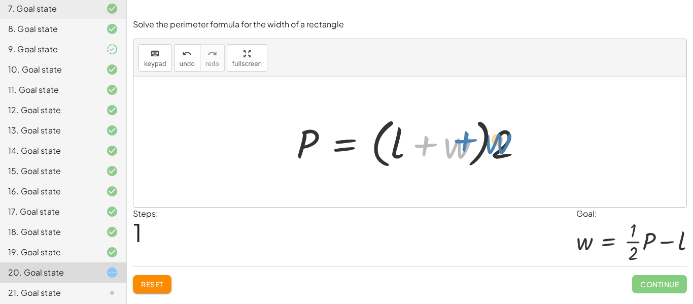
drag, startPoint x: 458, startPoint y: 152, endPoint x: 470, endPoint y: 150, distance: 12.8
click at [470, 150] on div at bounding box center [413, 142] width 245 height 58
click at [495, 150] on div at bounding box center [413, 142] width 245 height 58
click at [455, 142] on div at bounding box center [413, 142] width 245 height 58
drag, startPoint x: 393, startPoint y: 152, endPoint x: 403, endPoint y: 151, distance: 9.7
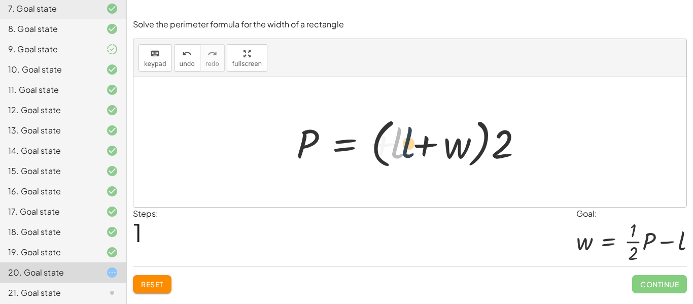
click at [403, 151] on div at bounding box center [413, 142] width 245 height 58
drag, startPoint x: 315, startPoint y: 144, endPoint x: 499, endPoint y: 153, distance: 184.3
click at [499, 153] on div at bounding box center [413, 142] width 245 height 58
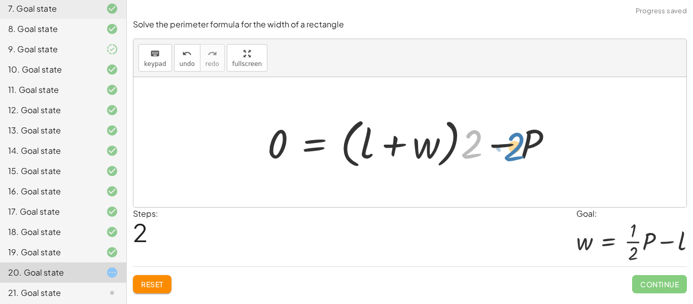
drag, startPoint x: 478, startPoint y: 143, endPoint x: 520, endPoint y: 144, distance: 42.6
click at [520, 144] on div at bounding box center [413, 142] width 303 height 58
click at [528, 141] on div at bounding box center [413, 142] width 303 height 58
click at [150, 283] on span "Reset" at bounding box center [152, 283] width 22 height 9
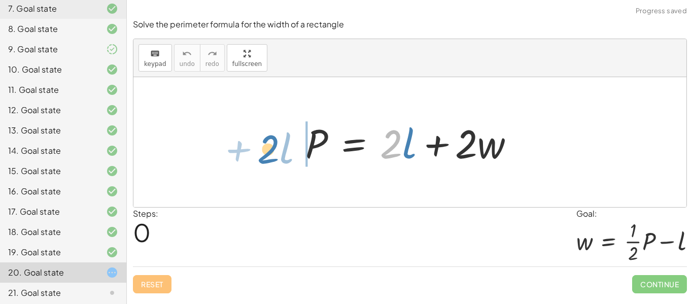
drag, startPoint x: 396, startPoint y: 146, endPoint x: 272, endPoint y: 151, distance: 123.8
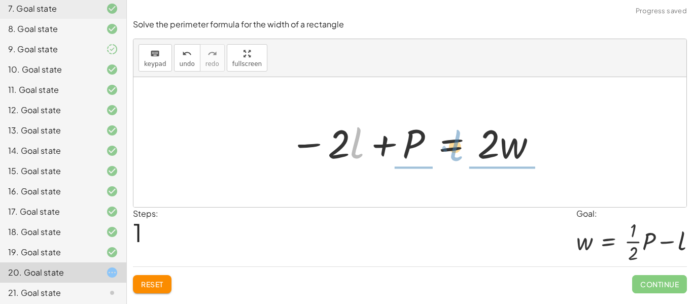
drag, startPoint x: 354, startPoint y: 145, endPoint x: 454, endPoint y: 149, distance: 100.0
click at [454, 149] on div at bounding box center [414, 142] width 258 height 52
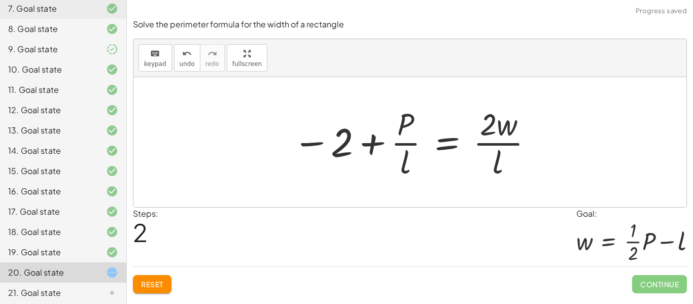
click at [139, 284] on button "Reset" at bounding box center [152, 284] width 39 height 18
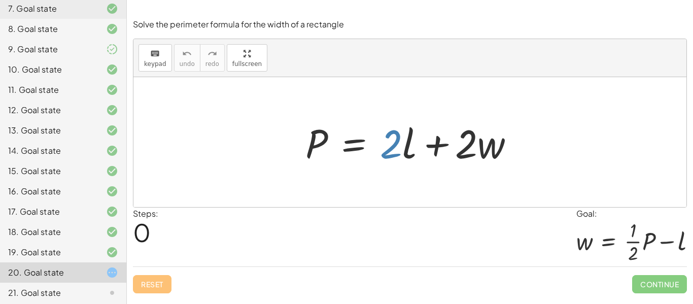
click at [396, 136] on div at bounding box center [413, 142] width 227 height 52
click at [390, 150] on div at bounding box center [413, 142] width 227 height 52
click at [359, 199] on div at bounding box center [409, 142] width 553 height 130
drag, startPoint x: 403, startPoint y: 135, endPoint x: 404, endPoint y: 148, distance: 12.7
click at [404, 148] on div at bounding box center [413, 142] width 227 height 52
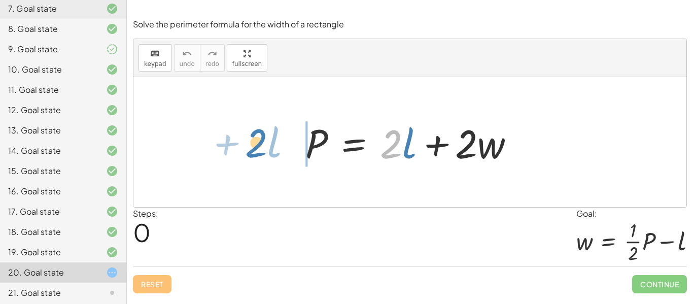
drag, startPoint x: 392, startPoint y: 140, endPoint x: 257, endPoint y: 139, distance: 134.9
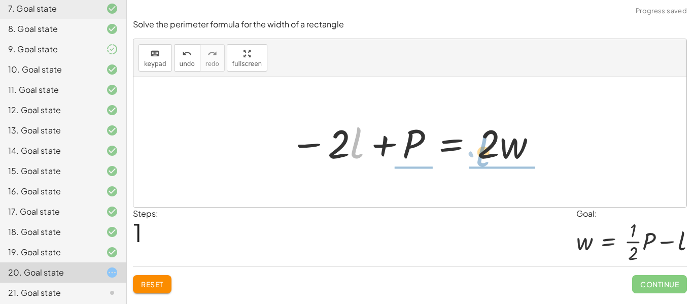
drag, startPoint x: 354, startPoint y: 147, endPoint x: 479, endPoint y: 153, distance: 124.9
click at [479, 153] on div at bounding box center [414, 142] width 258 height 52
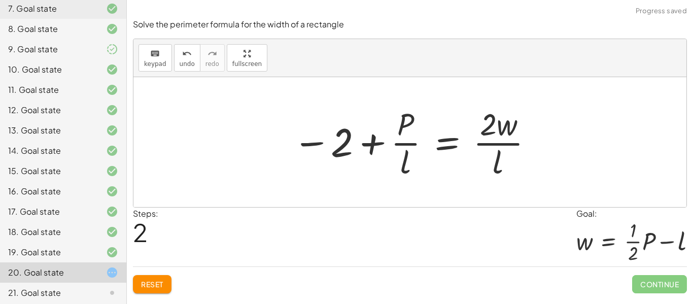
click at [153, 280] on span "Reset" at bounding box center [152, 283] width 22 height 9
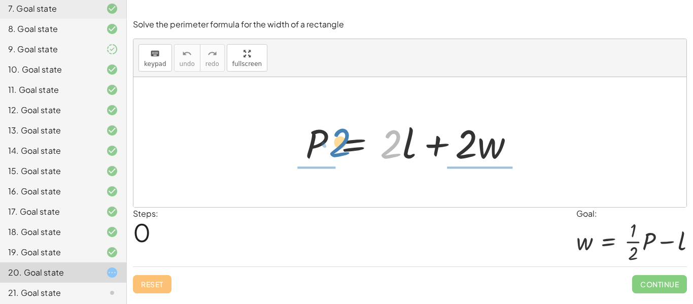
drag, startPoint x: 397, startPoint y: 143, endPoint x: 345, endPoint y: 142, distance: 51.2
click at [345, 142] on div at bounding box center [413, 142] width 227 height 52
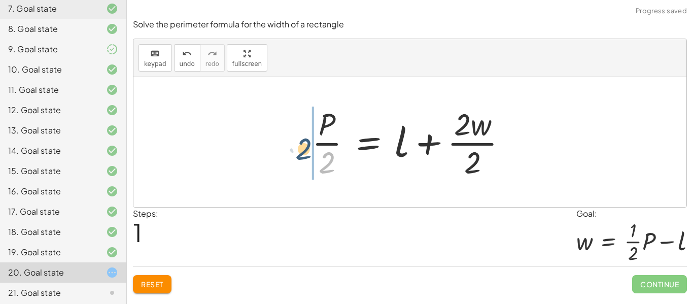
drag, startPoint x: 325, startPoint y: 163, endPoint x: 301, endPoint y: 148, distance: 28.0
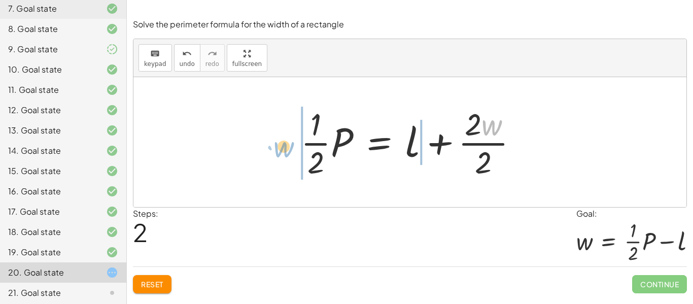
drag, startPoint x: 489, startPoint y: 125, endPoint x: 281, endPoint y: 147, distance: 209.1
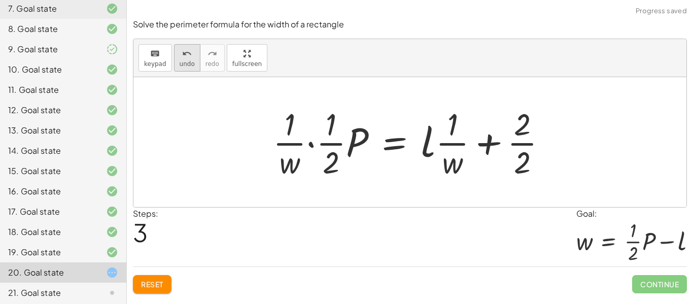
click at [181, 60] on span "undo" at bounding box center [187, 63] width 15 height 7
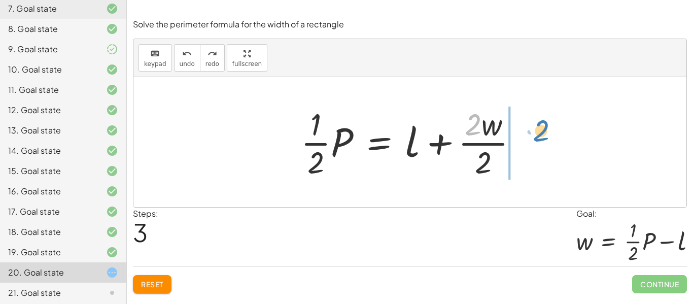
drag, startPoint x: 476, startPoint y: 122, endPoint x: 544, endPoint y: 129, distance: 68.4
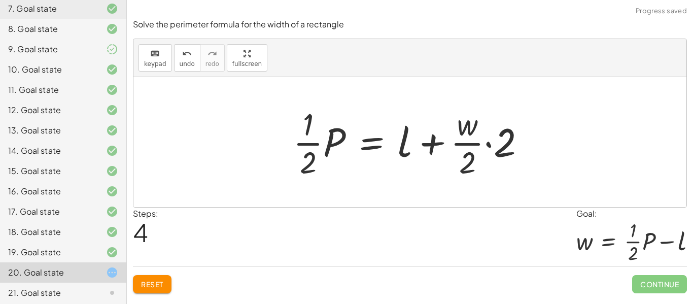
click at [496, 147] on div at bounding box center [413, 142] width 251 height 78
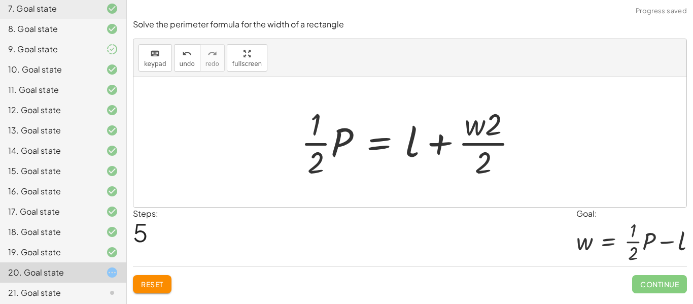
click at [489, 130] on div at bounding box center [413, 142] width 235 height 78
drag, startPoint x: 487, startPoint y: 129, endPoint x: 518, endPoint y: 149, distance: 36.5
click at [518, 149] on div at bounding box center [413, 142] width 235 height 78
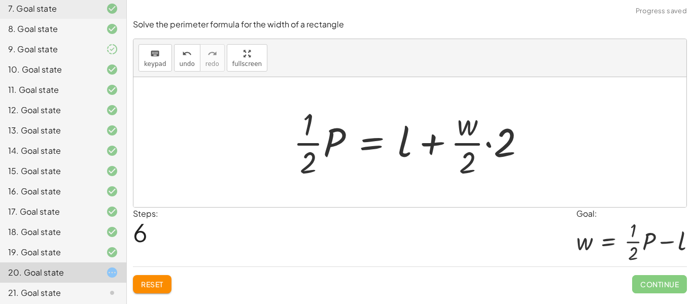
click at [467, 164] on div at bounding box center [413, 142] width 251 height 78
drag, startPoint x: 501, startPoint y: 154, endPoint x: 494, endPoint y: 173, distance: 20.5
click at [494, 173] on div at bounding box center [413, 142] width 251 height 78
click at [489, 147] on div at bounding box center [413, 142] width 251 height 78
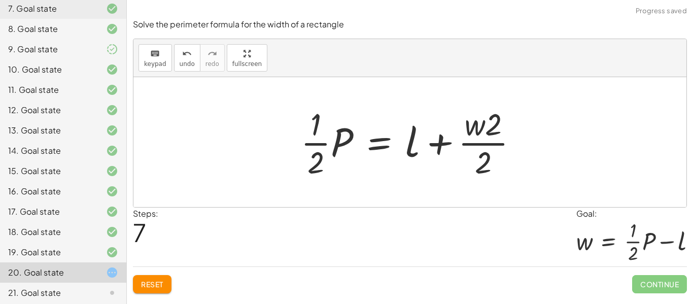
click at [475, 130] on div at bounding box center [413, 142] width 235 height 78
drag, startPoint x: 481, startPoint y: 130, endPoint x: 529, endPoint y: 156, distance: 54.0
click at [529, 156] on div at bounding box center [413, 142] width 235 height 78
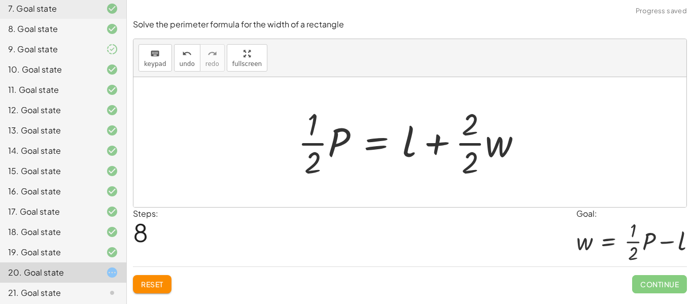
click at [484, 139] on div at bounding box center [414, 142] width 242 height 78
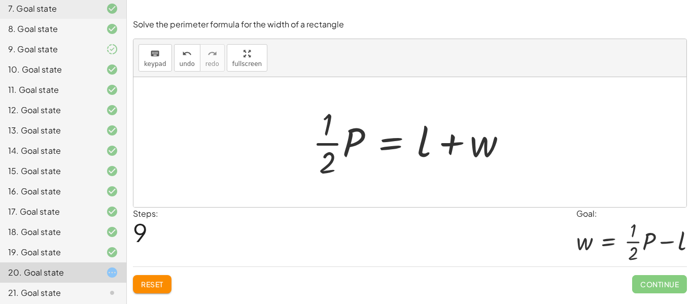
click at [480, 169] on div at bounding box center [413, 142] width 213 height 78
drag, startPoint x: 426, startPoint y: 144, endPoint x: 512, endPoint y: 153, distance: 86.8
click at [512, 153] on div at bounding box center [413, 142] width 213 height 78
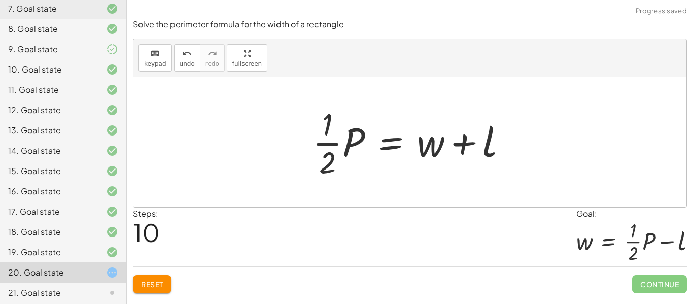
click at [462, 142] on div at bounding box center [413, 142] width 213 height 78
drag, startPoint x: 462, startPoint y: 142, endPoint x: 469, endPoint y: 150, distance: 11.1
click at [469, 150] on div at bounding box center [413, 142] width 213 height 78
drag, startPoint x: 489, startPoint y: 145, endPoint x: 381, endPoint y: 139, distance: 108.2
click at [381, 139] on div at bounding box center [413, 142] width 213 height 78
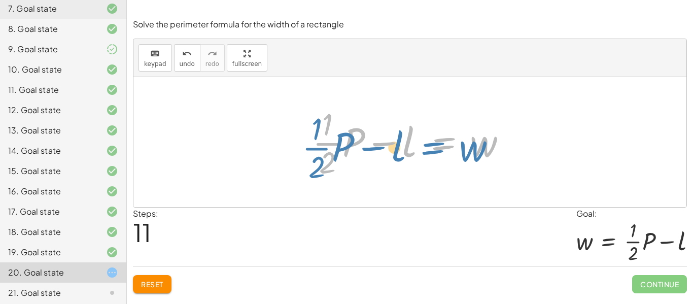
drag, startPoint x: 448, startPoint y: 138, endPoint x: 437, endPoint y: 143, distance: 11.4
click at [437, 143] on div at bounding box center [413, 142] width 213 height 78
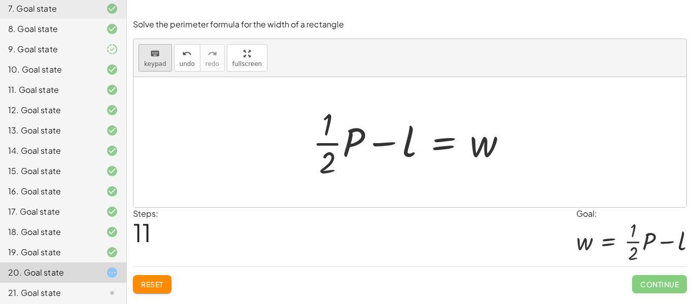
click at [169, 64] on button "keyboard keypad" at bounding box center [154, 57] width 33 height 27
click at [385, 147] on div at bounding box center [390, 142] width 53 height 45
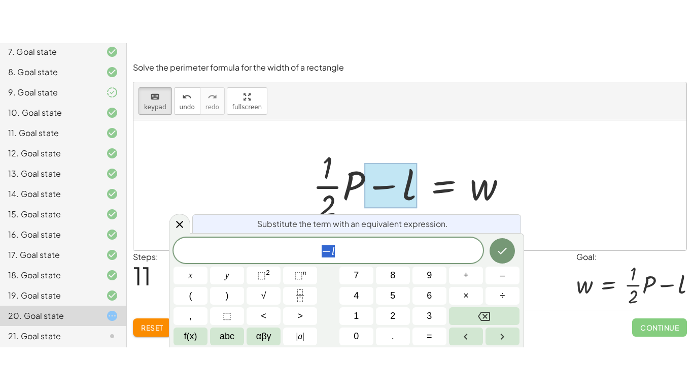
scroll to position [1, 0]
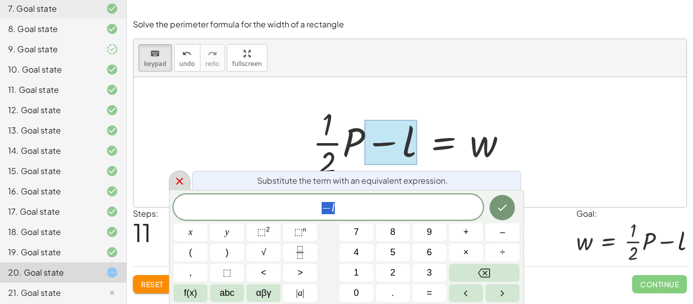
click at [181, 186] on icon at bounding box center [179, 181] width 12 height 12
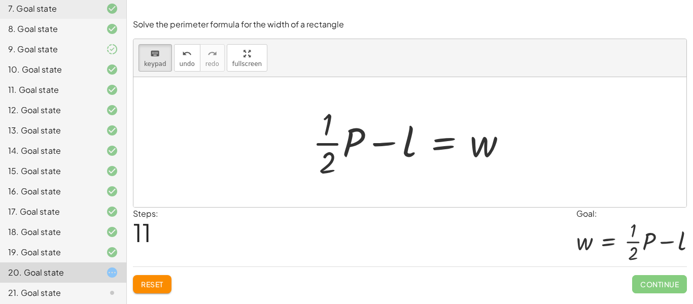
click at [145, 288] on span "Reset" at bounding box center [152, 283] width 22 height 9
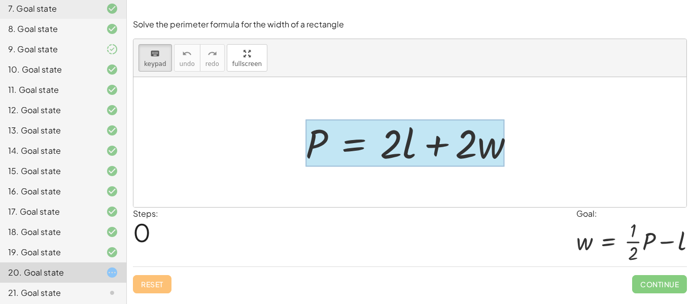
drag, startPoint x: 395, startPoint y: 145, endPoint x: 331, endPoint y: 142, distance: 63.5
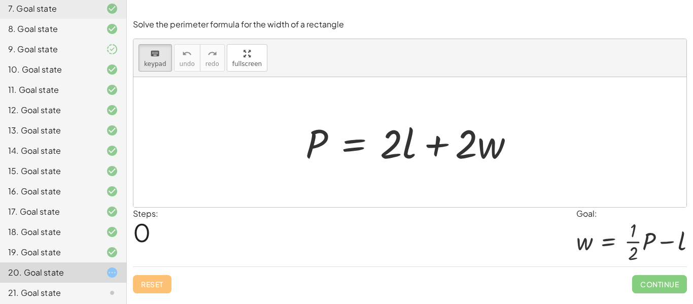
click at [414, 184] on div at bounding box center [409, 142] width 553 height 130
click at [158, 280] on div "Reset Continue" at bounding box center [410, 279] width 554 height 27
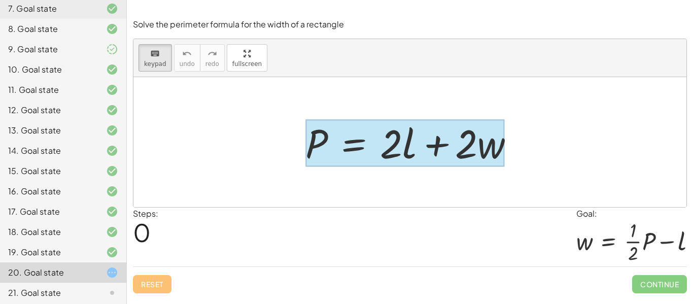
drag, startPoint x: 398, startPoint y: 140, endPoint x: 345, endPoint y: 129, distance: 54.4
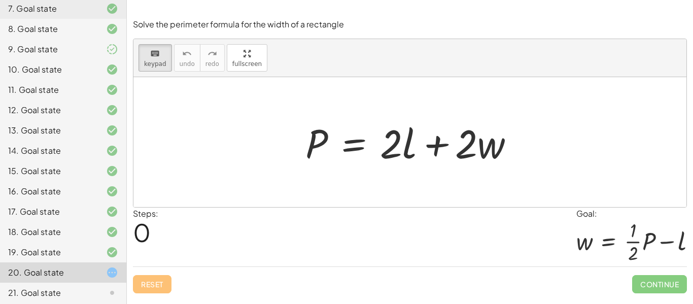
click at [434, 255] on div "Steps: 0 Goal: w = + · · 1 · 2 · P − l" at bounding box center [410, 236] width 554 height 59
click at [243, 121] on div "keyboard keypad undo undo redo redo fullscreen P = + · 2 · l + · 2 · w ×" at bounding box center [409, 123] width 553 height 168
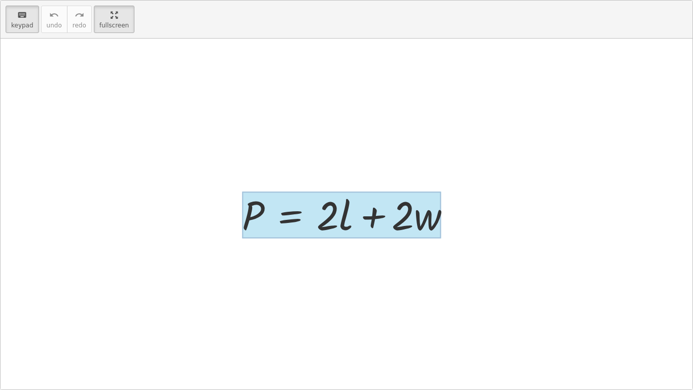
click at [279, 217] on div at bounding box center [341, 214] width 199 height 47
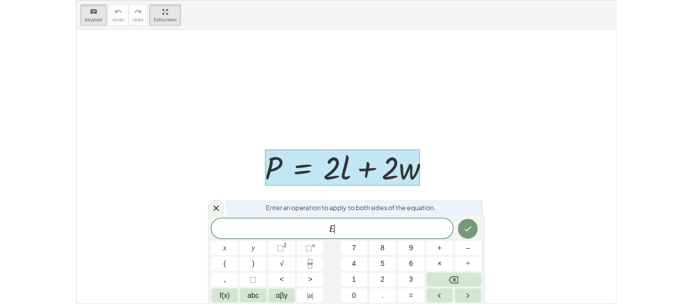
scroll to position [1, 0]
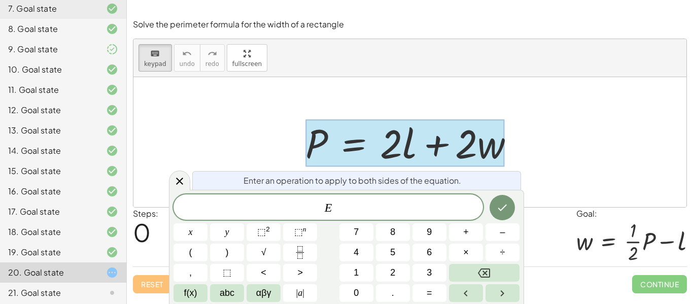
click at [258, 109] on div at bounding box center [409, 142] width 553 height 130
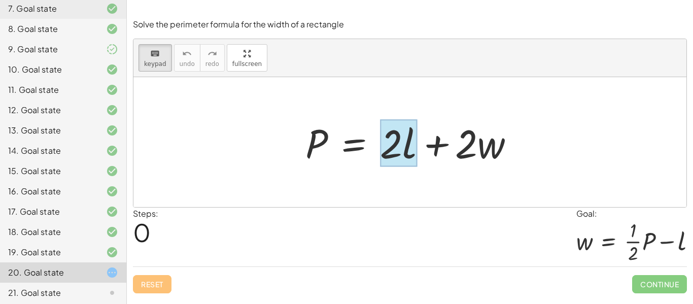
click at [409, 146] on div at bounding box center [398, 143] width 37 height 47
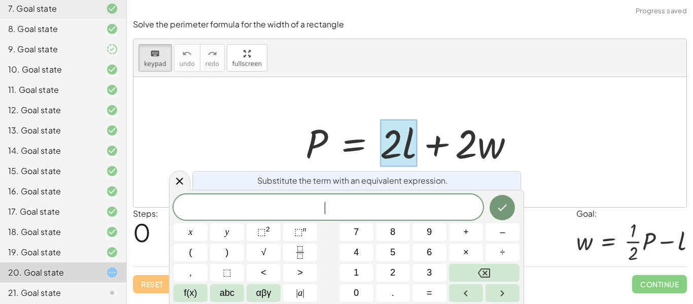
scroll to position [1, 0]
